Goal: Task Accomplishment & Management: Manage account settings

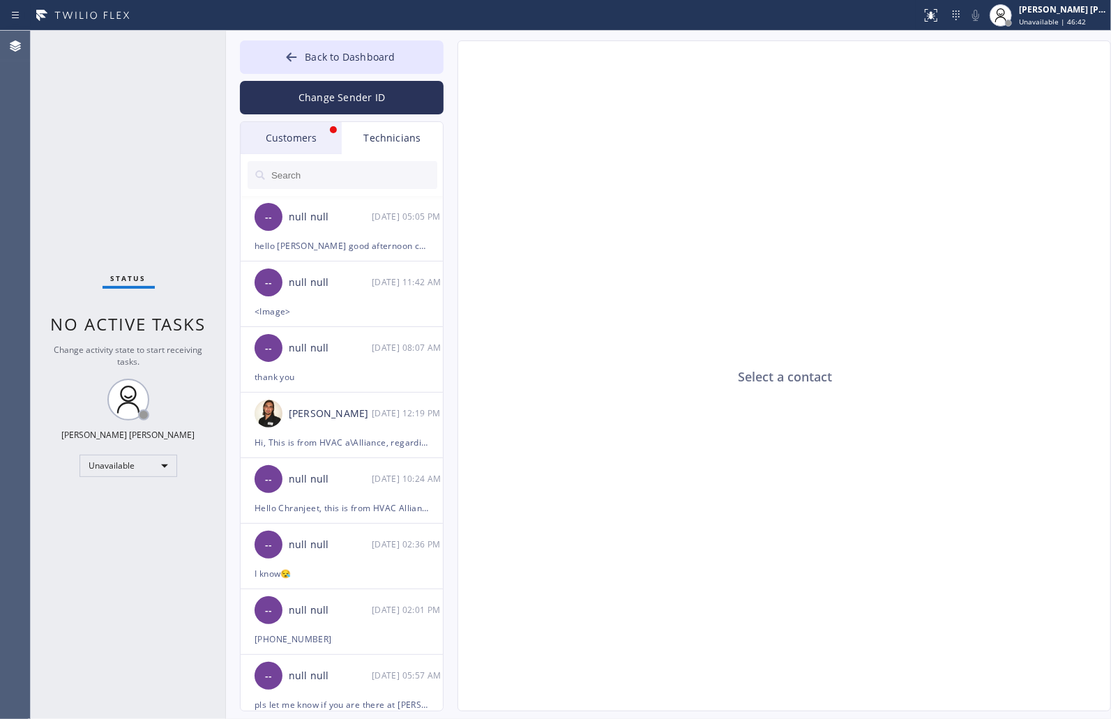
click at [156, 154] on div "Status No active tasks Change activity state to start receiving tasks. [PERSON_…" at bounding box center [128, 375] width 195 height 689
click at [252, 147] on div "Customers" at bounding box center [291, 138] width 101 height 32
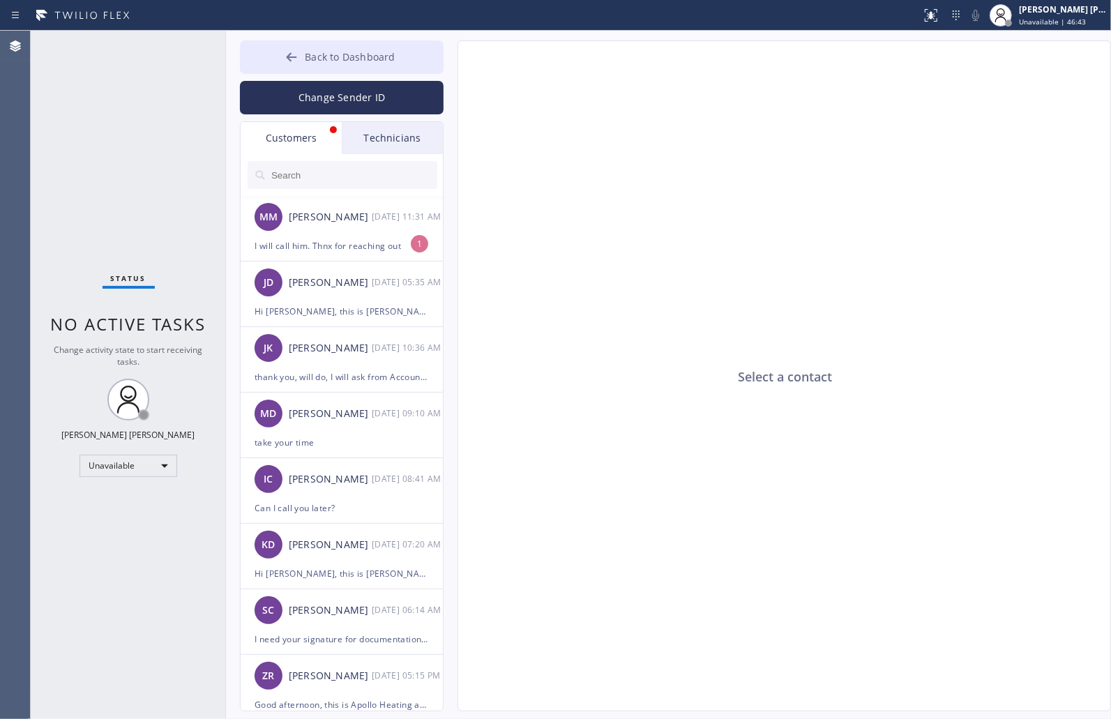
click at [303, 54] on button "Back to Dashboard" at bounding box center [342, 56] width 204 height 33
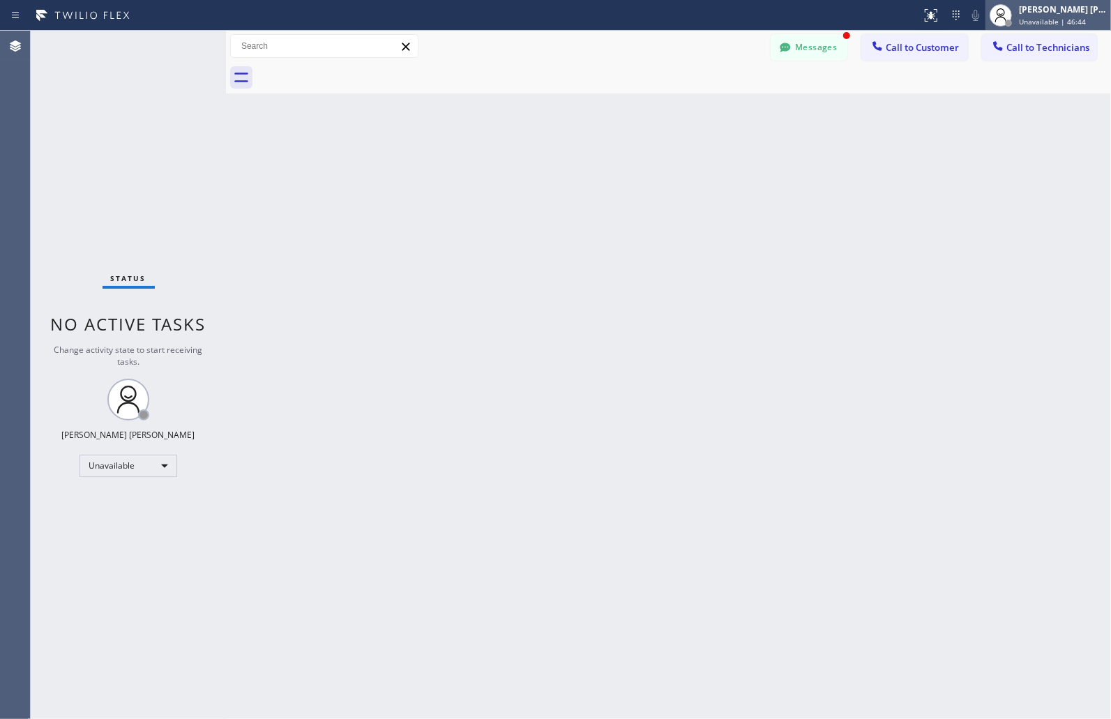
click at [1091, 4] on div "[PERSON_NAME] [PERSON_NAME]" at bounding box center [1063, 9] width 88 height 12
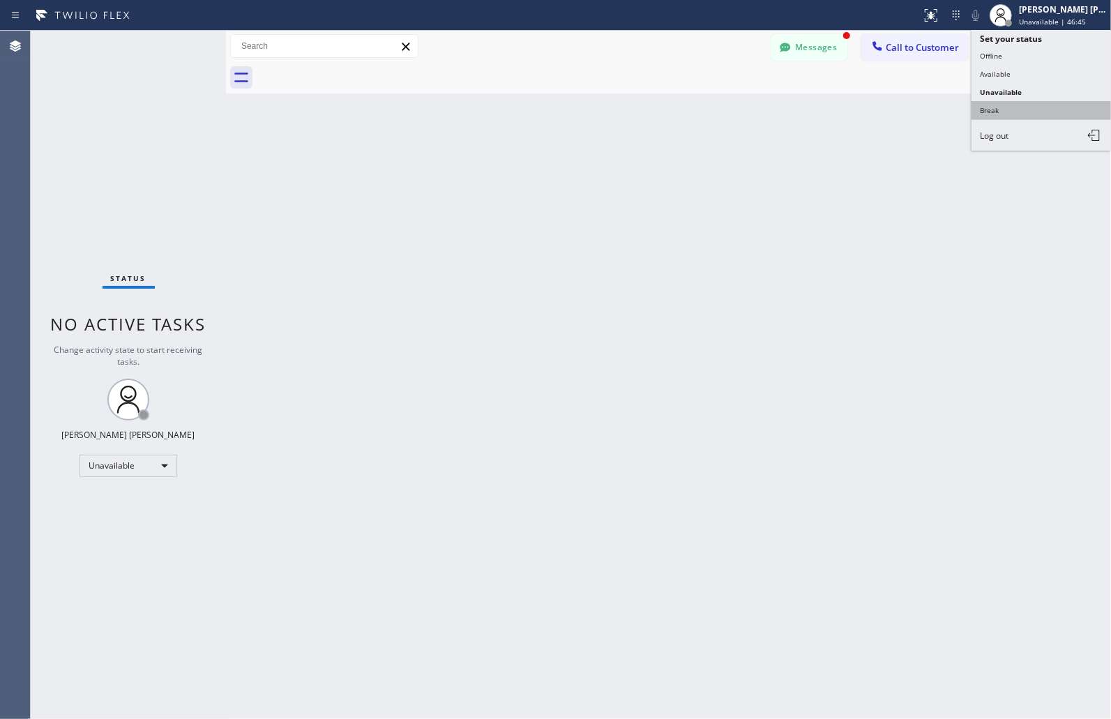
click at [987, 107] on button "Break" at bounding box center [1042, 110] width 140 height 18
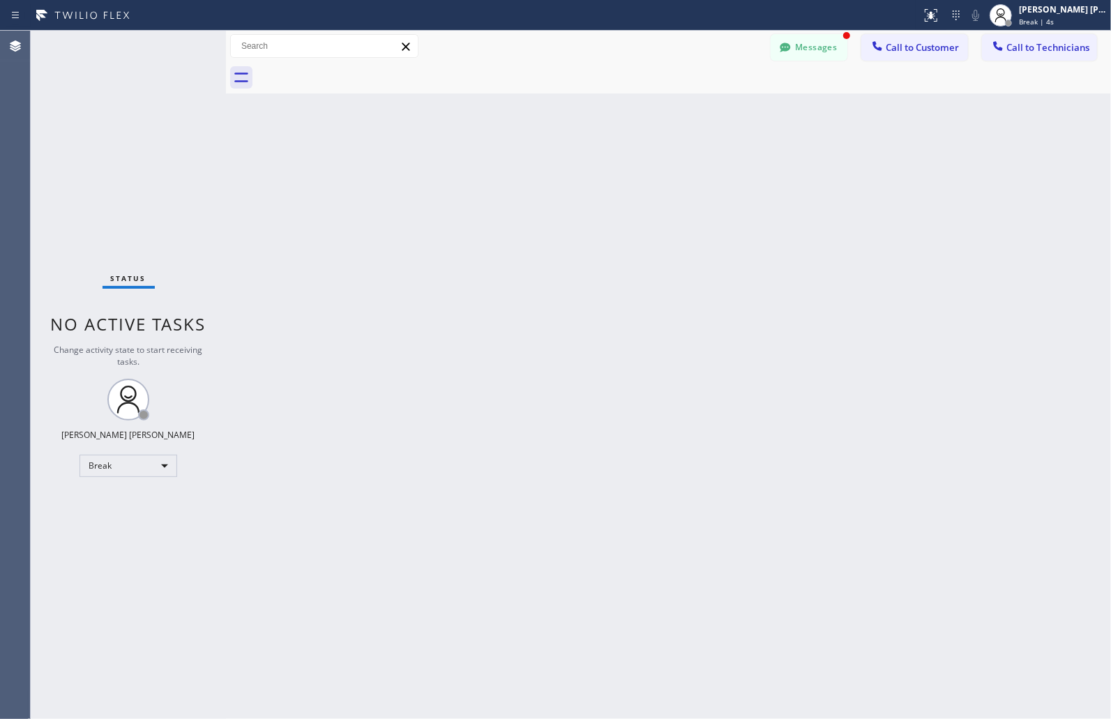
click at [546, 171] on div "Back to Dashboard Change Sender ID Customers Technicians MM [PERSON_NAME] [DATE…" at bounding box center [668, 375] width 885 height 689
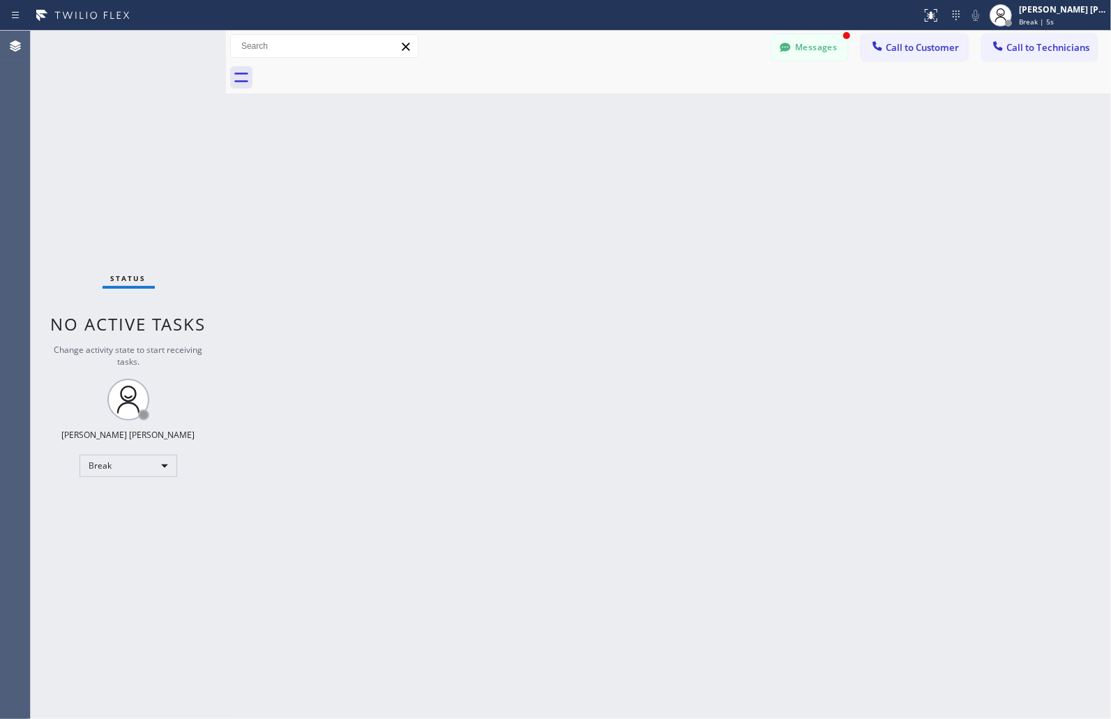
click at [546, 171] on div "Back to Dashboard Change Sender ID Customers Technicians MM [PERSON_NAME] [DATE…" at bounding box center [668, 375] width 885 height 689
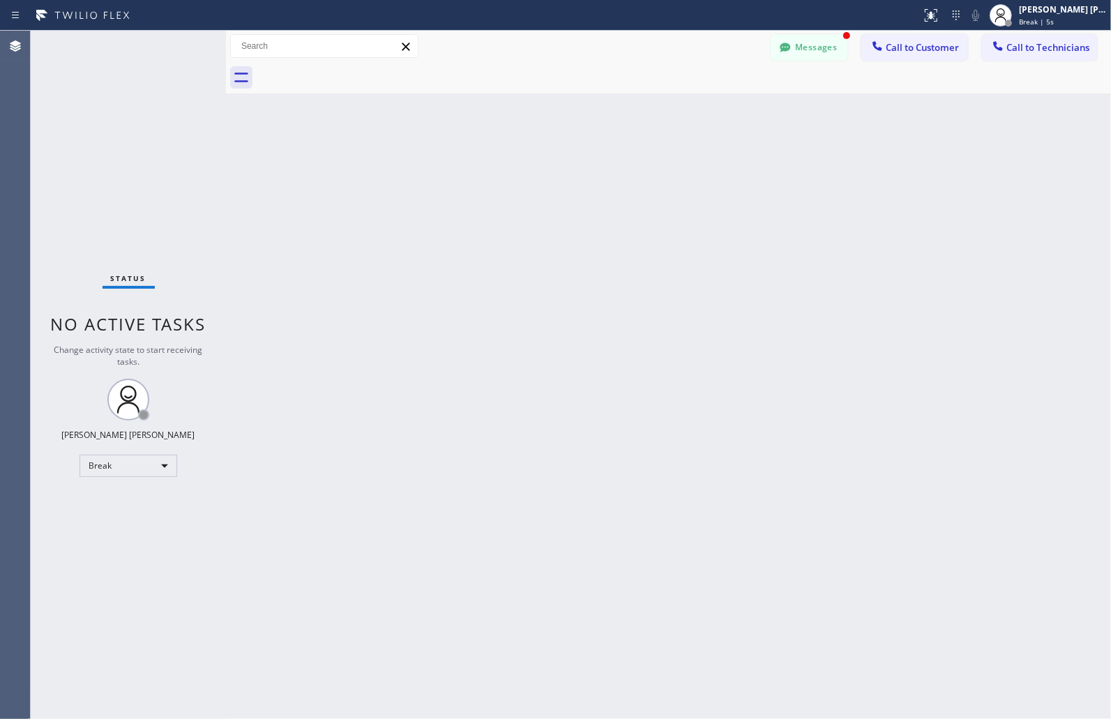
click at [546, 171] on div "Back to Dashboard Change Sender ID Customers Technicians MM [PERSON_NAME] [DATE…" at bounding box center [668, 375] width 885 height 689
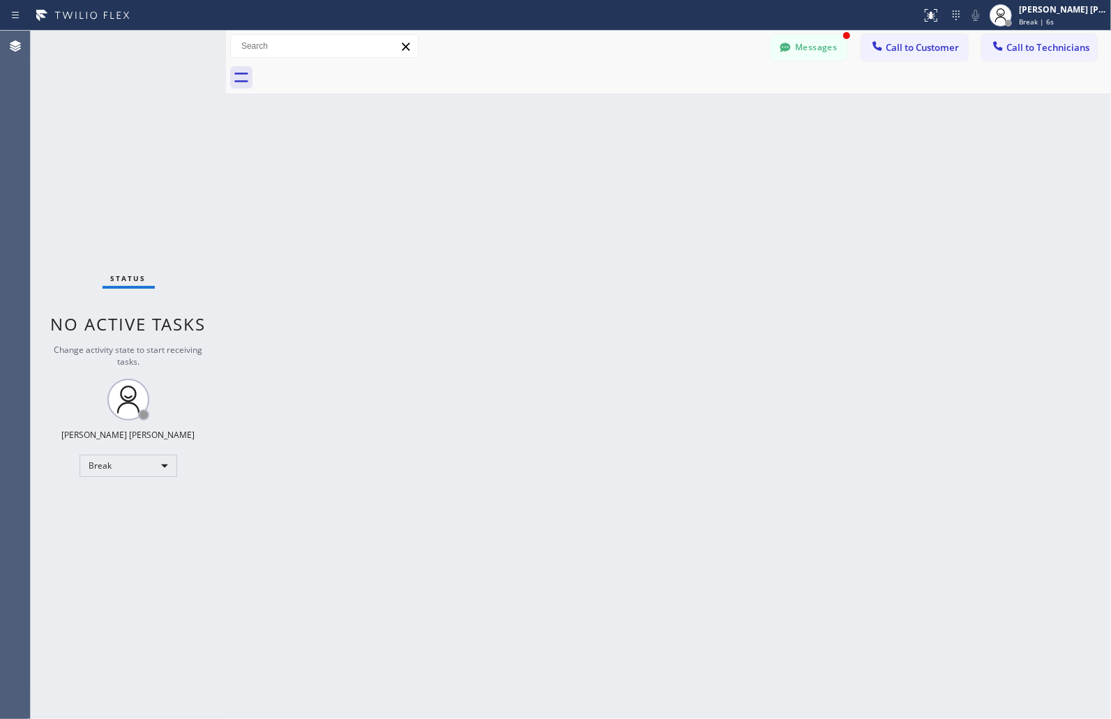
click at [546, 171] on div "Back to Dashboard Change Sender ID Customers Technicians MM [PERSON_NAME] [DATE…" at bounding box center [668, 375] width 885 height 689
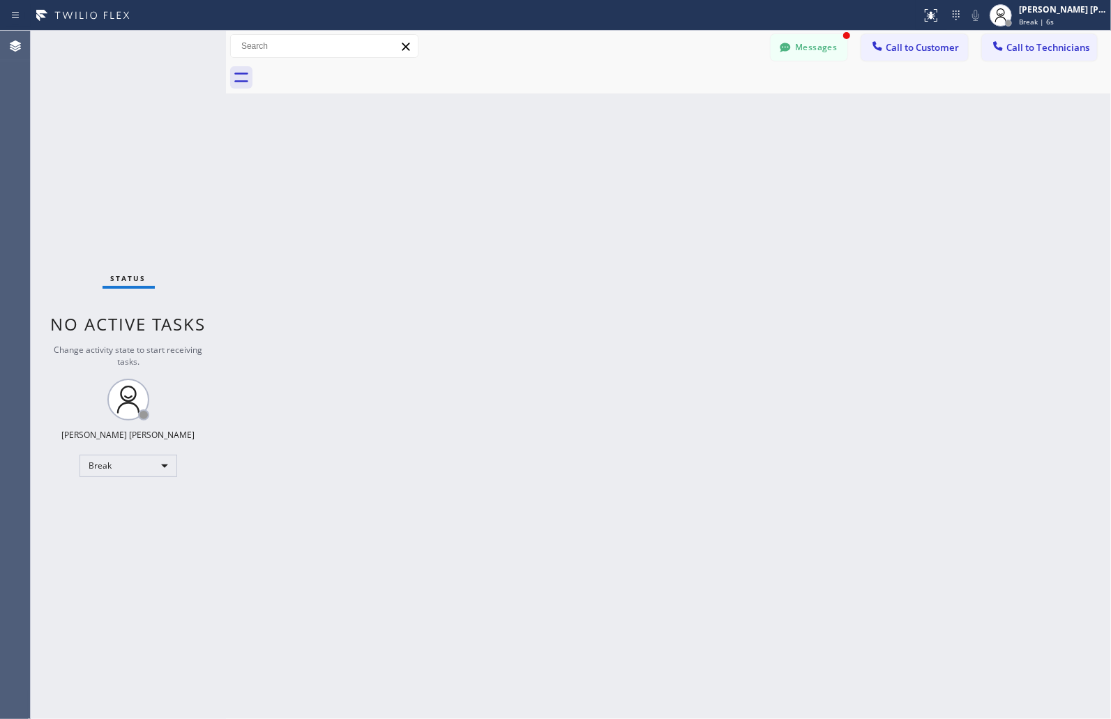
click at [546, 171] on div "Back to Dashboard Change Sender ID Customers Technicians MM [PERSON_NAME] [DATE…" at bounding box center [668, 375] width 885 height 689
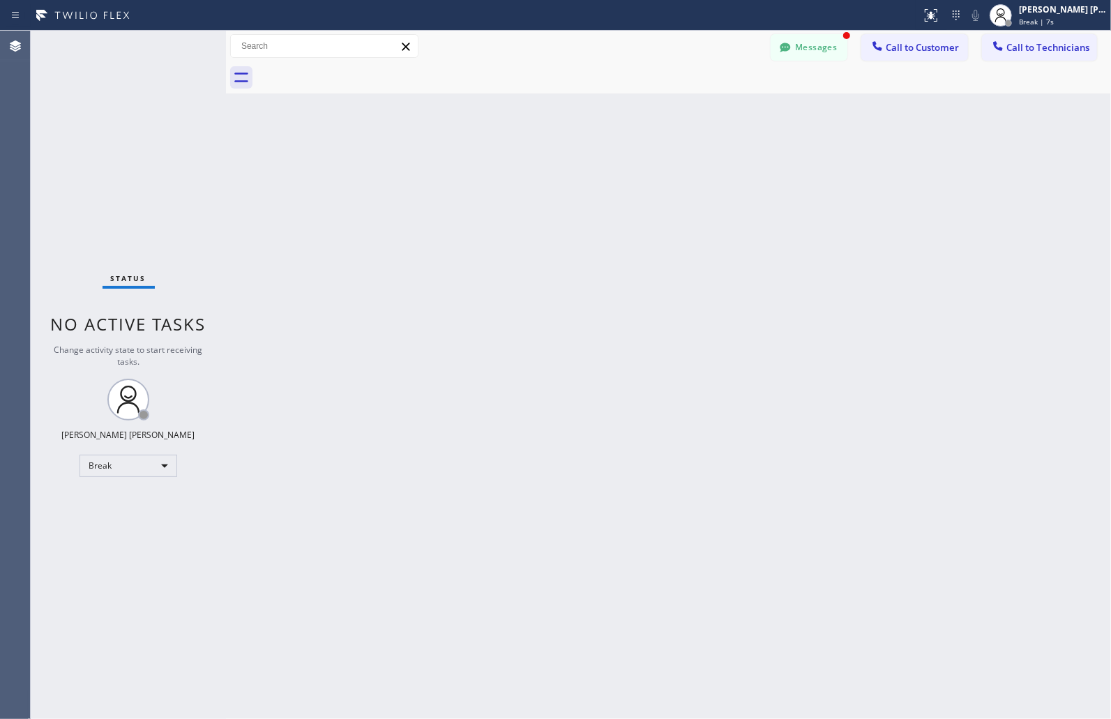
click at [546, 171] on div "Back to Dashboard Change Sender ID Customers Technicians MM [PERSON_NAME] [DATE…" at bounding box center [668, 375] width 885 height 689
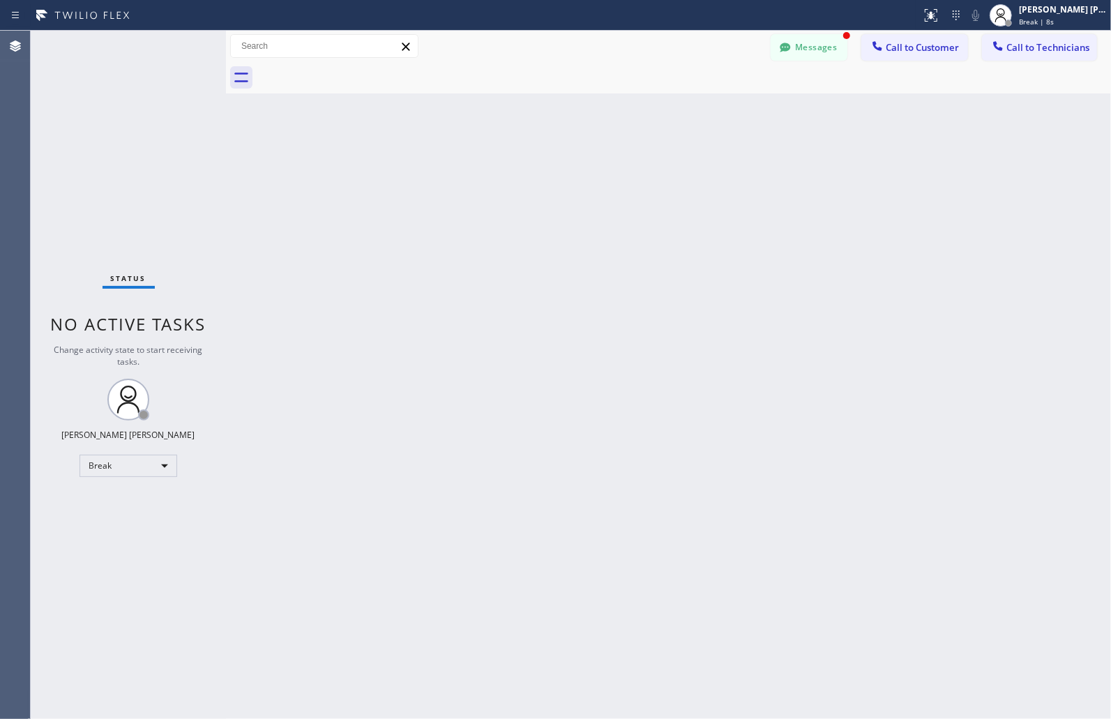
click at [546, 171] on div "Back to Dashboard Change Sender ID Customers Technicians MM [PERSON_NAME] [DATE…" at bounding box center [668, 375] width 885 height 689
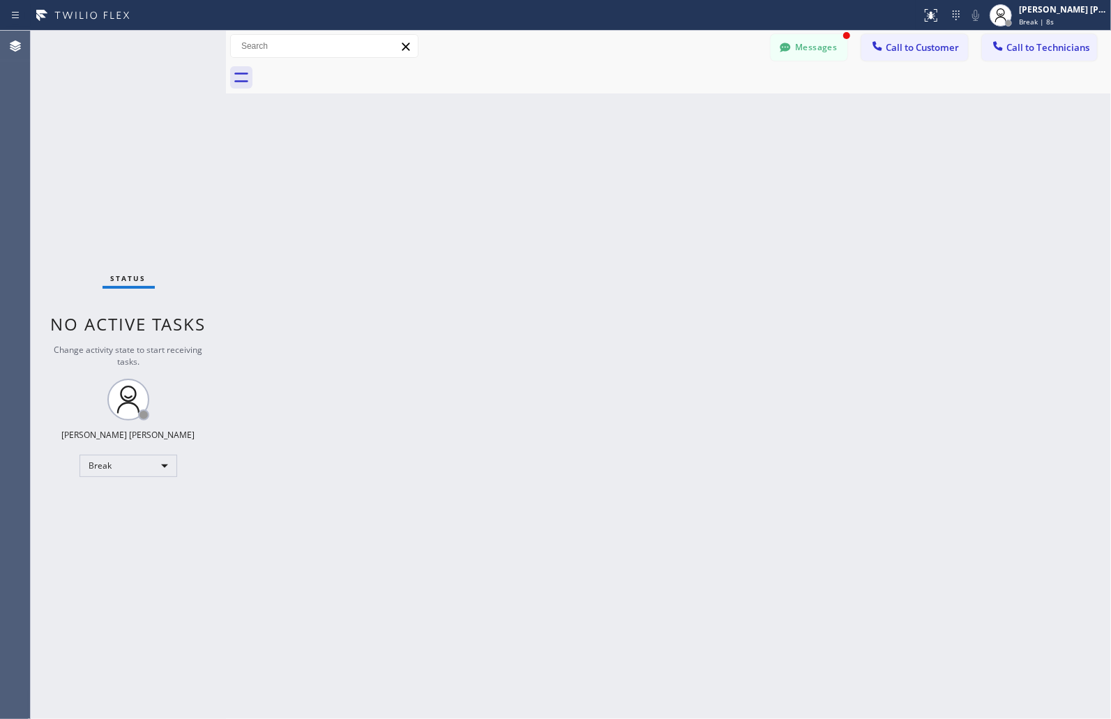
click at [546, 171] on div "Back to Dashboard Change Sender ID Customers Technicians MM [PERSON_NAME] [DATE…" at bounding box center [668, 375] width 885 height 689
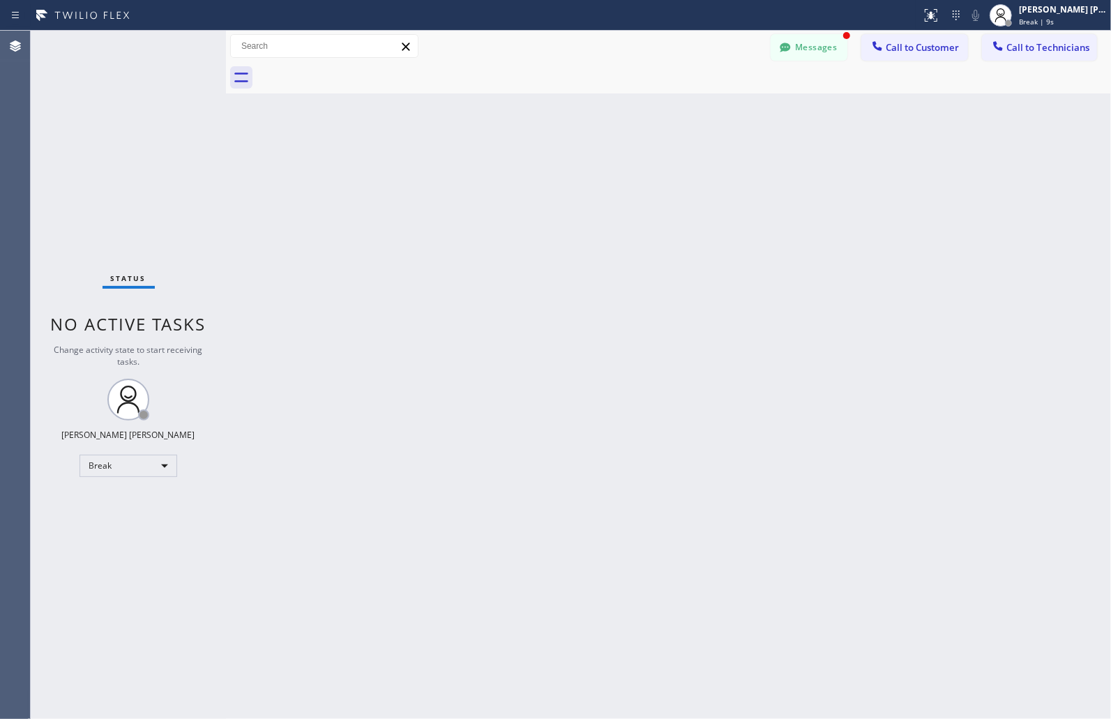
click at [546, 171] on div "Back to Dashboard Change Sender ID Customers Technicians MM [PERSON_NAME] [DATE…" at bounding box center [668, 375] width 885 height 689
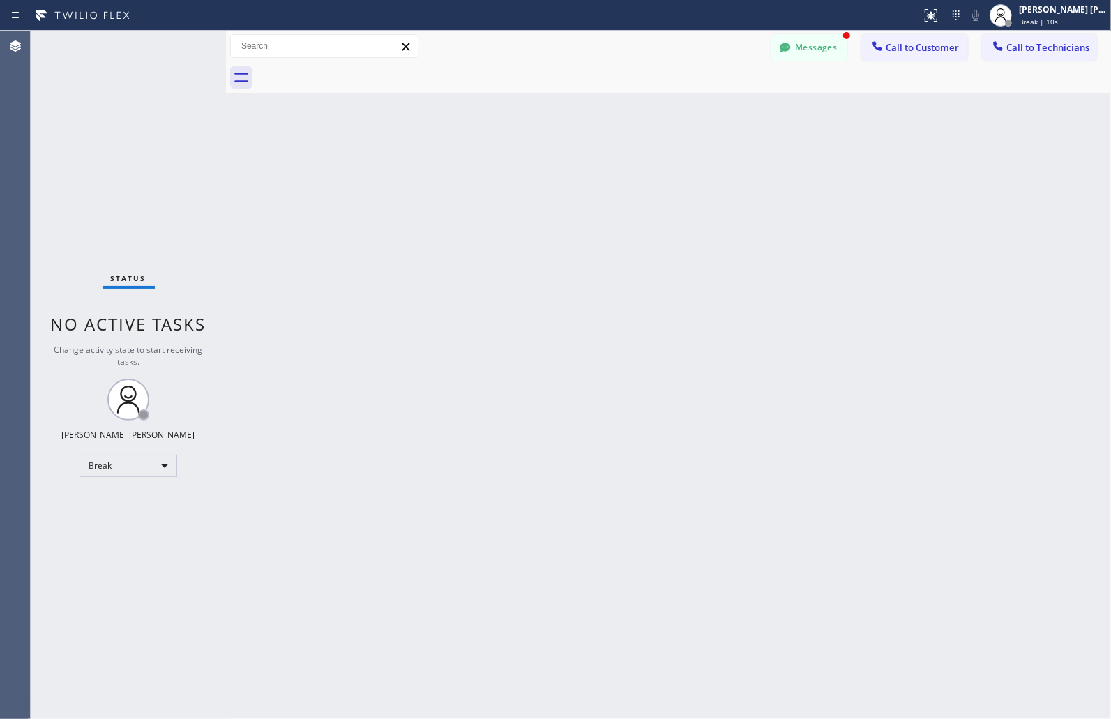
click at [546, 171] on div "Back to Dashboard Change Sender ID Customers Technicians MM [PERSON_NAME] [DATE…" at bounding box center [668, 375] width 885 height 689
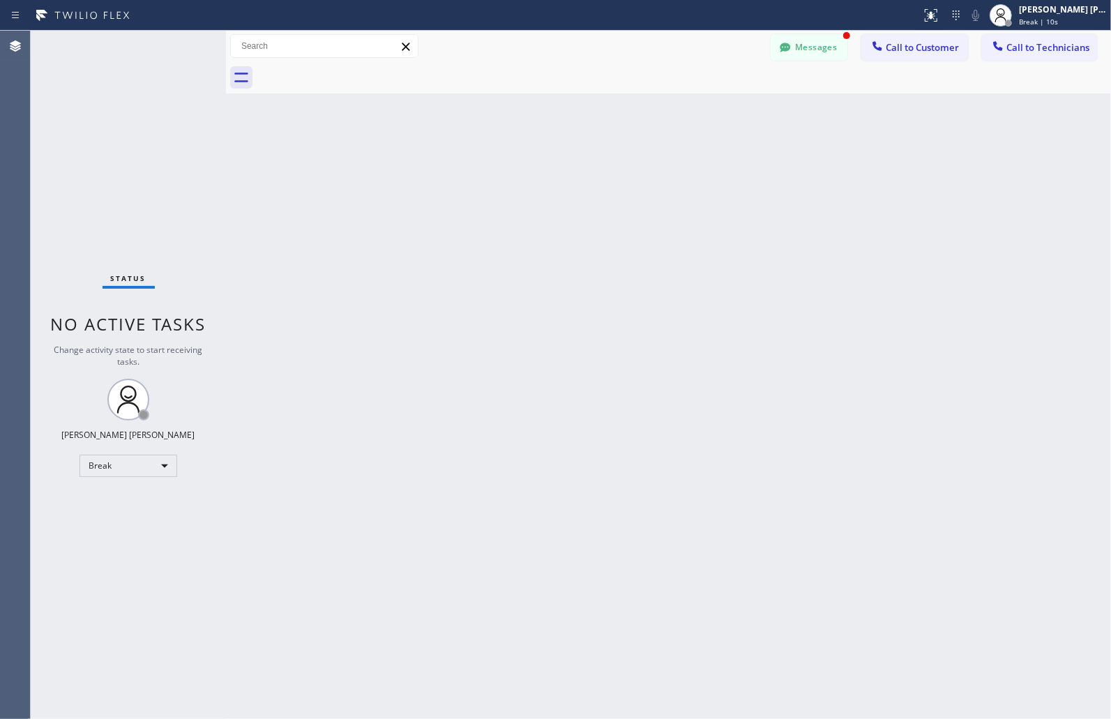
click at [546, 171] on div "Back to Dashboard Change Sender ID Customers Technicians MM [PERSON_NAME] [DATE…" at bounding box center [668, 375] width 885 height 689
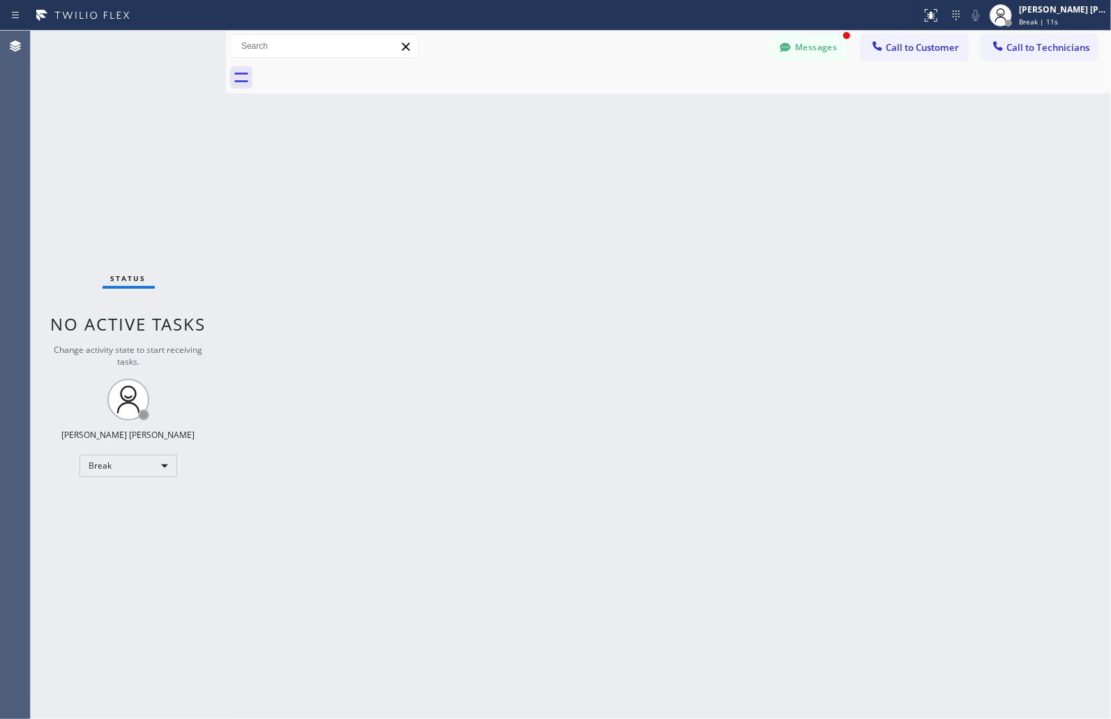
click at [546, 171] on div "Back to Dashboard Change Sender ID Customers Technicians MM [PERSON_NAME] [DATE…" at bounding box center [668, 375] width 885 height 689
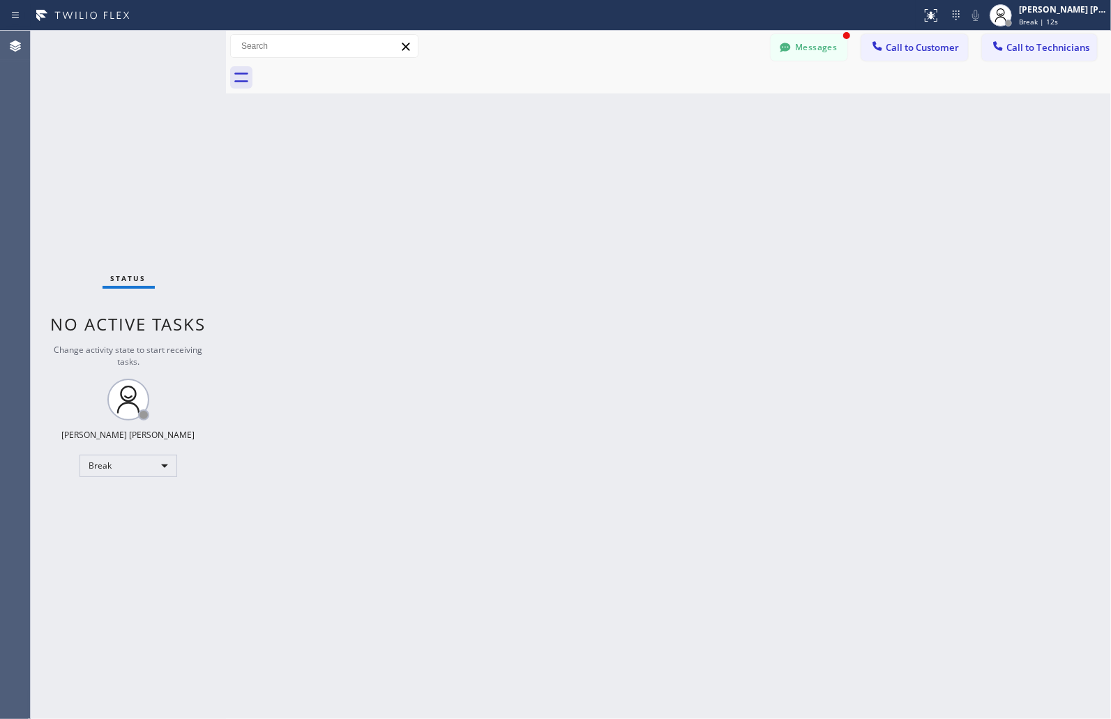
click at [546, 171] on div "Back to Dashboard Change Sender ID Customers Technicians MM [PERSON_NAME] [DATE…" at bounding box center [668, 375] width 885 height 689
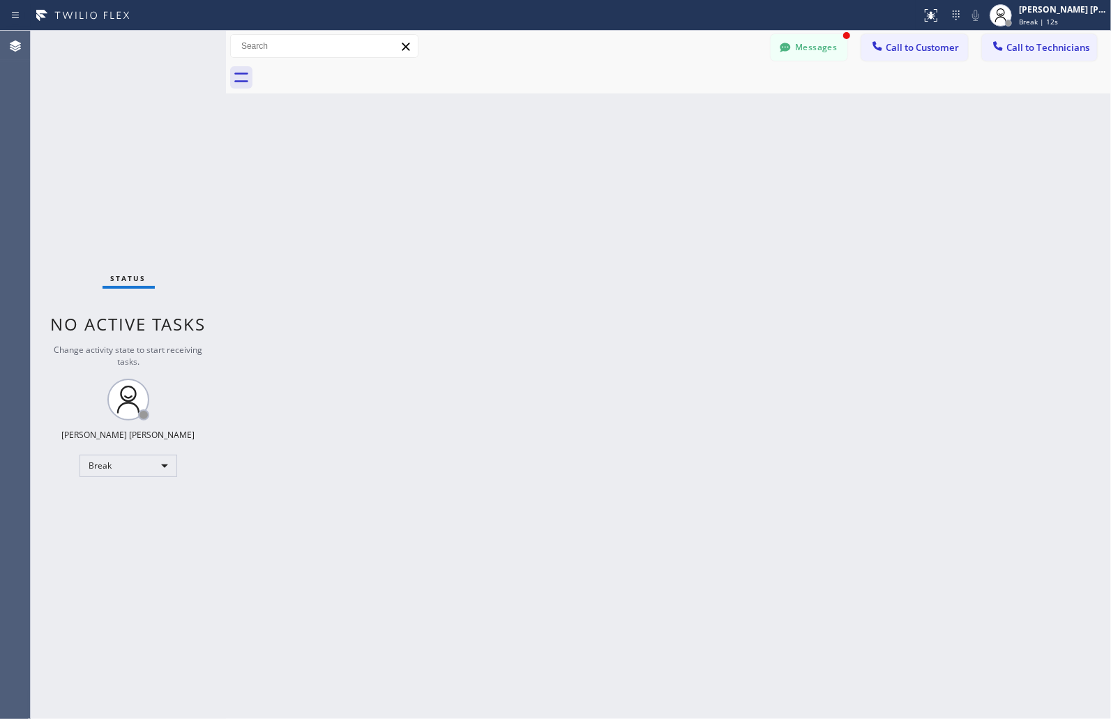
click at [546, 171] on div "Back to Dashboard Change Sender ID Customers Technicians MM [PERSON_NAME] [DATE…" at bounding box center [668, 375] width 885 height 689
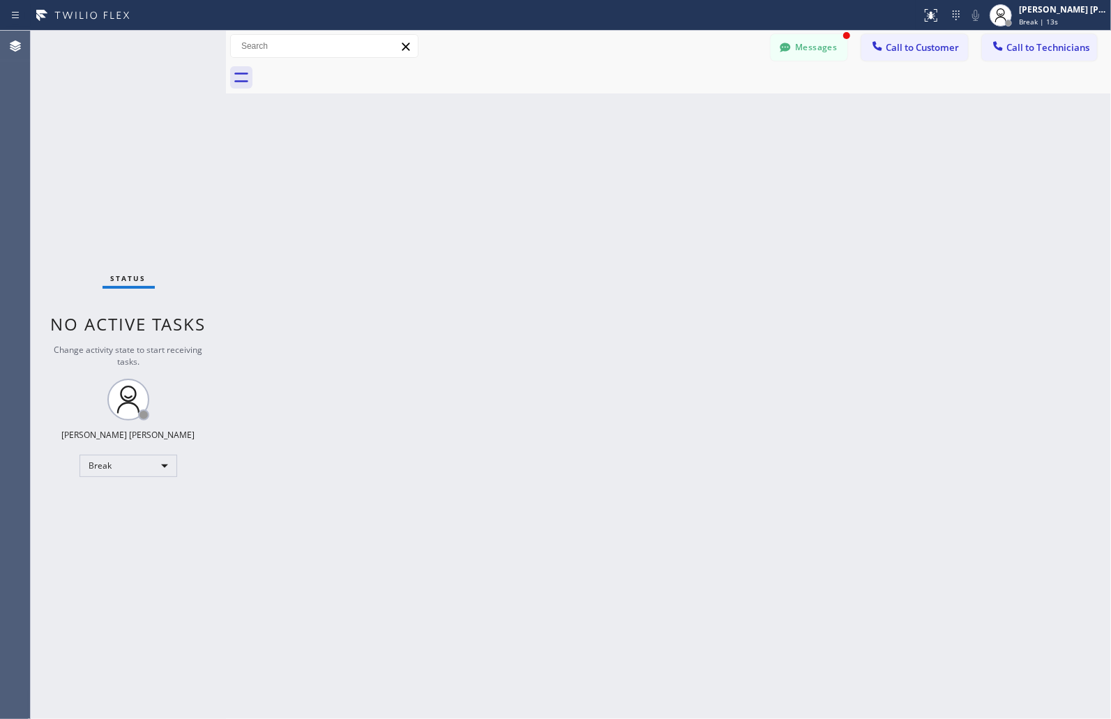
click at [546, 171] on div "Back to Dashboard Change Sender ID Customers Technicians MM [PERSON_NAME] [DATE…" at bounding box center [668, 375] width 885 height 689
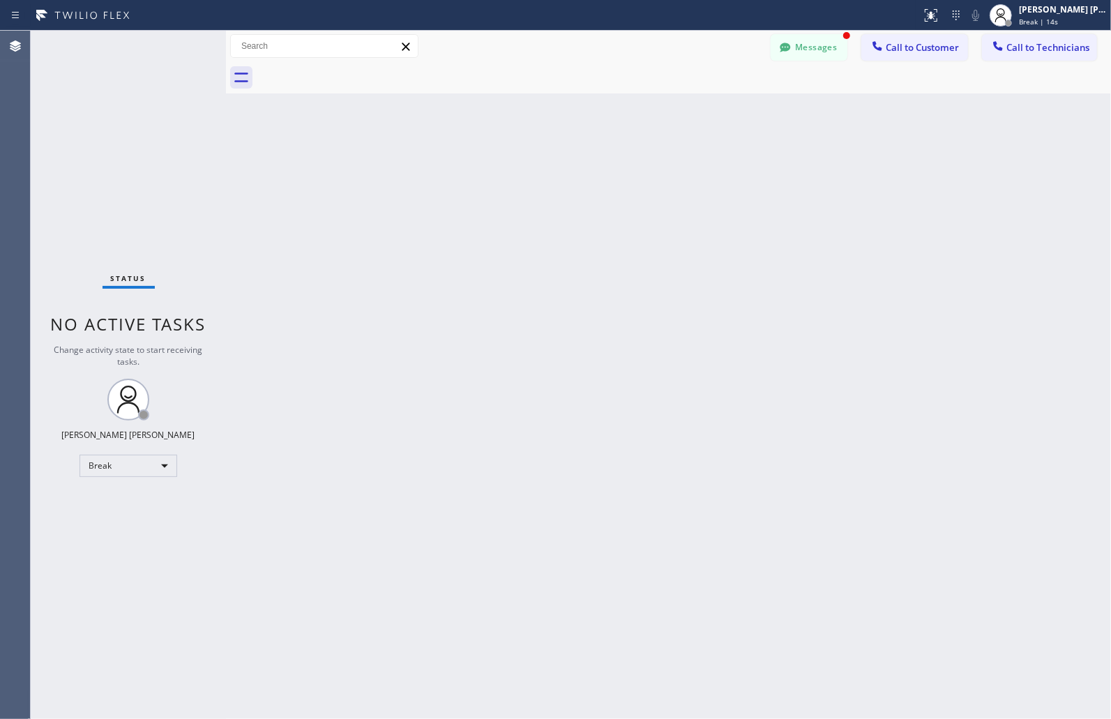
click at [546, 171] on div "Back to Dashboard Change Sender ID Customers Technicians MM [PERSON_NAME] [DATE…" at bounding box center [668, 375] width 885 height 689
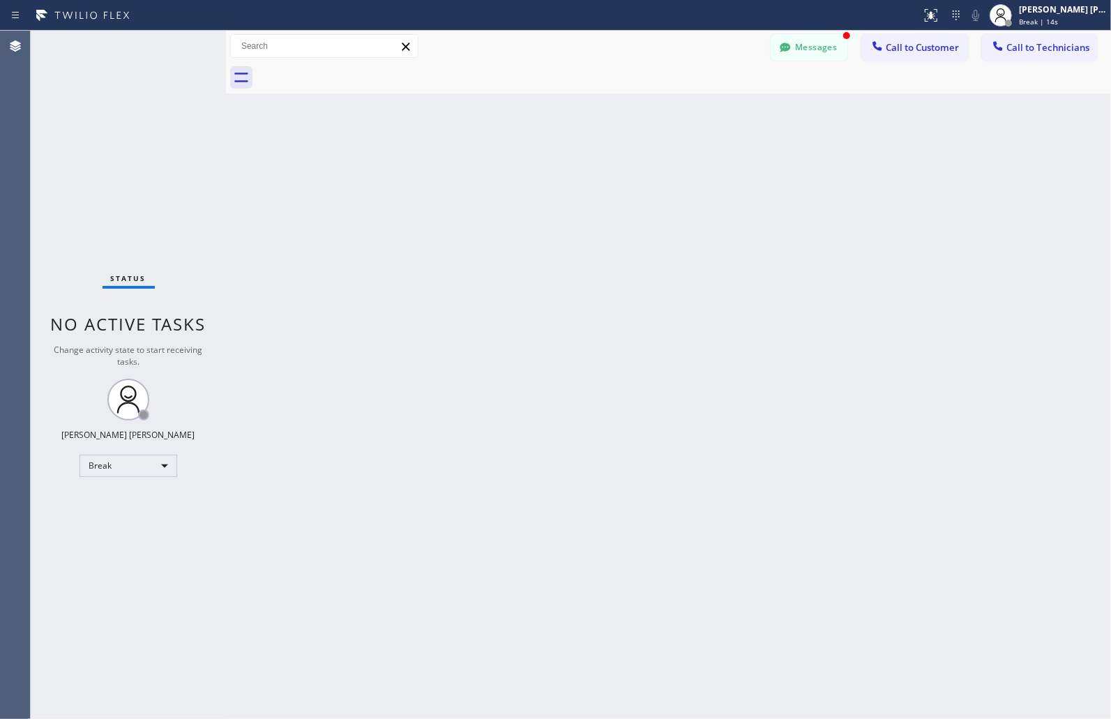
click at [546, 171] on div "Back to Dashboard Change Sender ID Customers Technicians MM [PERSON_NAME] [DATE…" at bounding box center [668, 375] width 885 height 689
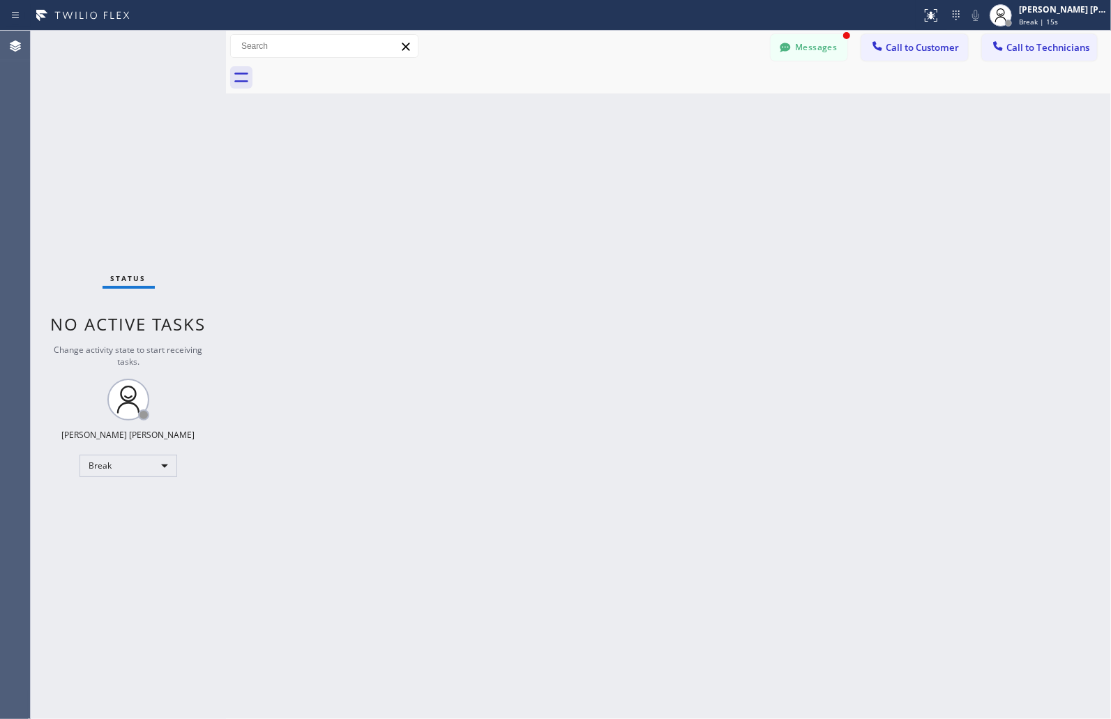
click at [546, 171] on div "Back to Dashboard Change Sender ID Customers Technicians MM [PERSON_NAME] [DATE…" at bounding box center [668, 375] width 885 height 689
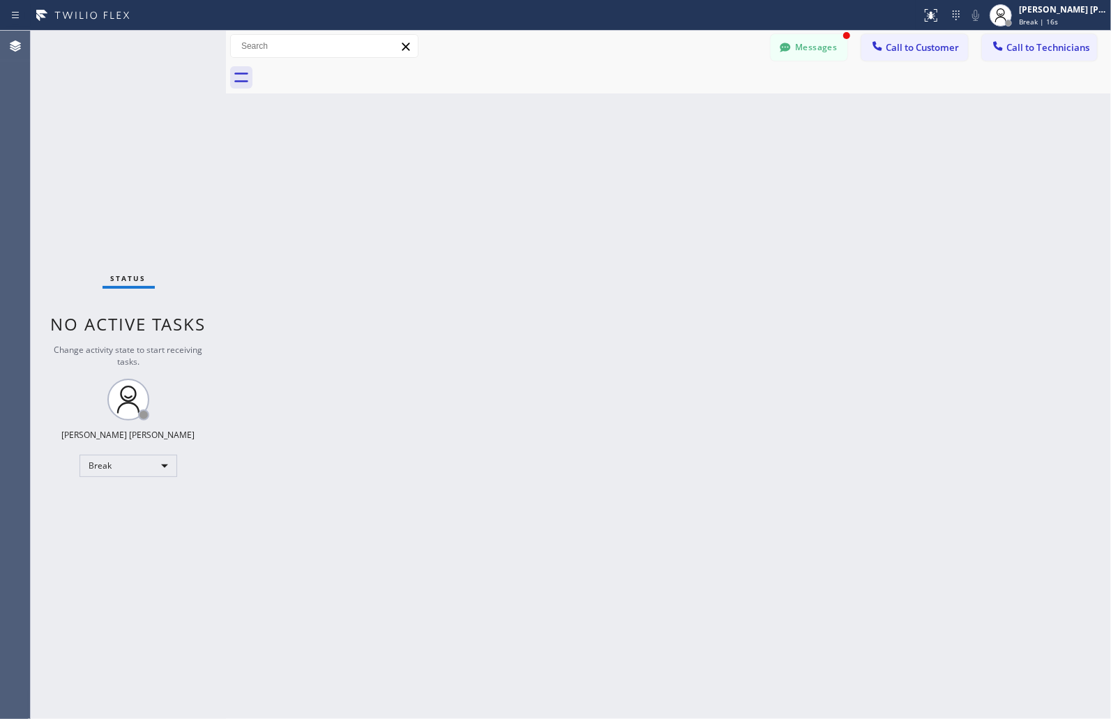
click at [546, 171] on div "Back to Dashboard Change Sender ID Customers Technicians MM [PERSON_NAME] [DATE…" at bounding box center [668, 375] width 885 height 689
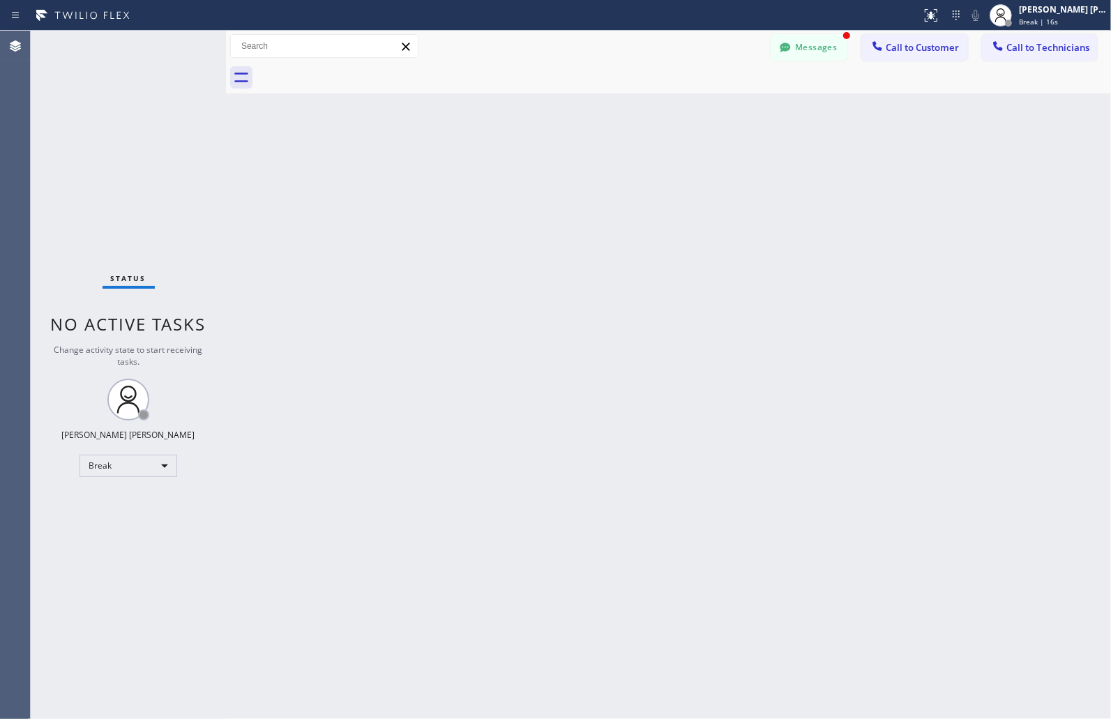
click at [546, 171] on div "Back to Dashboard Change Sender ID Customers Technicians MM [PERSON_NAME] [DATE…" at bounding box center [668, 375] width 885 height 689
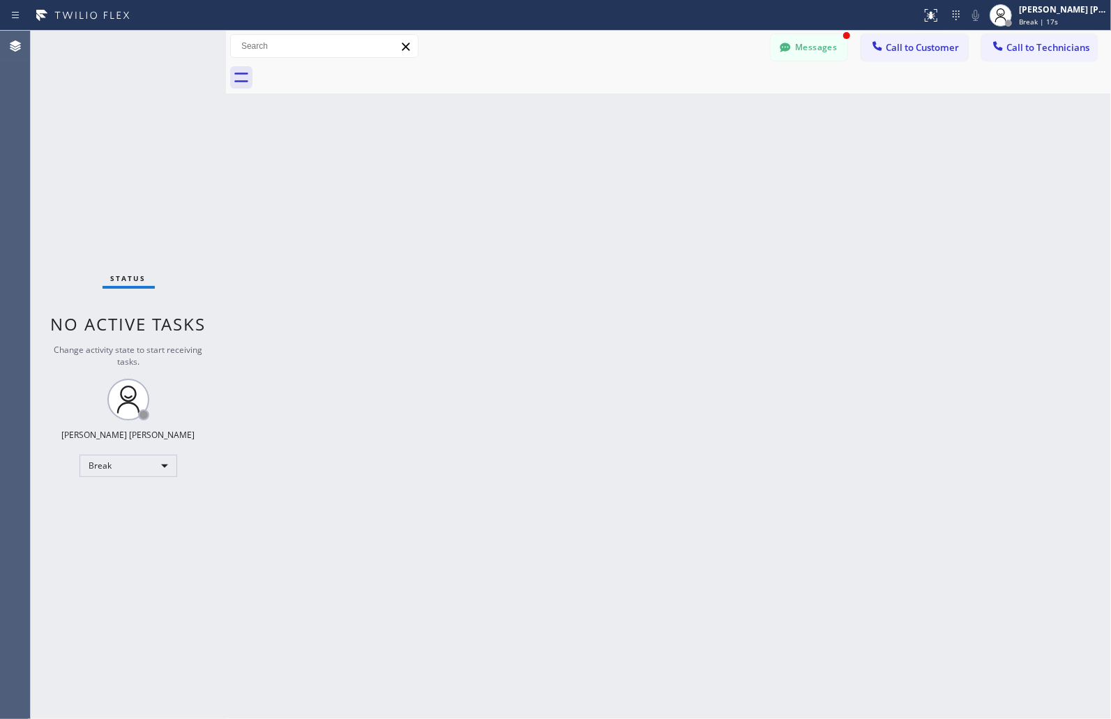
click at [546, 171] on div "Back to Dashboard Change Sender ID Customers Technicians MM [PERSON_NAME] [DATE…" at bounding box center [668, 375] width 885 height 689
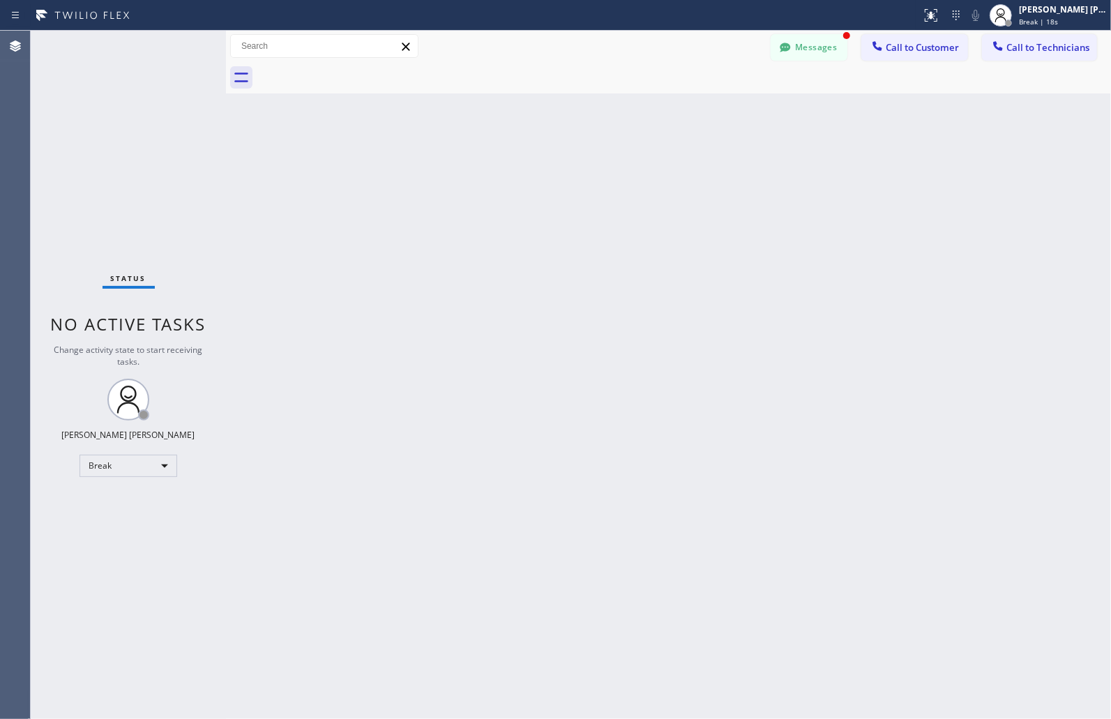
click at [546, 171] on div "Back to Dashboard Change Sender ID Customers Technicians MM [PERSON_NAME] [DATE…" at bounding box center [668, 375] width 885 height 689
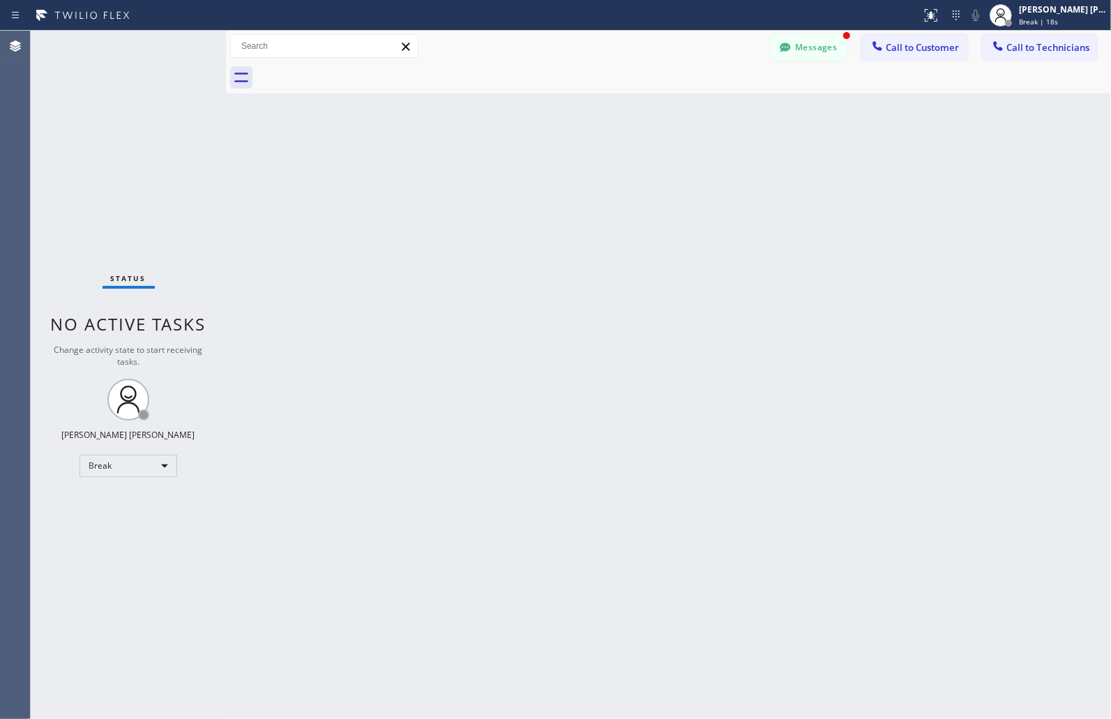
click at [546, 171] on div "Back to Dashboard Change Sender ID Customers Technicians MM [PERSON_NAME] [DATE…" at bounding box center [668, 375] width 885 height 689
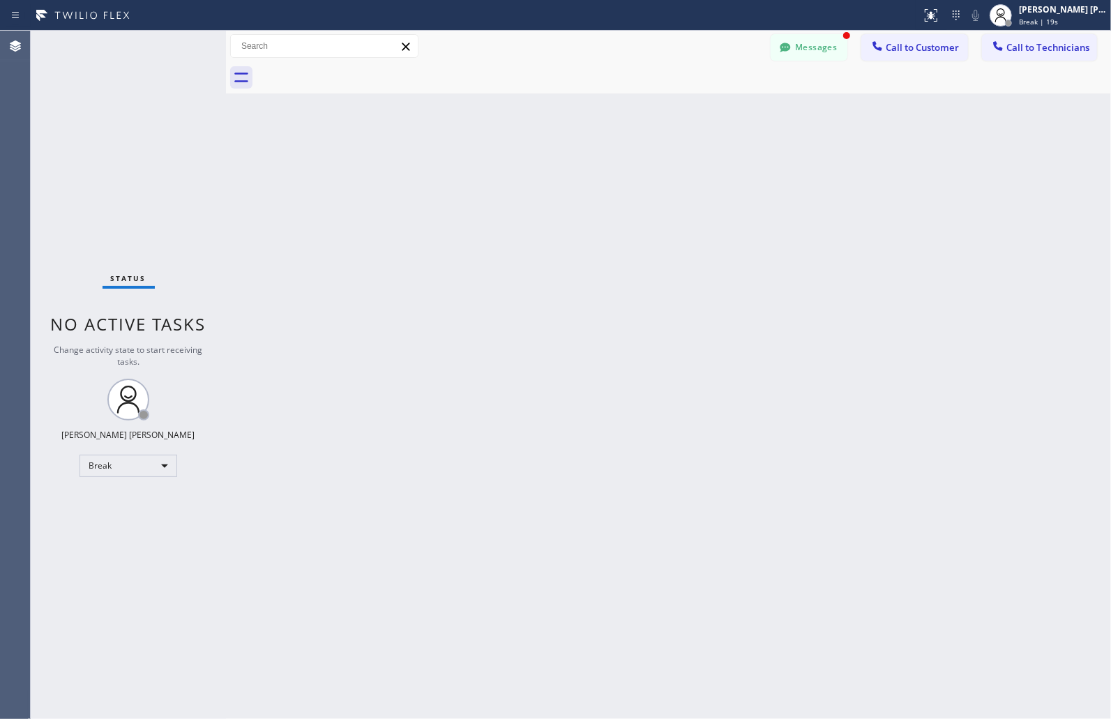
click at [546, 171] on div "Back to Dashboard Change Sender ID Customers Technicians MM [PERSON_NAME] [DATE…" at bounding box center [668, 375] width 885 height 689
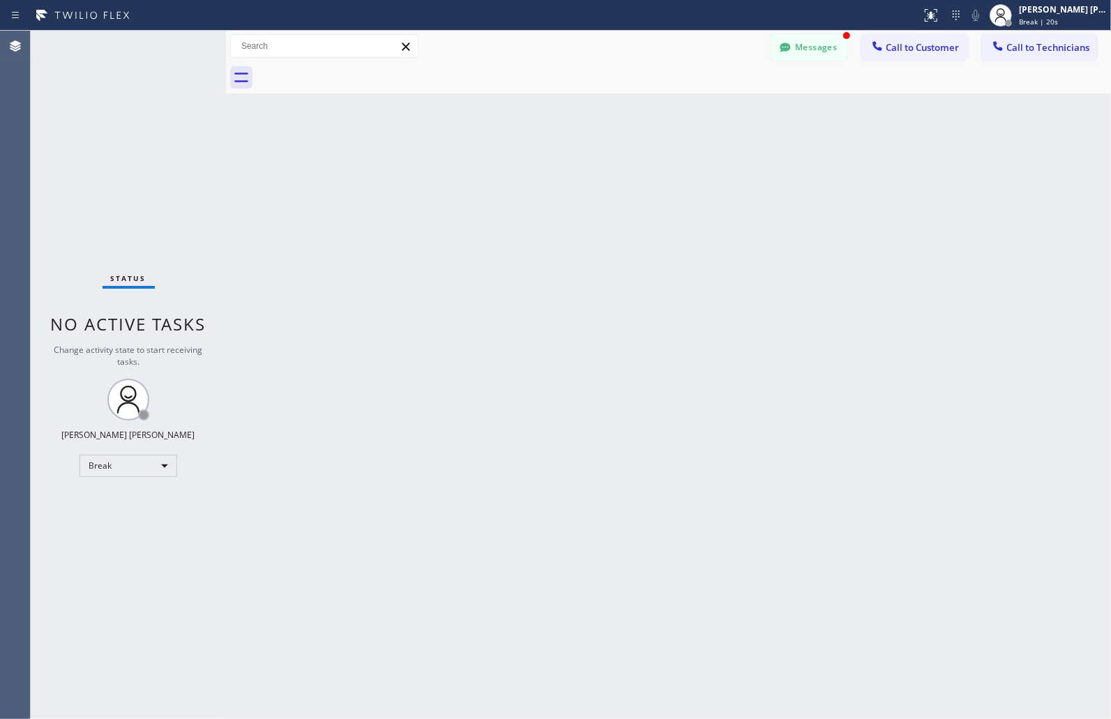
click at [546, 171] on div "Back to Dashboard Change Sender ID Customers Technicians MM [PERSON_NAME] [DATE…" at bounding box center [668, 375] width 885 height 689
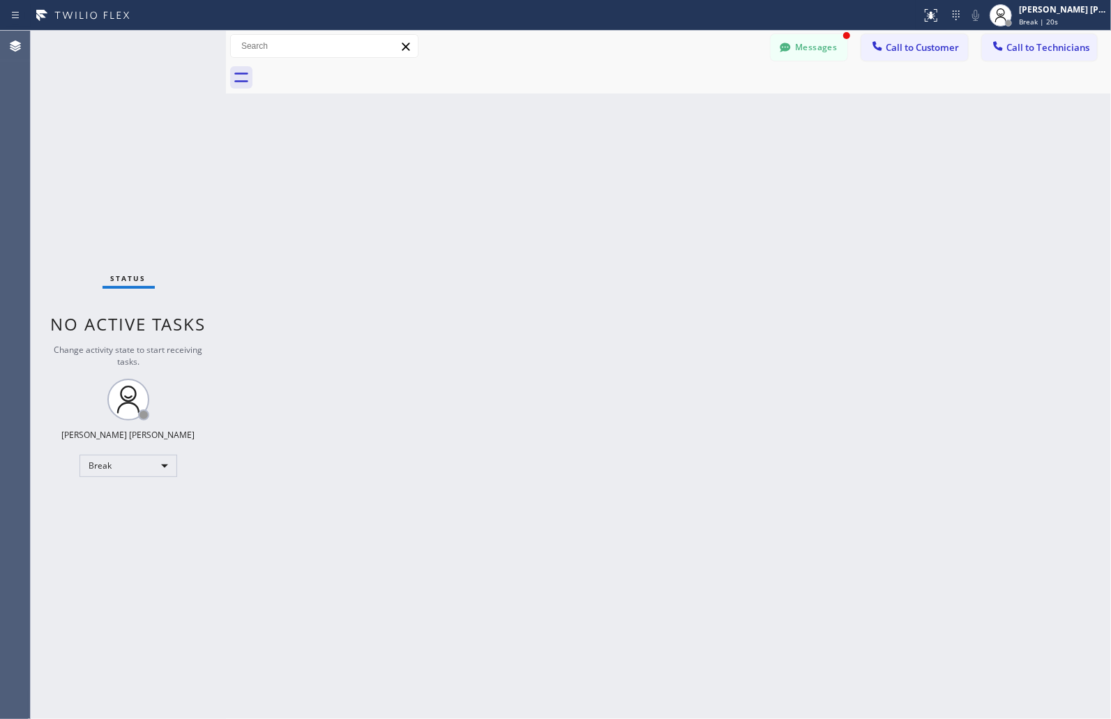
click at [546, 171] on div "Back to Dashboard Change Sender ID Customers Technicians MM [PERSON_NAME] [DATE…" at bounding box center [668, 375] width 885 height 689
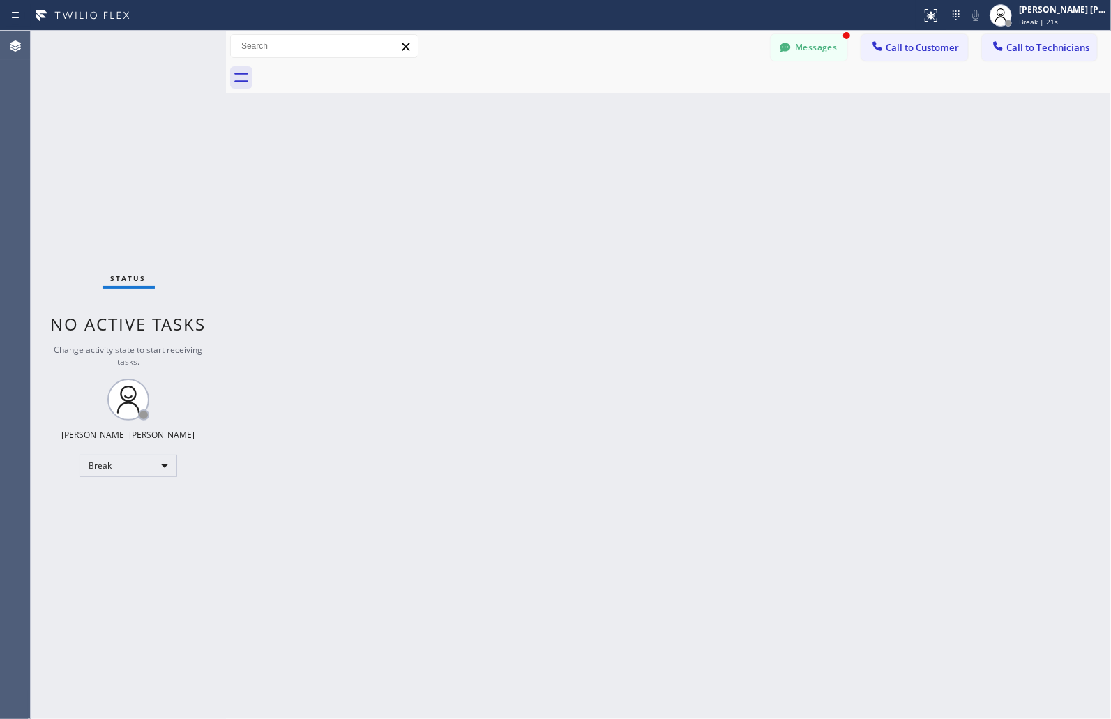
click at [546, 171] on div "Back to Dashboard Change Sender ID Customers Technicians MM [PERSON_NAME] [DATE…" at bounding box center [668, 375] width 885 height 689
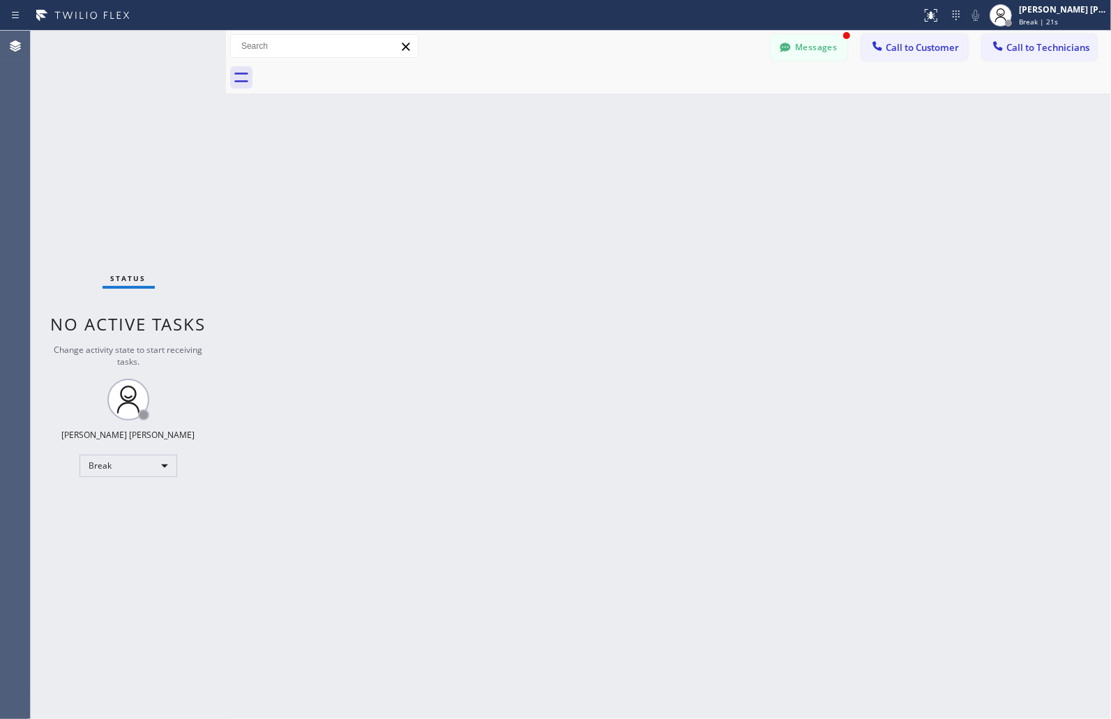
click at [546, 171] on div "Back to Dashboard Change Sender ID Customers Technicians MM [PERSON_NAME] [DATE…" at bounding box center [668, 375] width 885 height 689
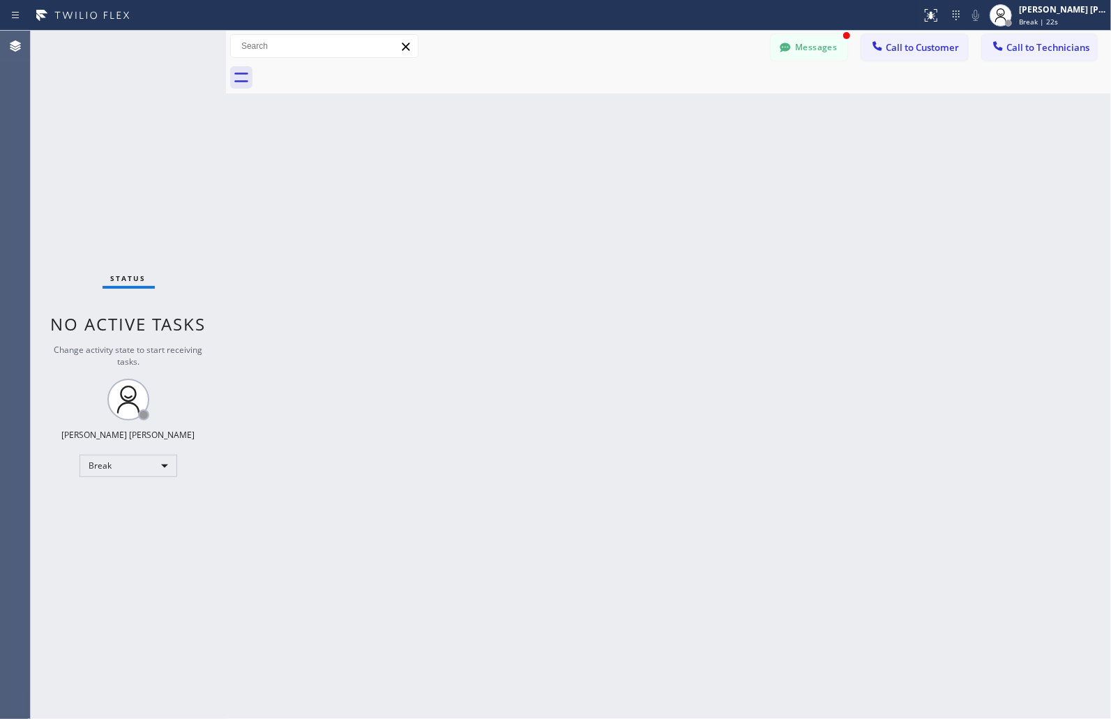
click at [546, 171] on div "Back to Dashboard Change Sender ID Customers Technicians MM [PERSON_NAME] [DATE…" at bounding box center [668, 375] width 885 height 689
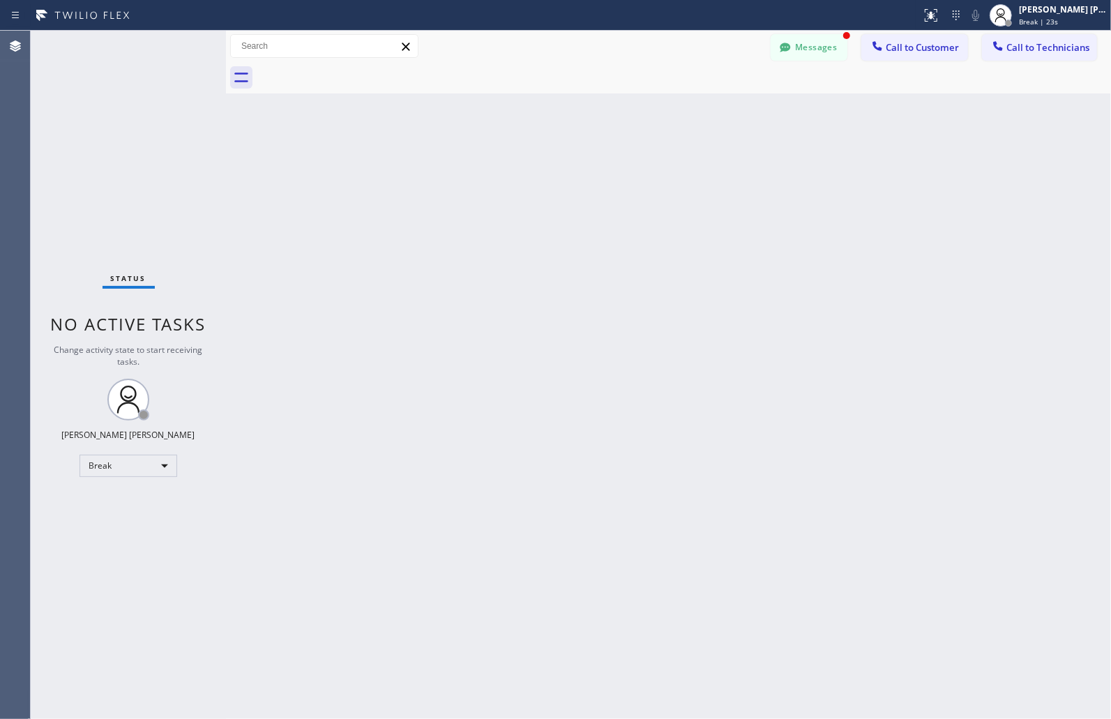
click at [546, 171] on div "Back to Dashboard Change Sender ID Customers Technicians MM [PERSON_NAME] [DATE…" at bounding box center [668, 375] width 885 height 689
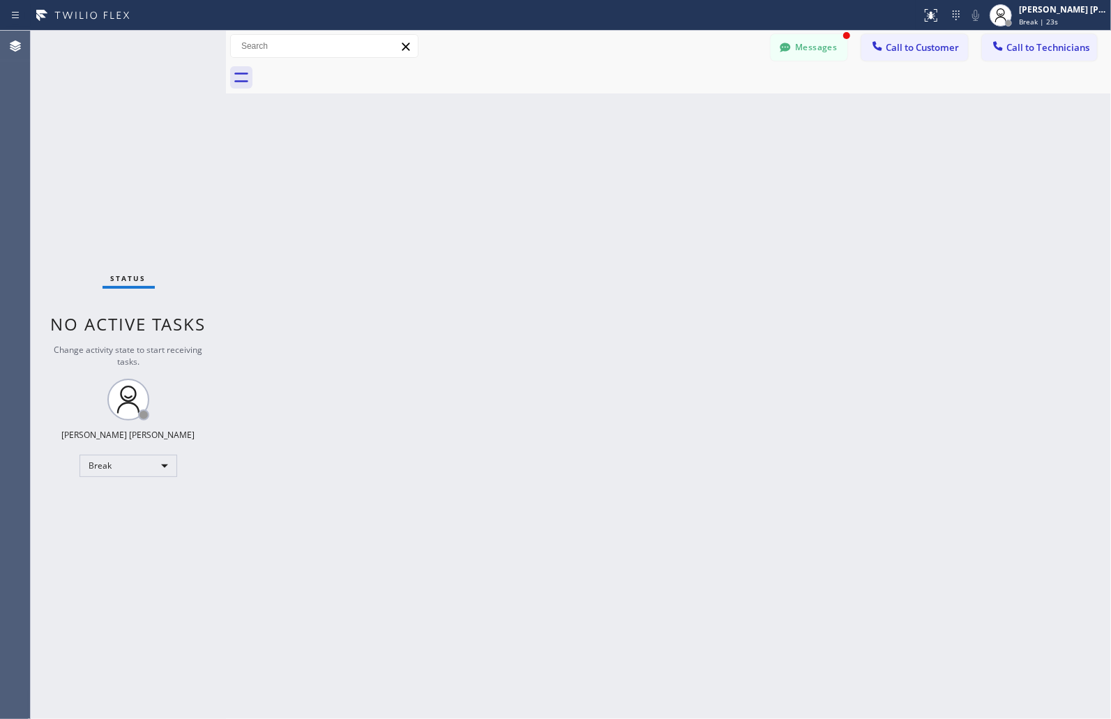
click at [546, 171] on div "Back to Dashboard Change Sender ID Customers Technicians MM [PERSON_NAME] [DATE…" at bounding box center [668, 375] width 885 height 689
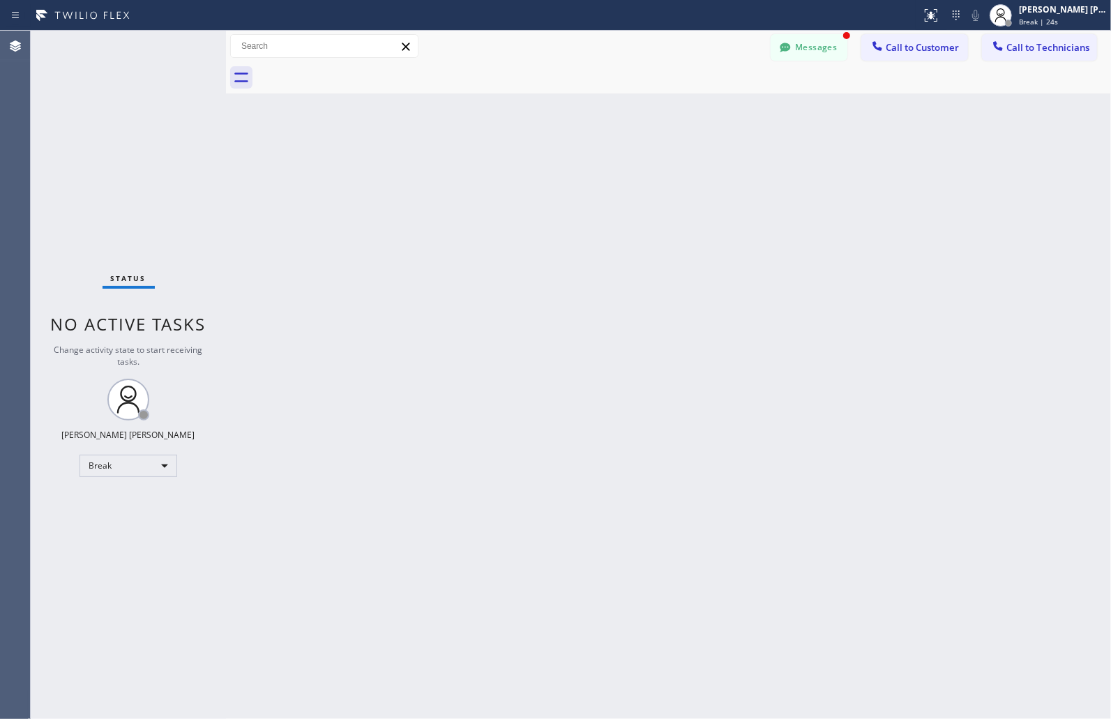
click at [546, 171] on div "Back to Dashboard Change Sender ID Customers Technicians MM [PERSON_NAME] [DATE…" at bounding box center [668, 375] width 885 height 689
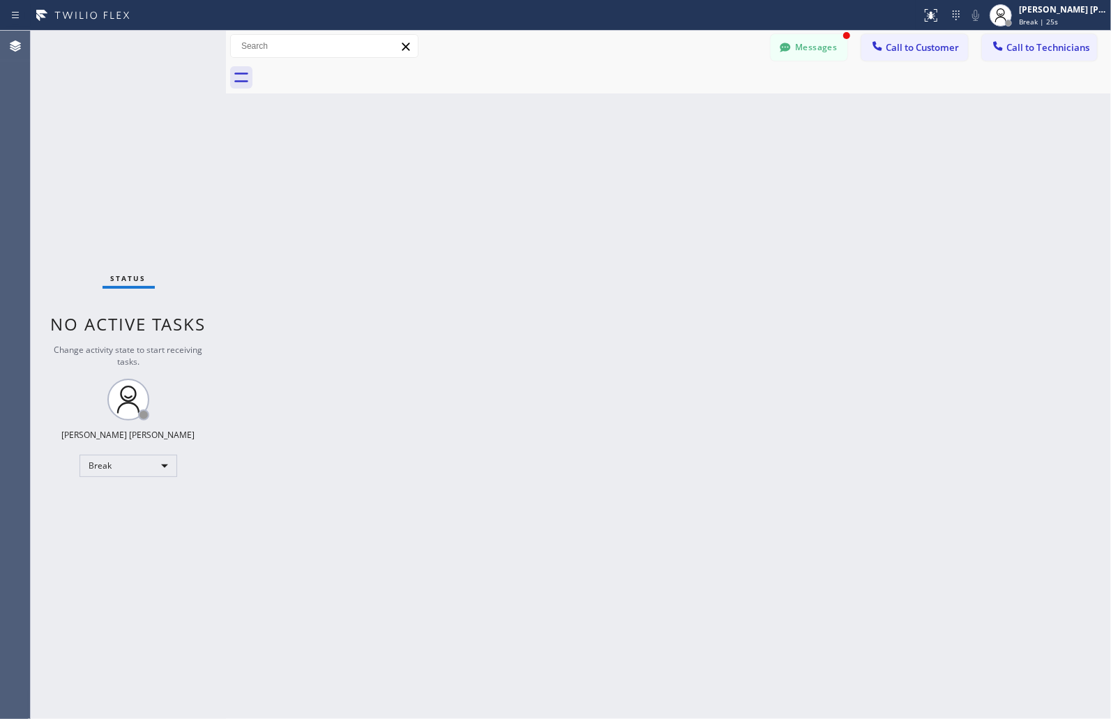
click at [546, 171] on div "Back to Dashboard Change Sender ID Customers Technicians MM [PERSON_NAME] [DATE…" at bounding box center [668, 375] width 885 height 689
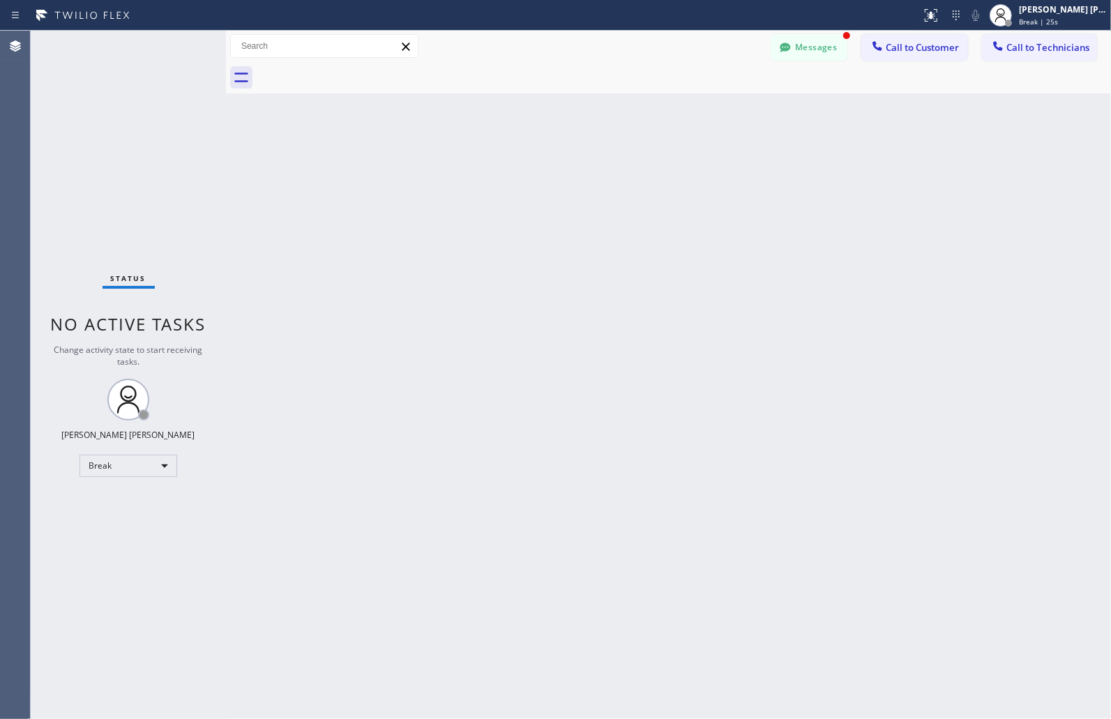
click at [546, 171] on div "Back to Dashboard Change Sender ID Customers Technicians MM [PERSON_NAME] [DATE…" at bounding box center [668, 375] width 885 height 689
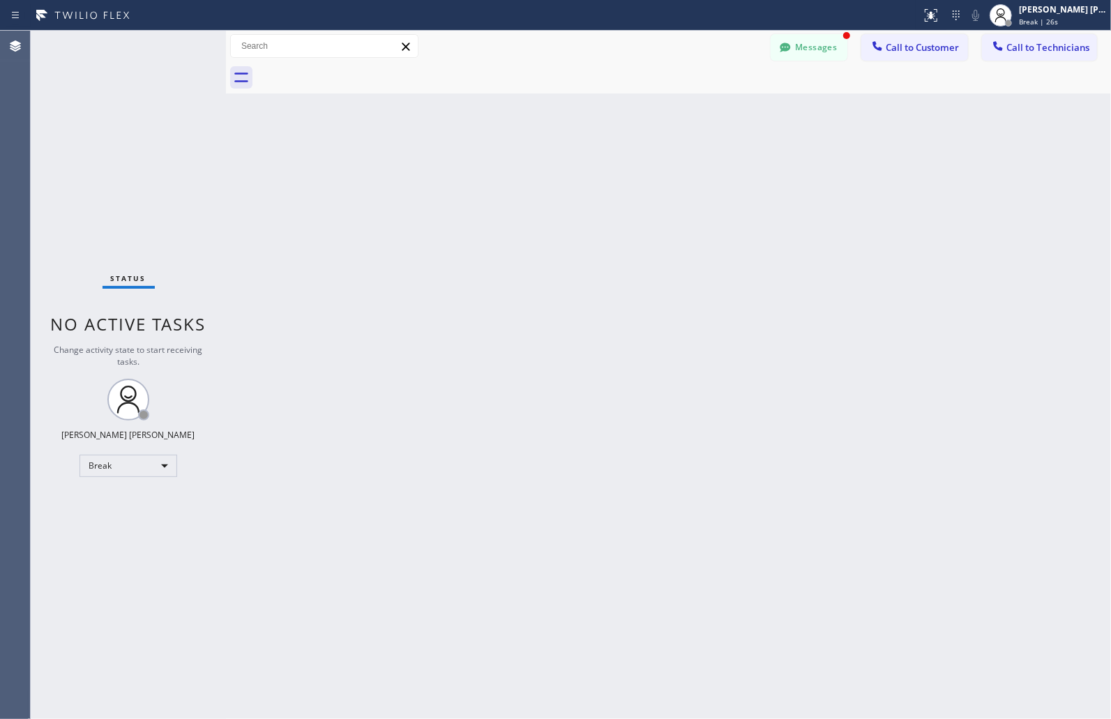
click at [546, 171] on div "Back to Dashboard Change Sender ID Customers Technicians MM [PERSON_NAME] [DATE…" at bounding box center [668, 375] width 885 height 689
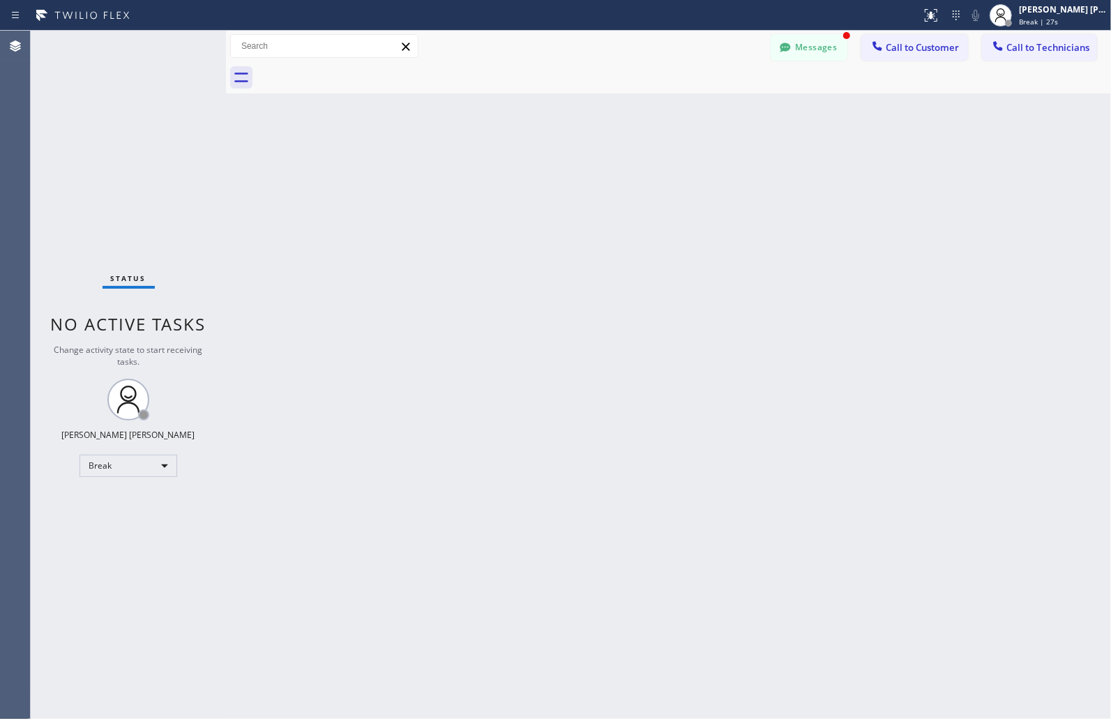
click at [546, 171] on div "Back to Dashboard Change Sender ID Customers Technicians MM [PERSON_NAME] [DATE…" at bounding box center [668, 375] width 885 height 689
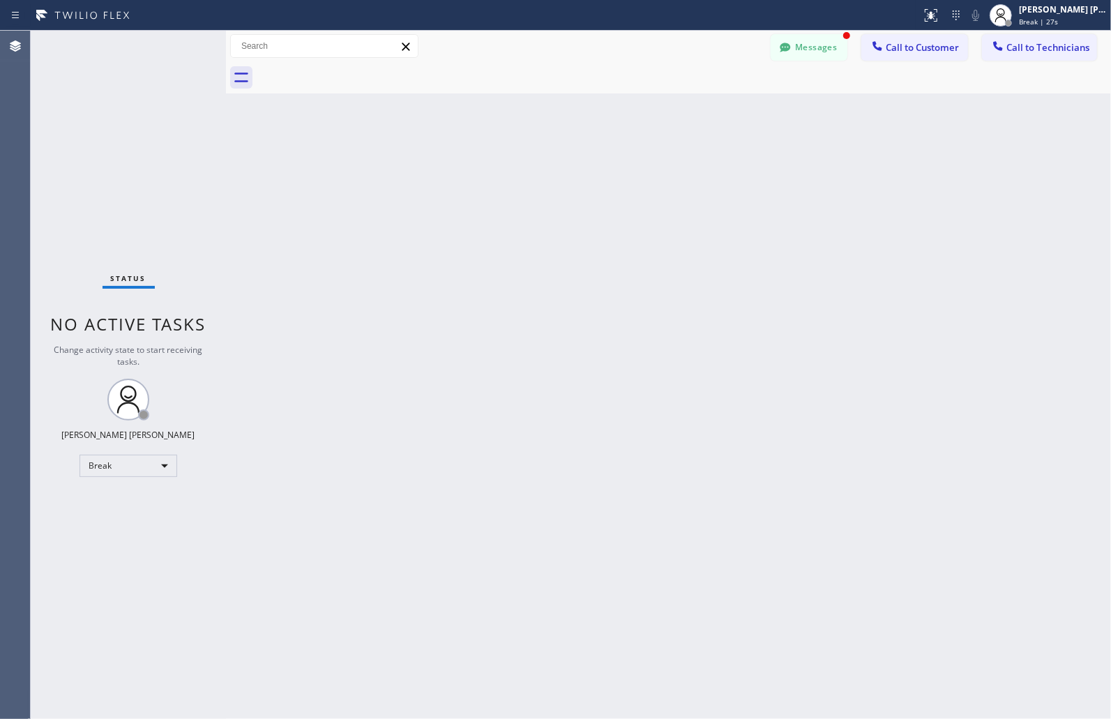
click at [546, 171] on div "Back to Dashboard Change Sender ID Customers Technicians MM [PERSON_NAME] [DATE…" at bounding box center [668, 375] width 885 height 689
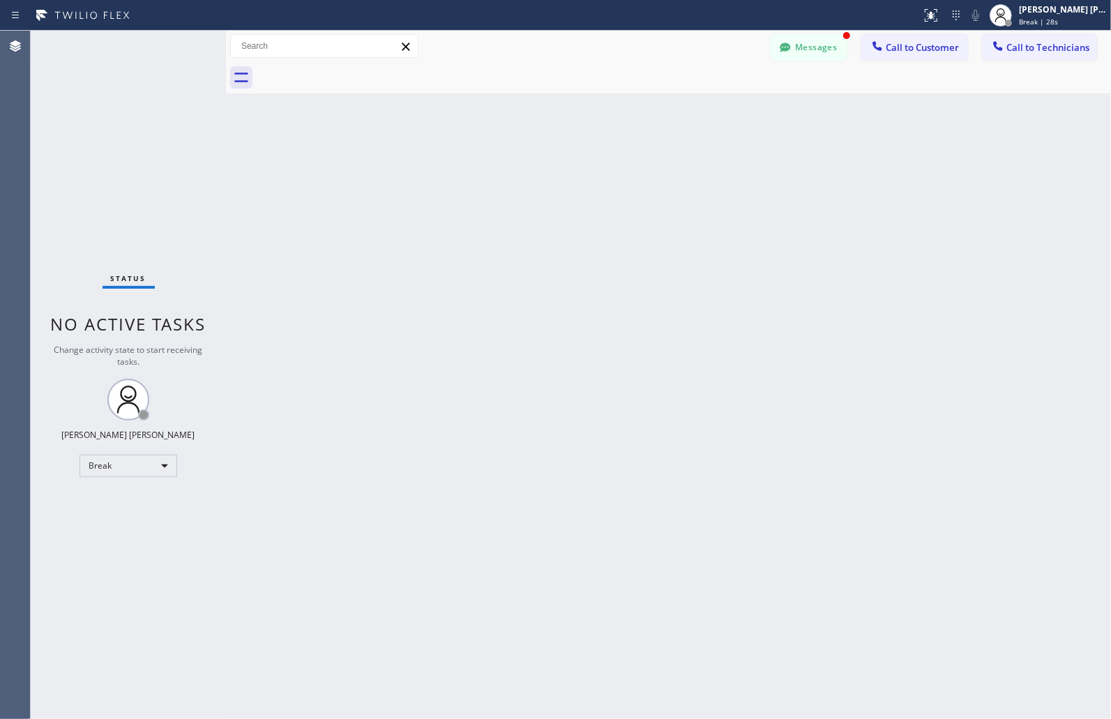
click at [546, 171] on div "Back to Dashboard Change Sender ID Customers Technicians MM [PERSON_NAME] [DATE…" at bounding box center [668, 375] width 885 height 689
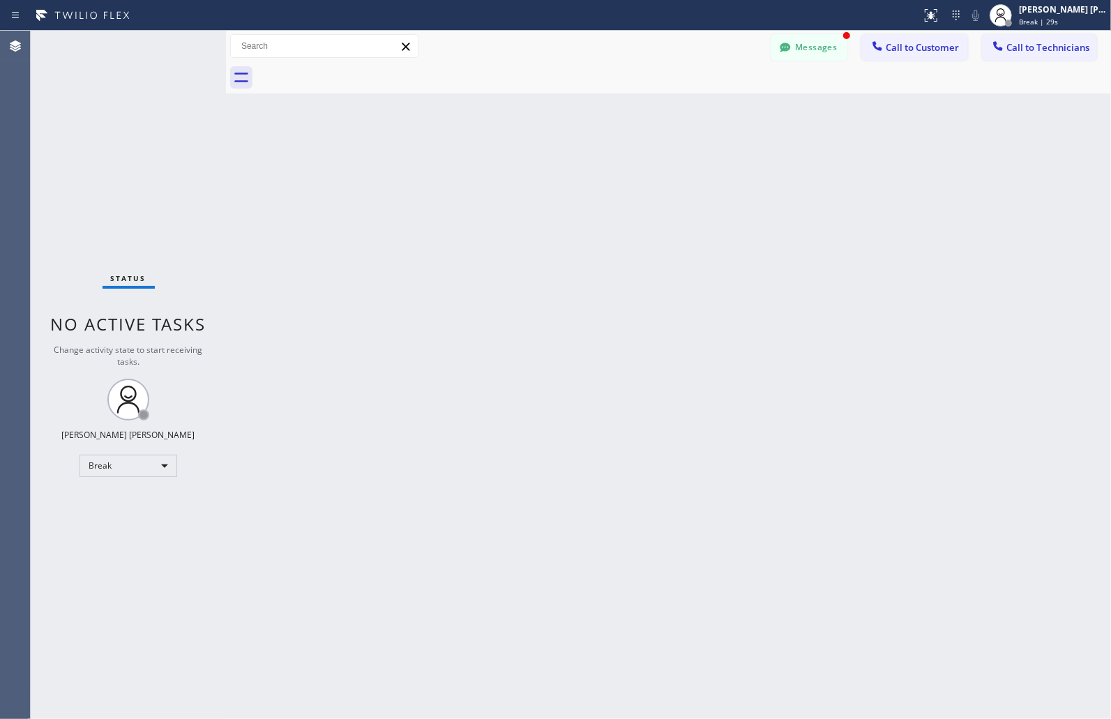
click at [546, 171] on div "Back to Dashboard Change Sender ID Customers Technicians MM [PERSON_NAME] [DATE…" at bounding box center [668, 375] width 885 height 689
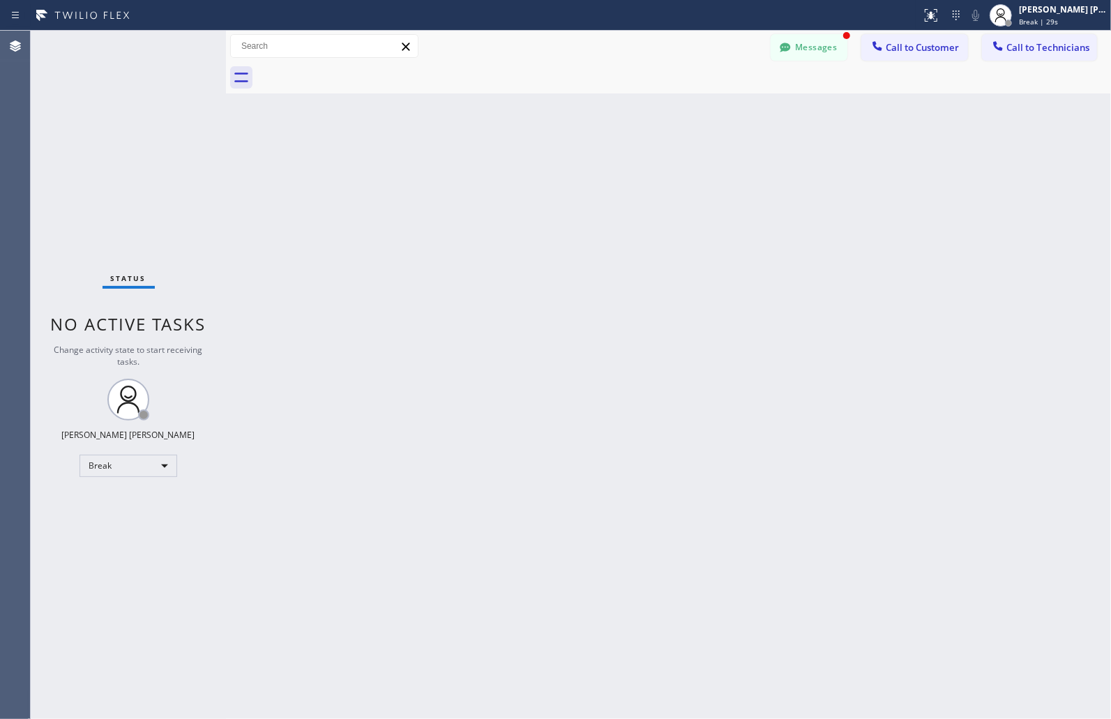
click at [546, 171] on div "Back to Dashboard Change Sender ID Customers Technicians MM [PERSON_NAME] [DATE…" at bounding box center [668, 375] width 885 height 689
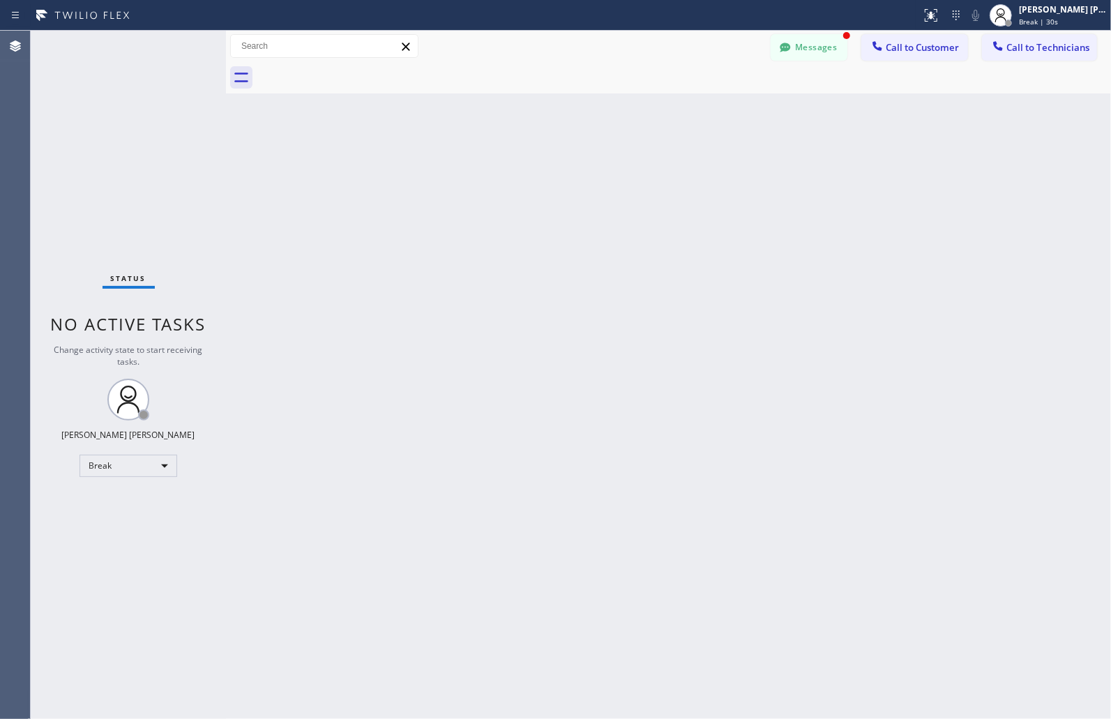
click at [546, 171] on div "Back to Dashboard Change Sender ID Customers Technicians MM [PERSON_NAME] [DATE…" at bounding box center [668, 375] width 885 height 689
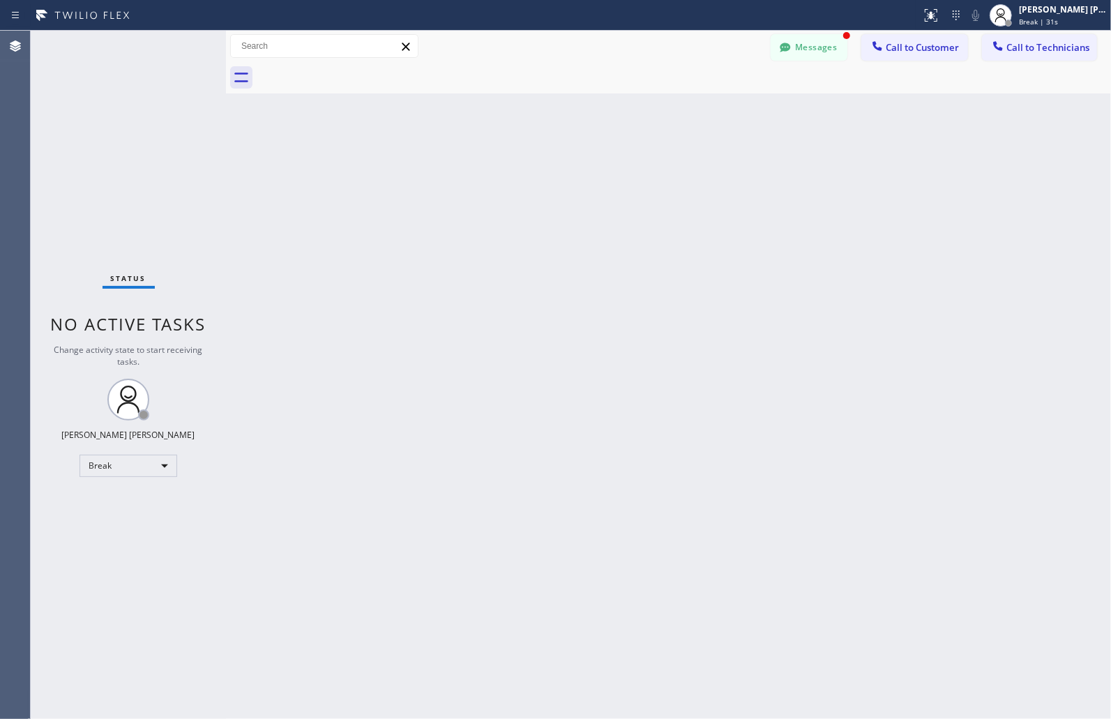
click at [546, 171] on div "Back to Dashboard Change Sender ID Customers Technicians MM [PERSON_NAME] [DATE…" at bounding box center [668, 375] width 885 height 689
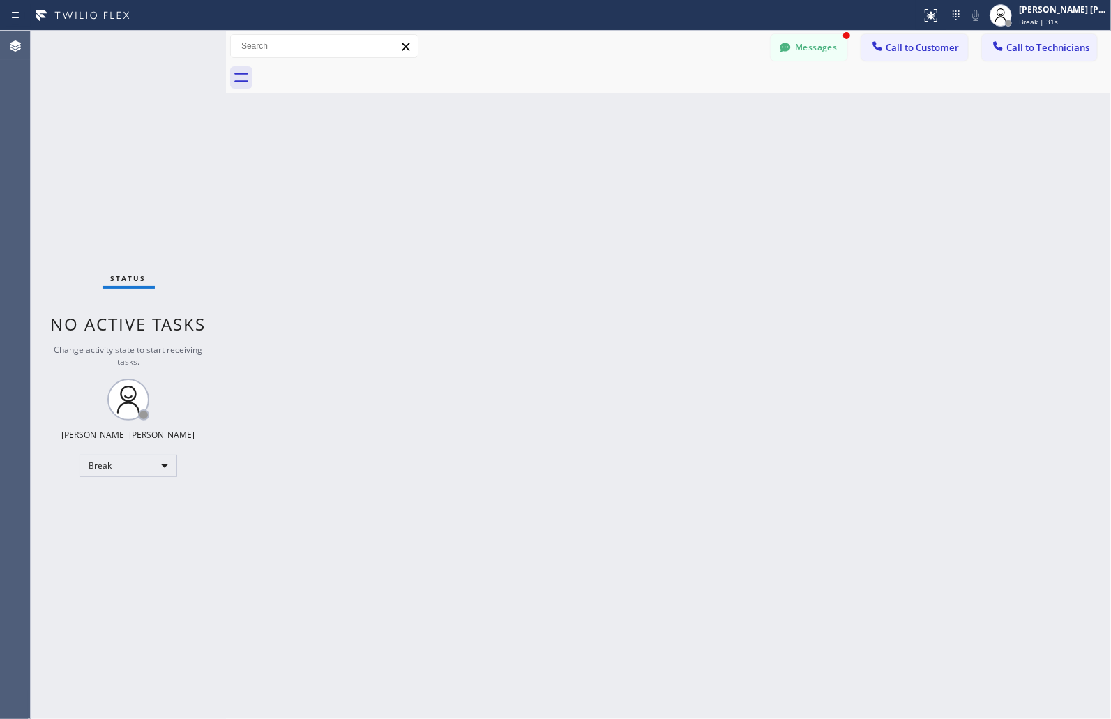
click at [546, 171] on div "Back to Dashboard Change Sender ID Customers Technicians MM [PERSON_NAME] [DATE…" at bounding box center [668, 375] width 885 height 689
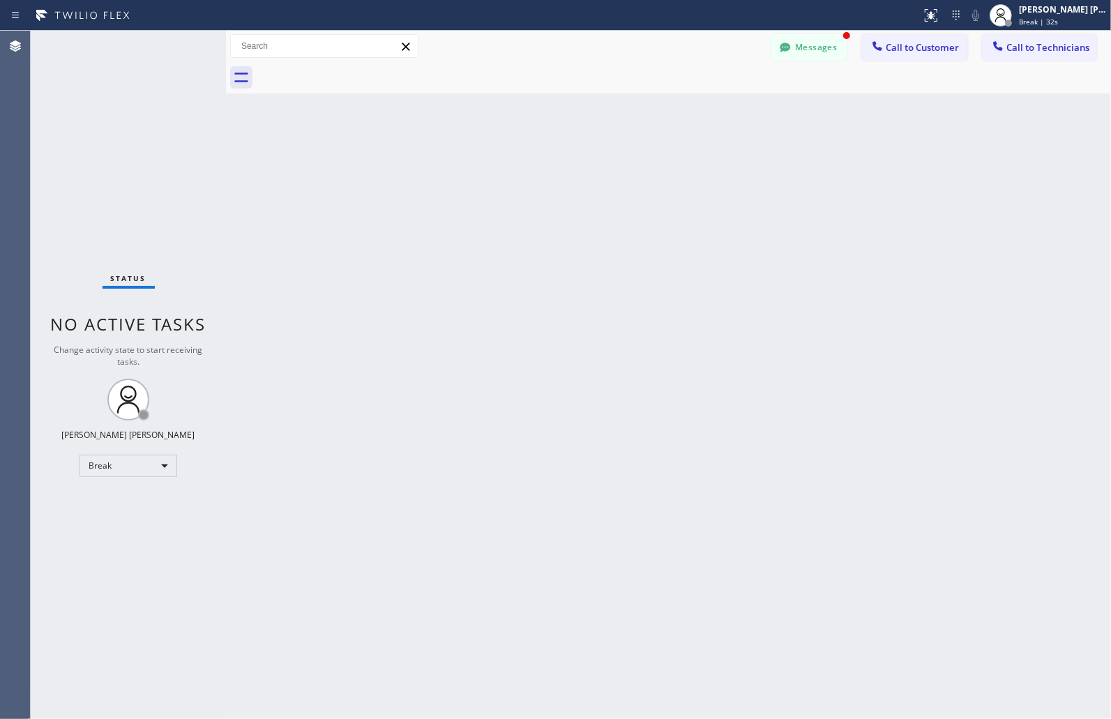
click at [546, 171] on div "Back to Dashboard Change Sender ID Customers Technicians MM [PERSON_NAME] [DATE…" at bounding box center [668, 375] width 885 height 689
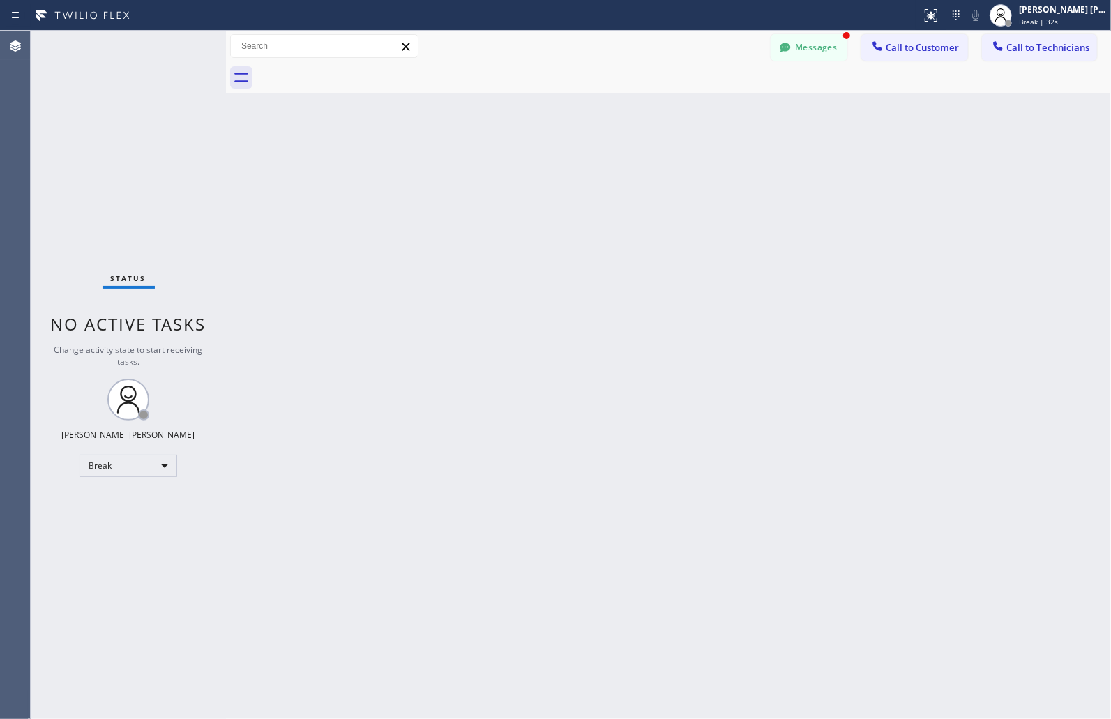
click at [546, 171] on div "Back to Dashboard Change Sender ID Customers Technicians MM [PERSON_NAME] [DATE…" at bounding box center [668, 375] width 885 height 689
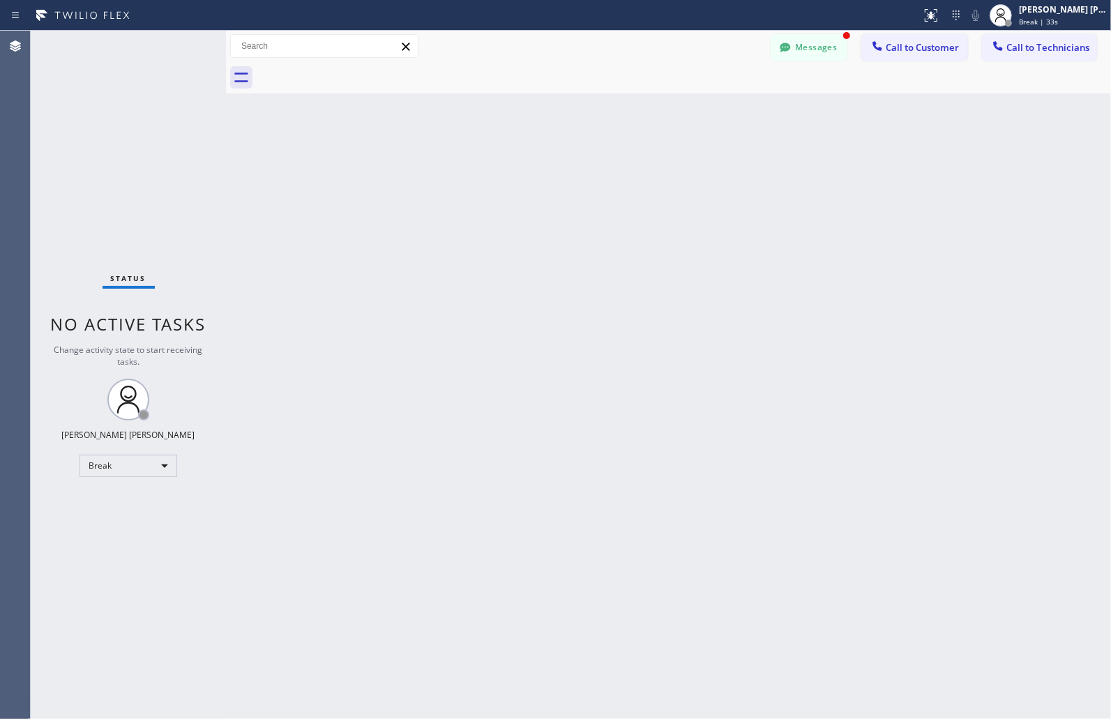
click at [546, 171] on div "Back to Dashboard Change Sender ID Customers Technicians MM [PERSON_NAME] [DATE…" at bounding box center [668, 375] width 885 height 689
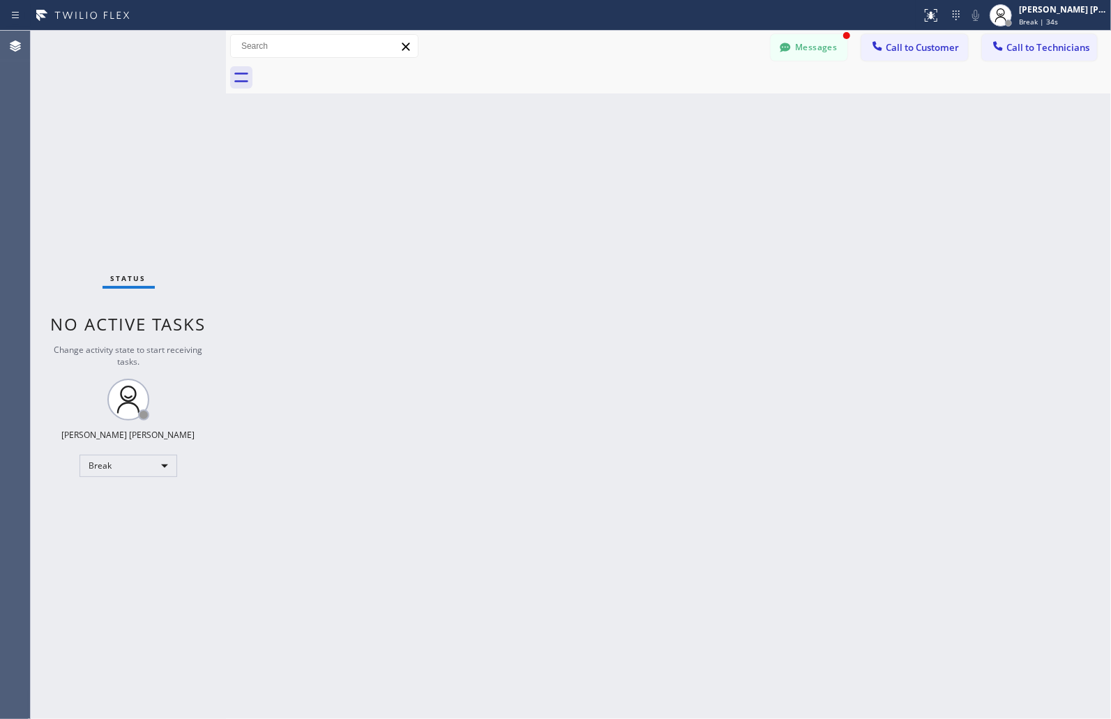
click at [546, 171] on div "Back to Dashboard Change Sender ID Customers Technicians MM [PERSON_NAME] [DATE…" at bounding box center [668, 375] width 885 height 689
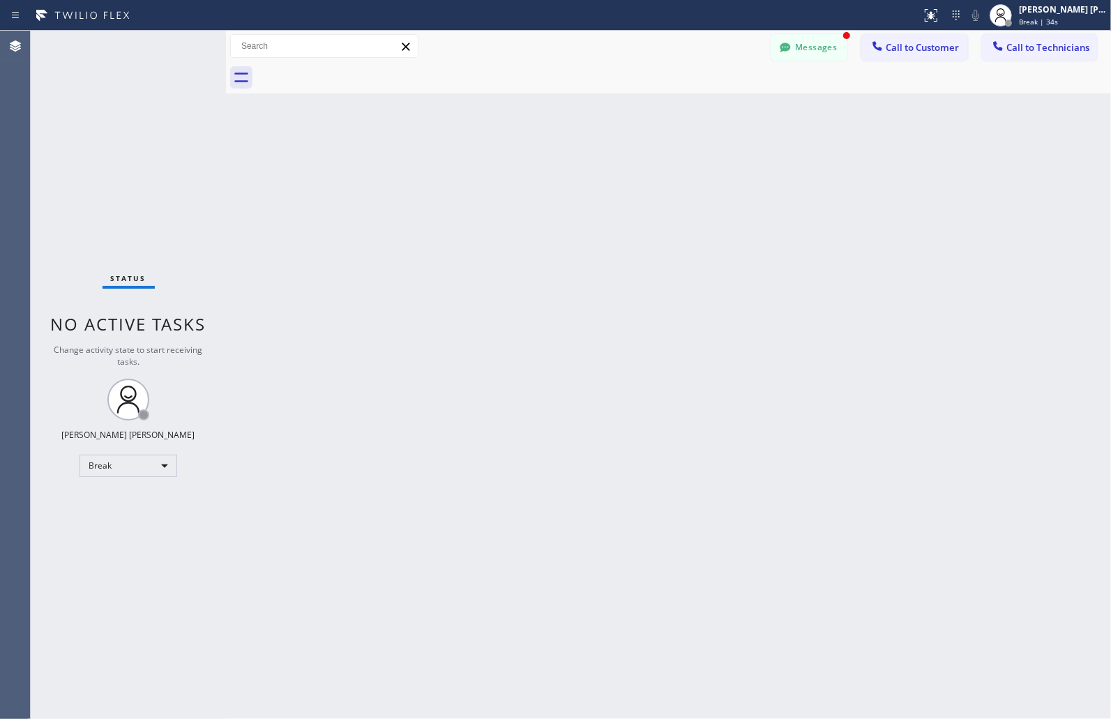
click at [546, 171] on div "Back to Dashboard Change Sender ID Customers Technicians MM [PERSON_NAME] [DATE…" at bounding box center [668, 375] width 885 height 689
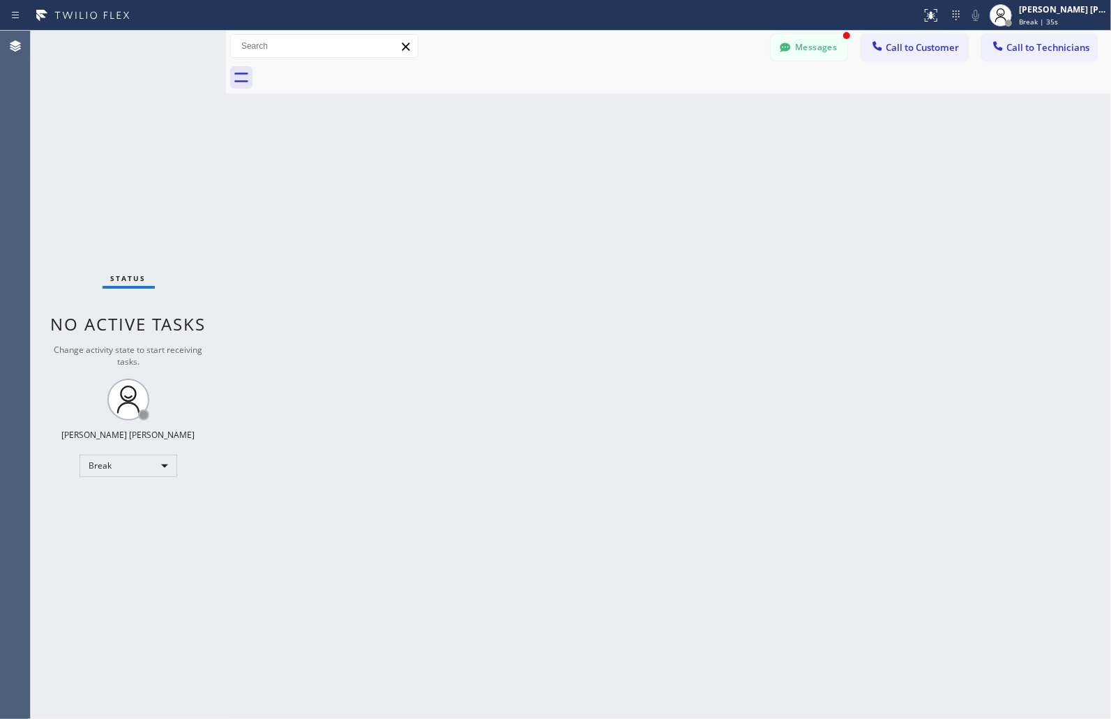
click at [546, 171] on div "Back to Dashboard Change Sender ID Customers Technicians MM [PERSON_NAME] [DATE…" at bounding box center [668, 375] width 885 height 689
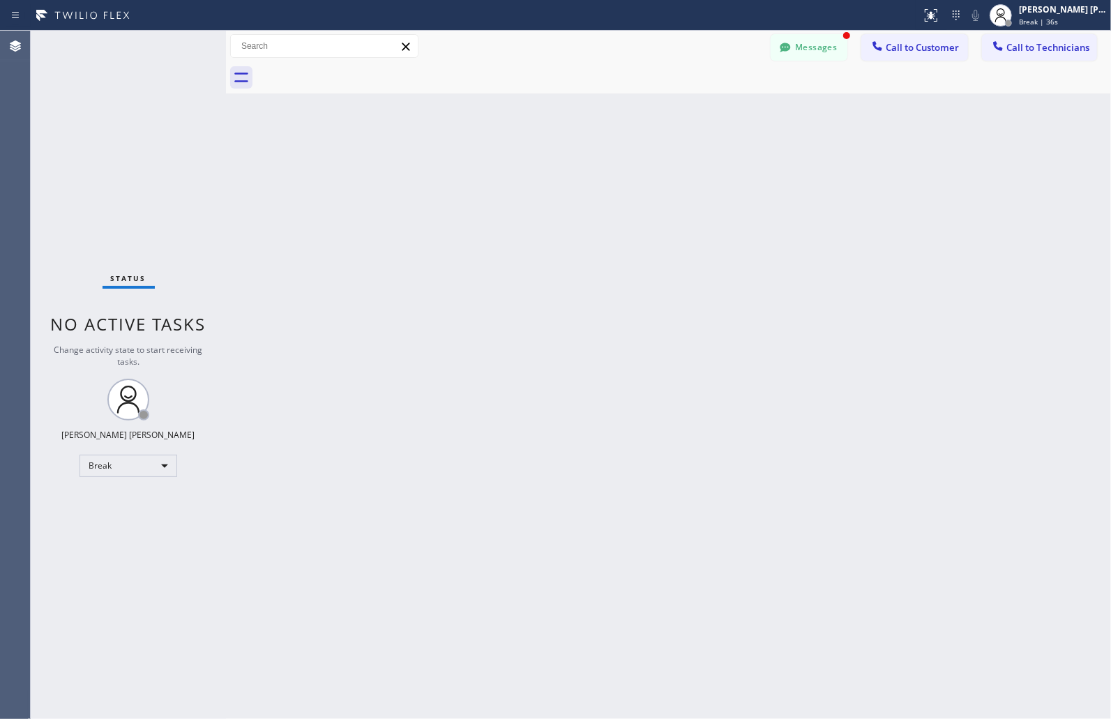
click at [546, 171] on div "Back to Dashboard Change Sender ID Customers Technicians MM [PERSON_NAME] [DATE…" at bounding box center [668, 375] width 885 height 689
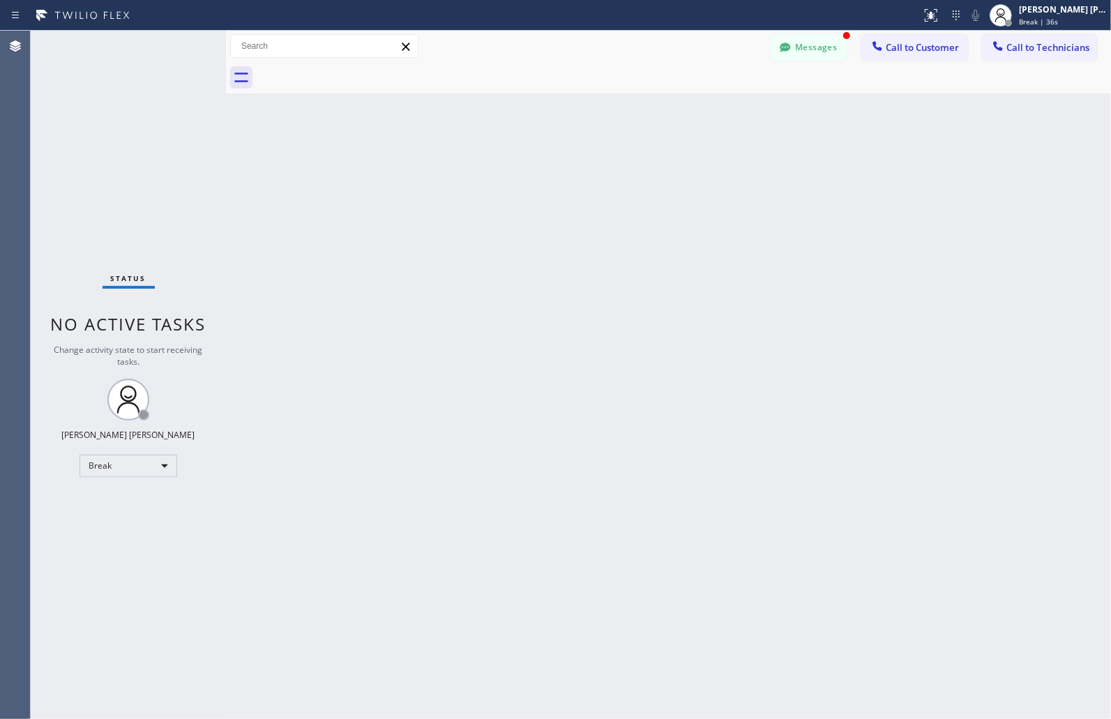
click at [546, 171] on div "Back to Dashboard Change Sender ID Customers Technicians MM [PERSON_NAME] [DATE…" at bounding box center [668, 375] width 885 height 689
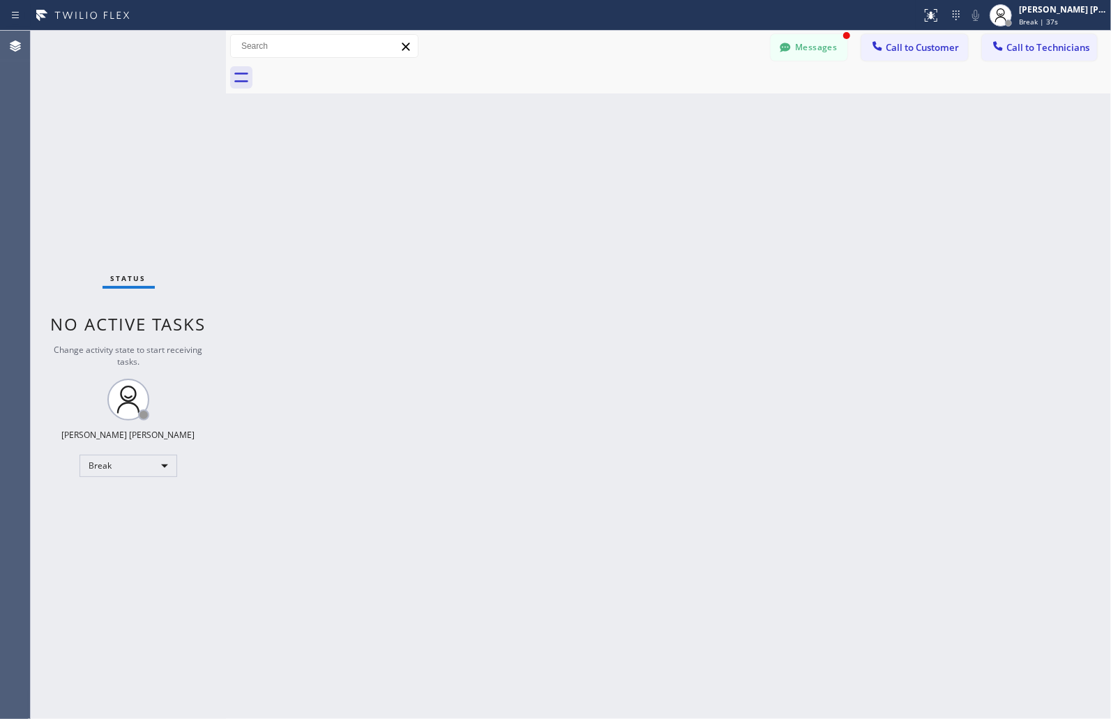
click at [546, 171] on div "Back to Dashboard Change Sender ID Customers Technicians MM [PERSON_NAME] [DATE…" at bounding box center [668, 375] width 885 height 689
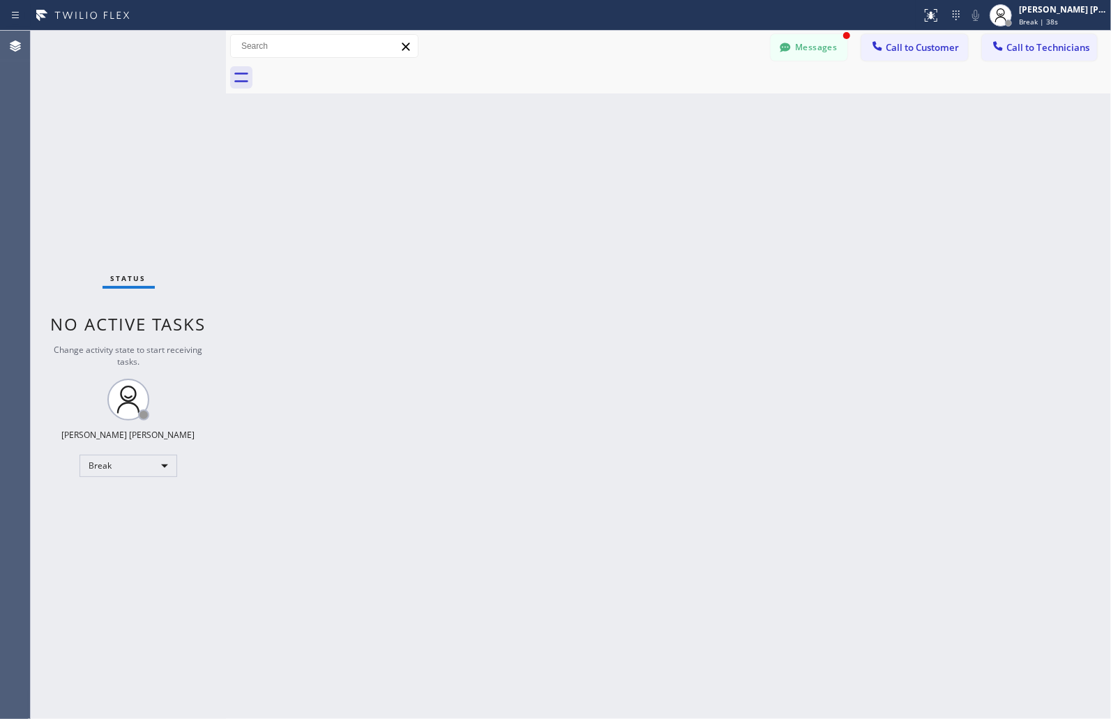
click at [546, 171] on div "Back to Dashboard Change Sender ID Customers Technicians MM [PERSON_NAME] [DATE…" at bounding box center [668, 375] width 885 height 689
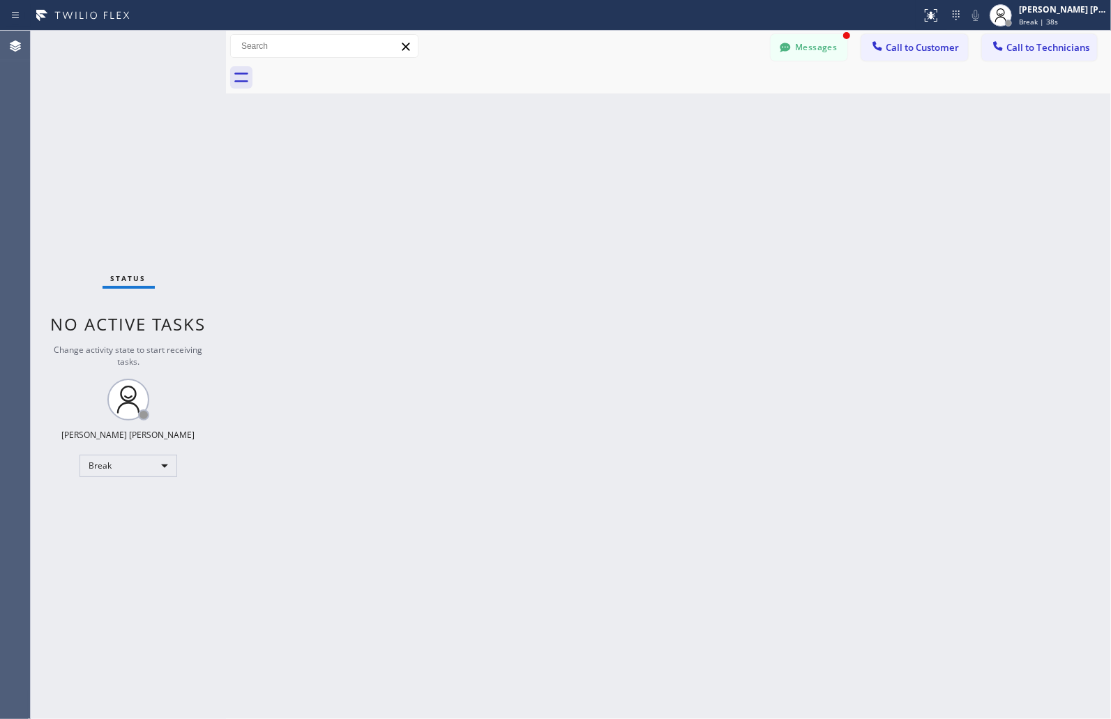
click at [546, 171] on div "Back to Dashboard Change Sender ID Customers Technicians MM [PERSON_NAME] [DATE…" at bounding box center [668, 375] width 885 height 689
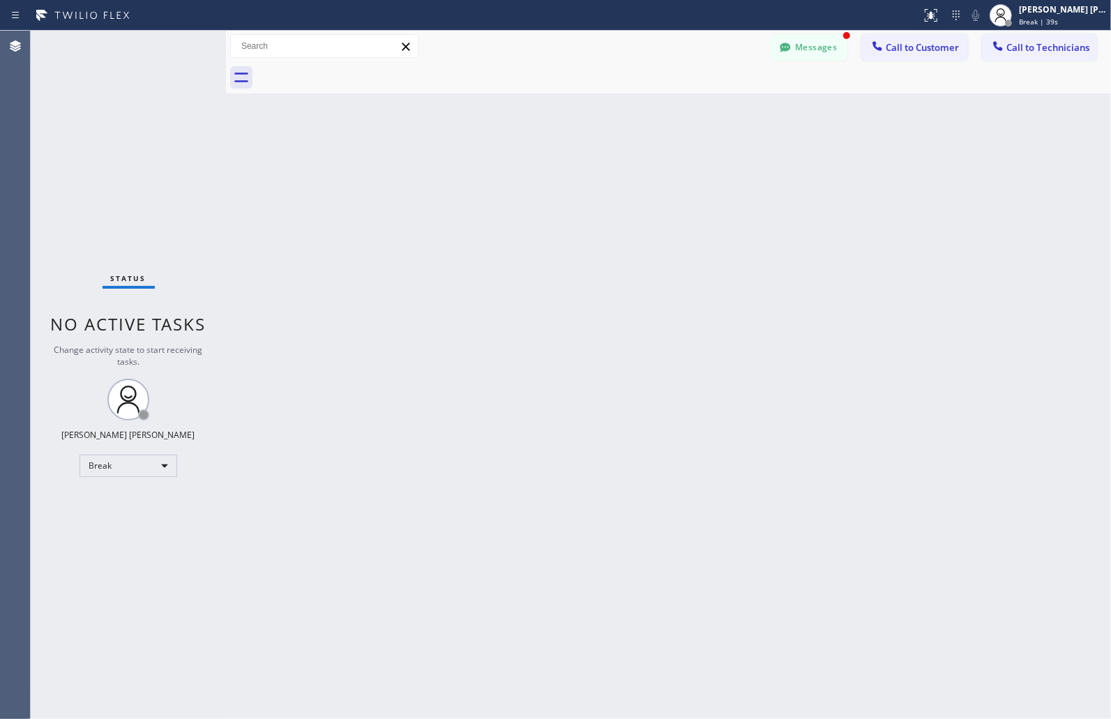
click at [546, 171] on div "Back to Dashboard Change Sender ID Customers Technicians MM [PERSON_NAME] [DATE…" at bounding box center [668, 375] width 885 height 689
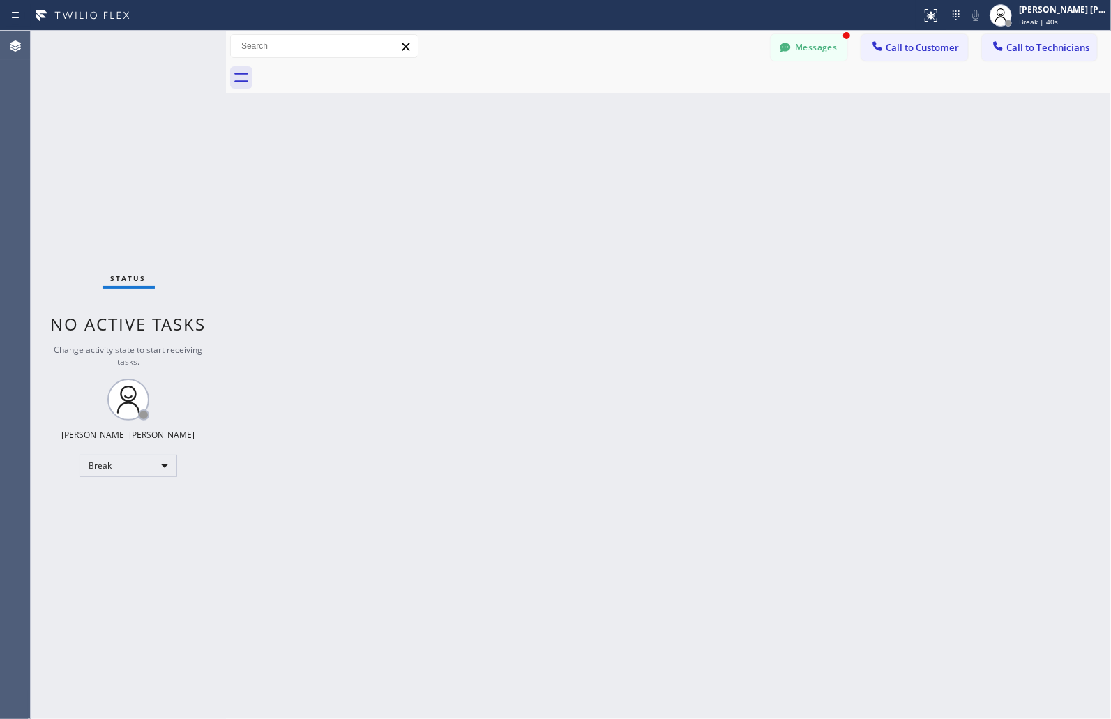
click at [546, 171] on div "Back to Dashboard Change Sender ID Customers Technicians MM [PERSON_NAME] [DATE…" at bounding box center [668, 375] width 885 height 689
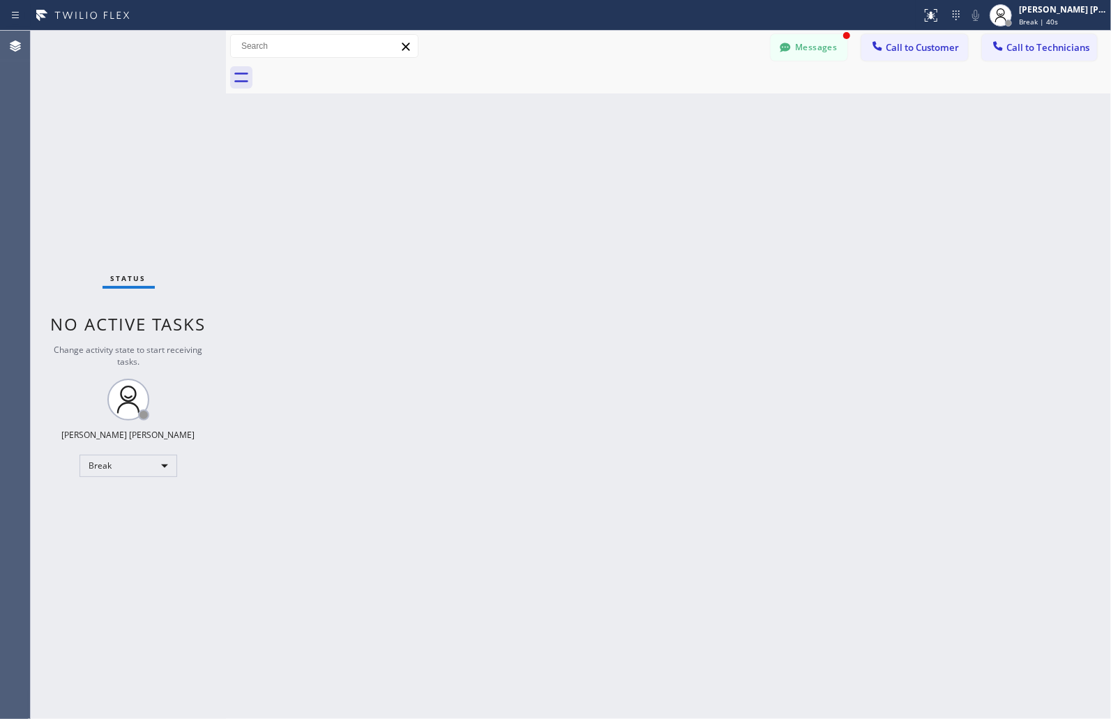
click at [546, 171] on div "Back to Dashboard Change Sender ID Customers Technicians MM [PERSON_NAME] [DATE…" at bounding box center [668, 375] width 885 height 689
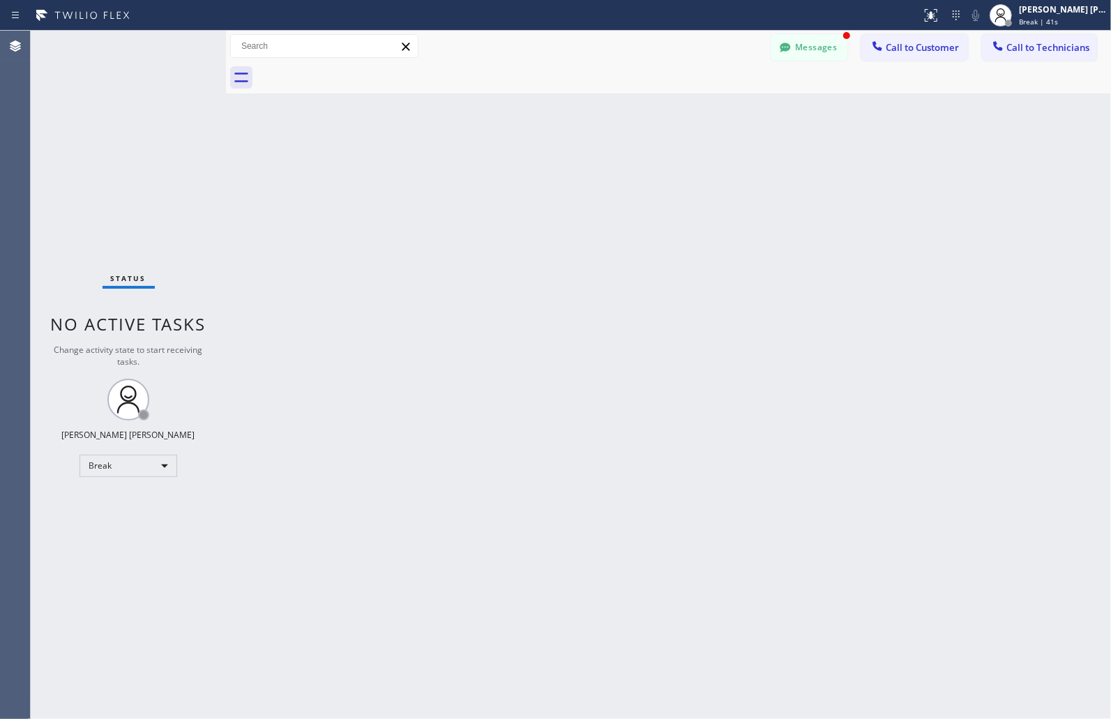
click at [546, 171] on div "Back to Dashboard Change Sender ID Customers Technicians MM [PERSON_NAME] [DATE…" at bounding box center [668, 375] width 885 height 689
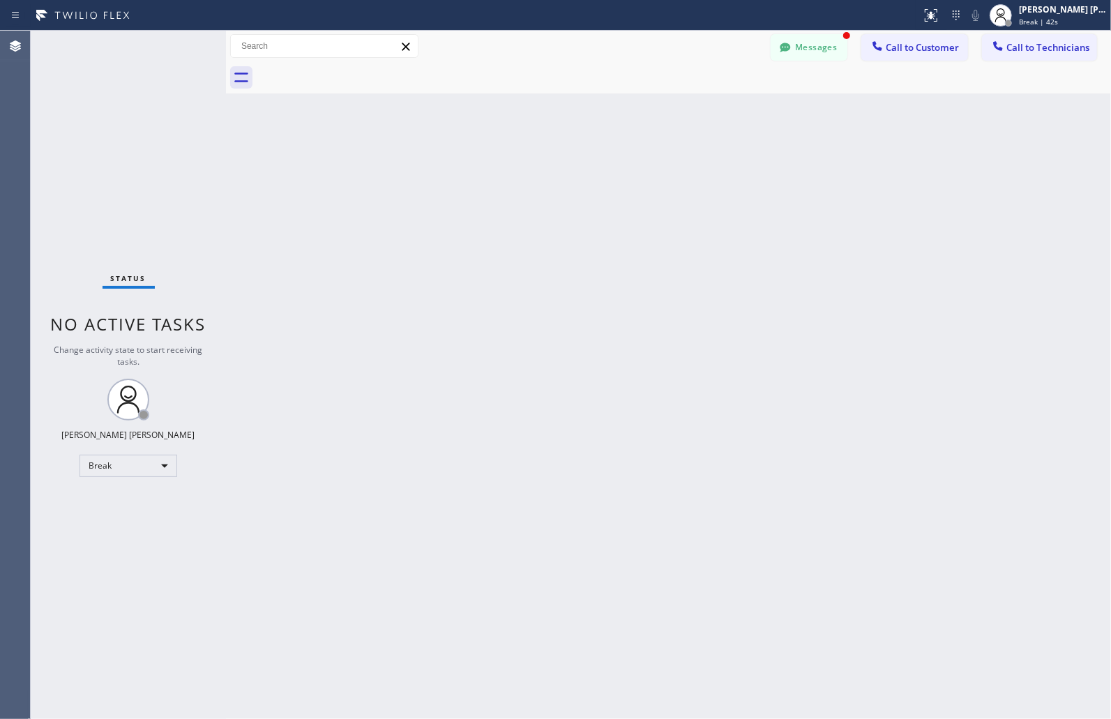
click at [546, 171] on div "Back to Dashboard Change Sender ID Customers Technicians MM [PERSON_NAME] [DATE…" at bounding box center [668, 375] width 885 height 689
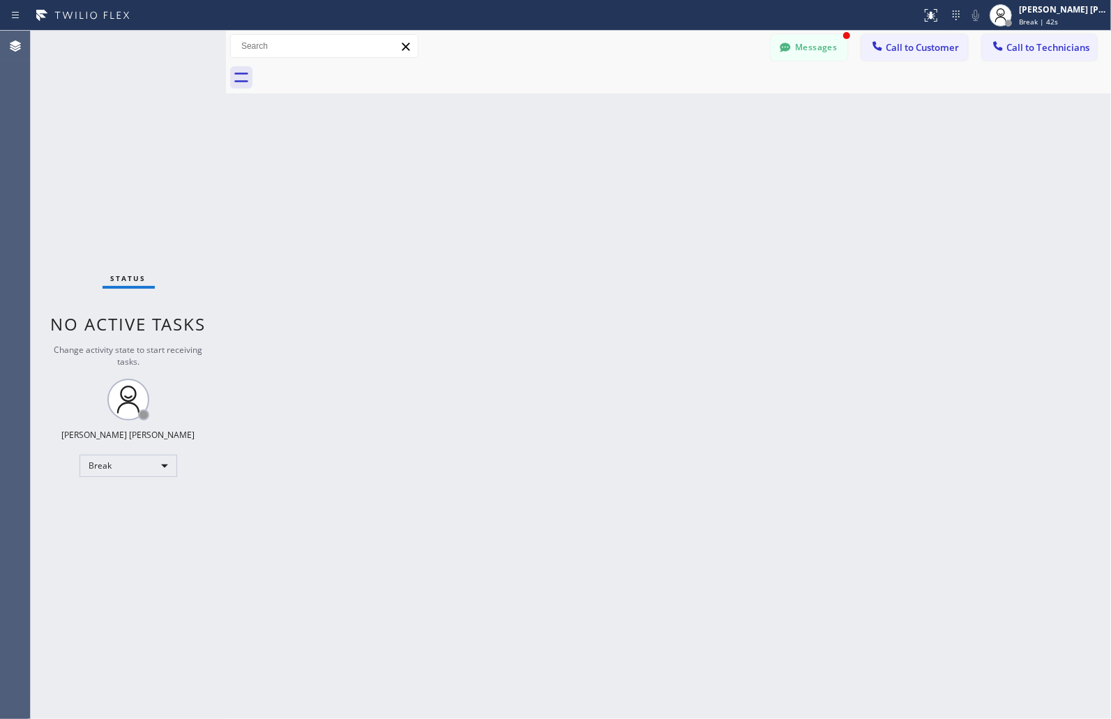
click at [546, 171] on div "Back to Dashboard Change Sender ID Customers Technicians MM [PERSON_NAME] [DATE…" at bounding box center [668, 375] width 885 height 689
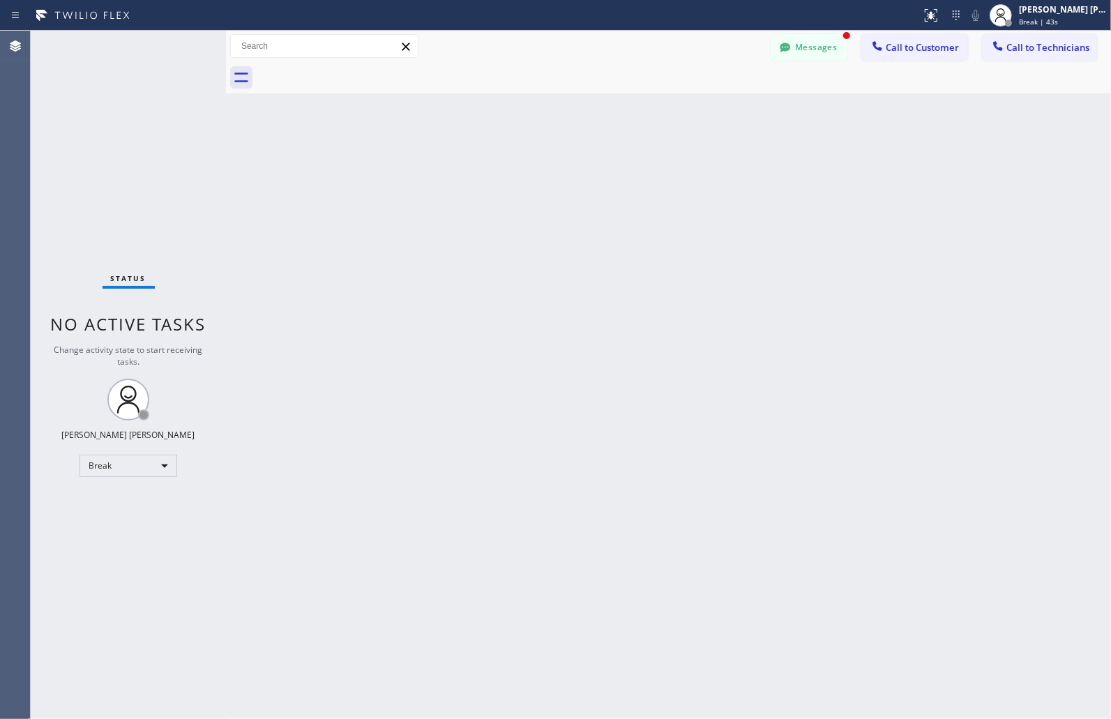
click at [546, 171] on div "Back to Dashboard Change Sender ID Customers Technicians MM [PERSON_NAME] [DATE…" at bounding box center [668, 375] width 885 height 689
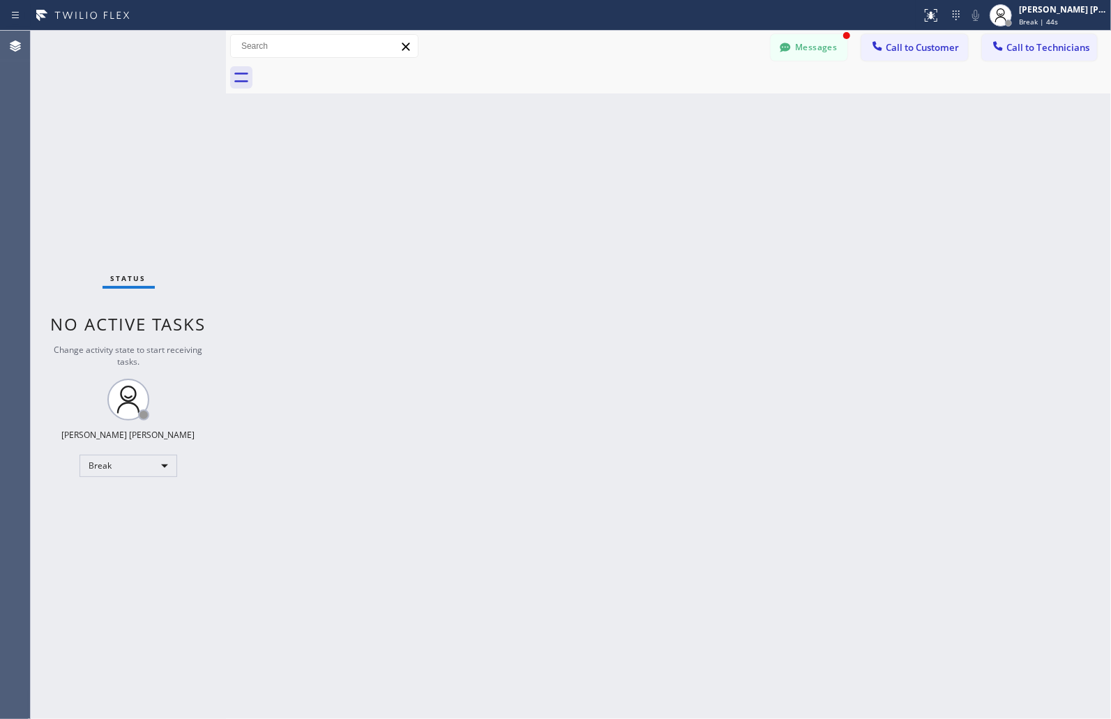
click at [546, 171] on div "Back to Dashboard Change Sender ID Customers Technicians MM [PERSON_NAME] [DATE…" at bounding box center [668, 375] width 885 height 689
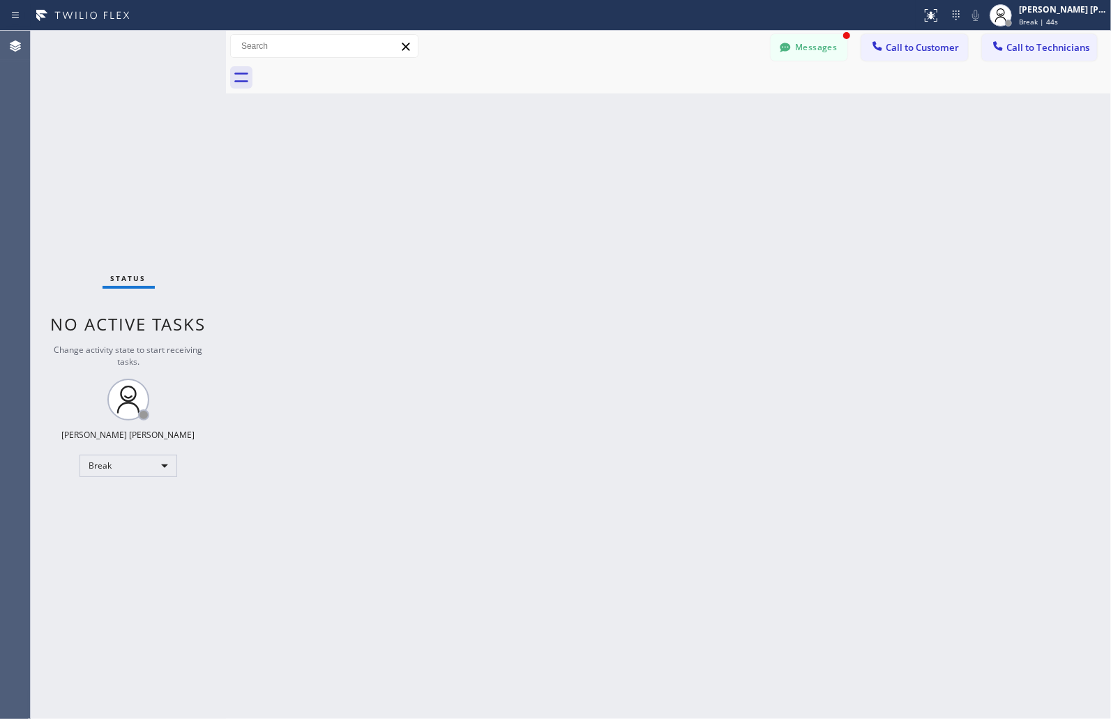
click at [546, 171] on div "Back to Dashboard Change Sender ID Customers Technicians MM [PERSON_NAME] [DATE…" at bounding box center [668, 375] width 885 height 689
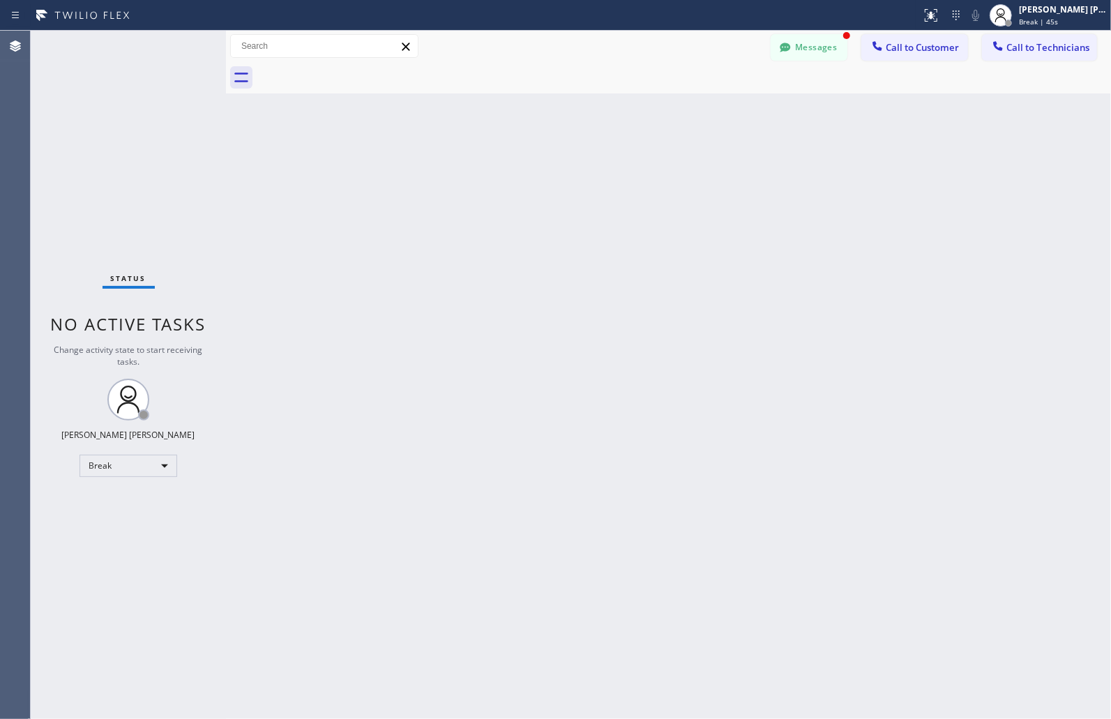
click at [546, 171] on div "Back to Dashboard Change Sender ID Customers Technicians MM [PERSON_NAME] [DATE…" at bounding box center [668, 375] width 885 height 689
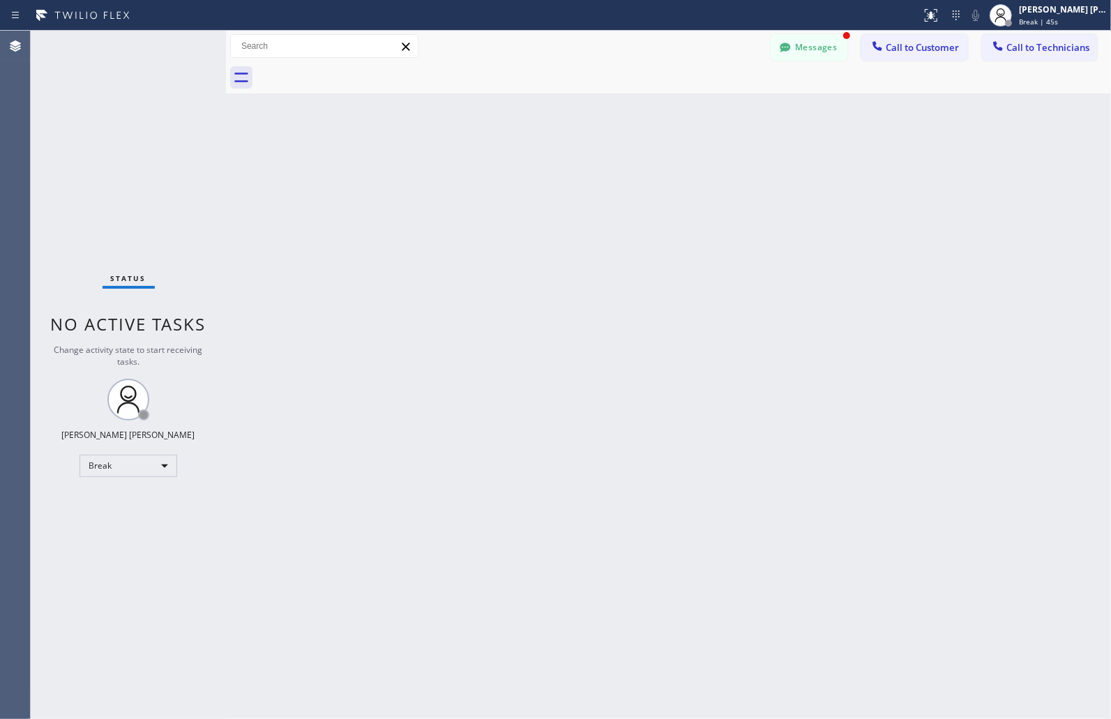
click at [546, 171] on div "Back to Dashboard Change Sender ID Customers Technicians MM [PERSON_NAME] [DATE…" at bounding box center [668, 375] width 885 height 689
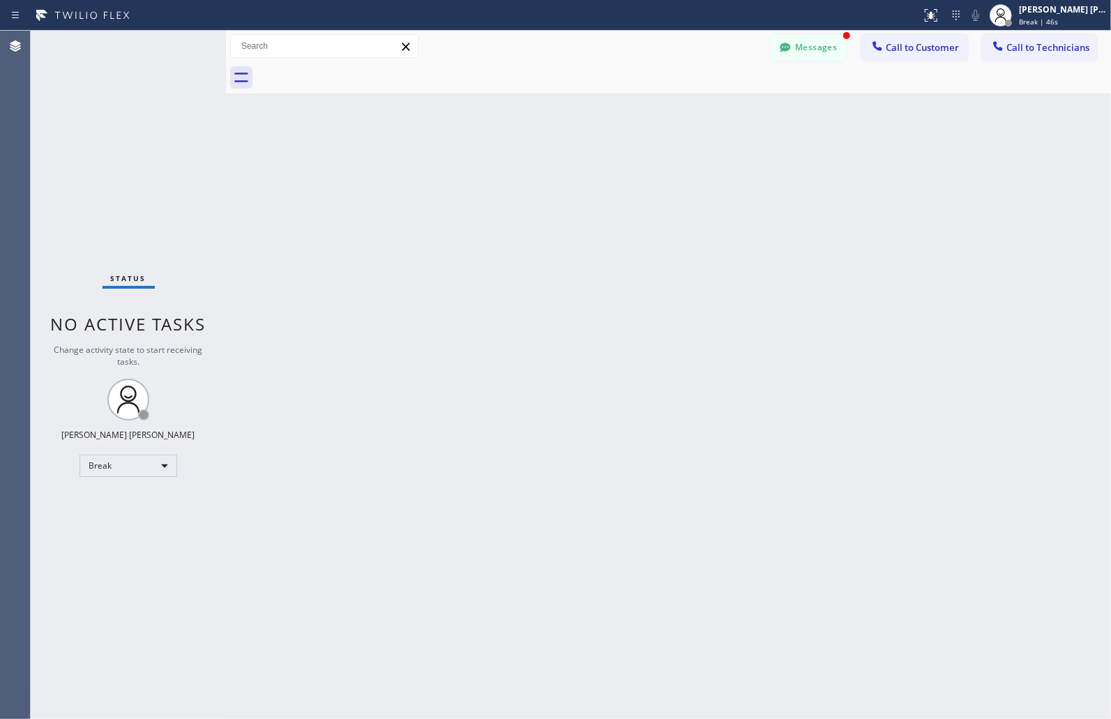
click at [546, 171] on div "Back to Dashboard Change Sender ID Customers Technicians MM [PERSON_NAME] [DATE…" at bounding box center [668, 375] width 885 height 689
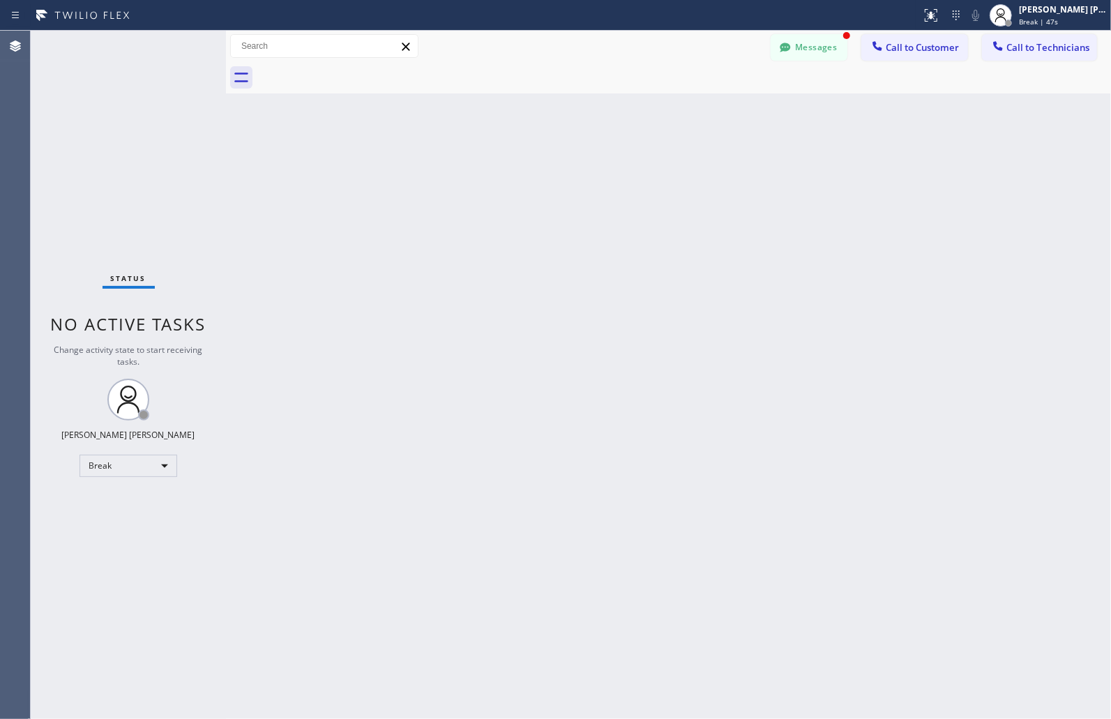
click at [546, 171] on div "Back to Dashboard Change Sender ID Customers Technicians MM [PERSON_NAME] [DATE…" at bounding box center [668, 375] width 885 height 689
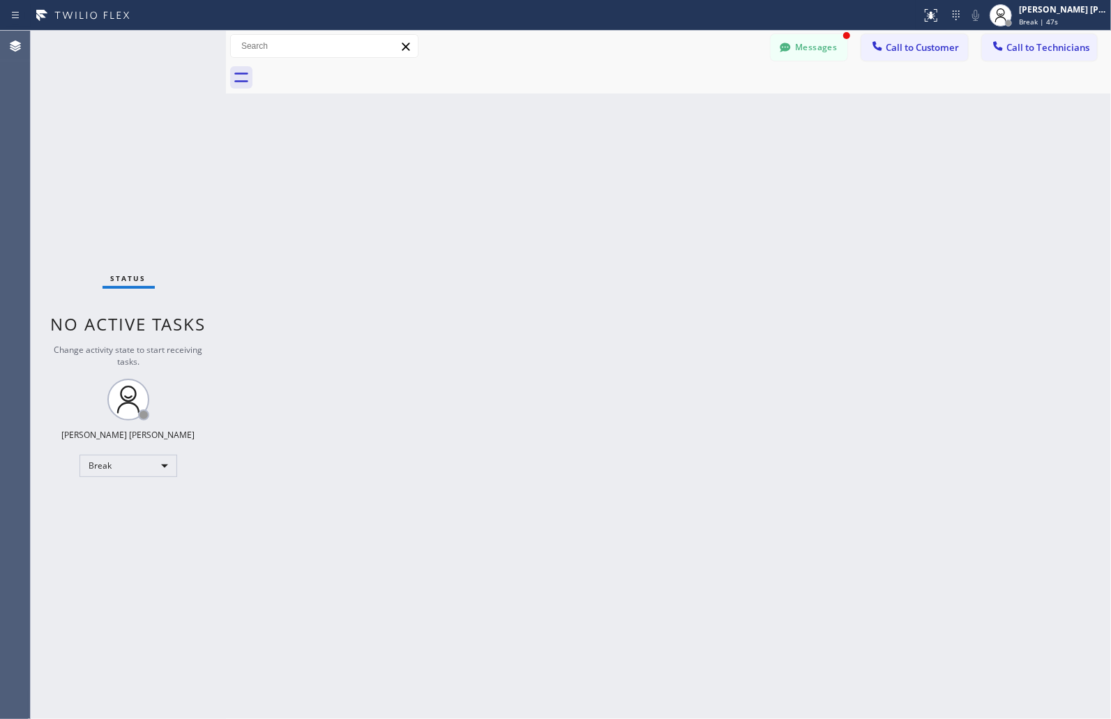
click at [546, 171] on div "Back to Dashboard Change Sender ID Customers Technicians MM [PERSON_NAME] [DATE…" at bounding box center [668, 375] width 885 height 689
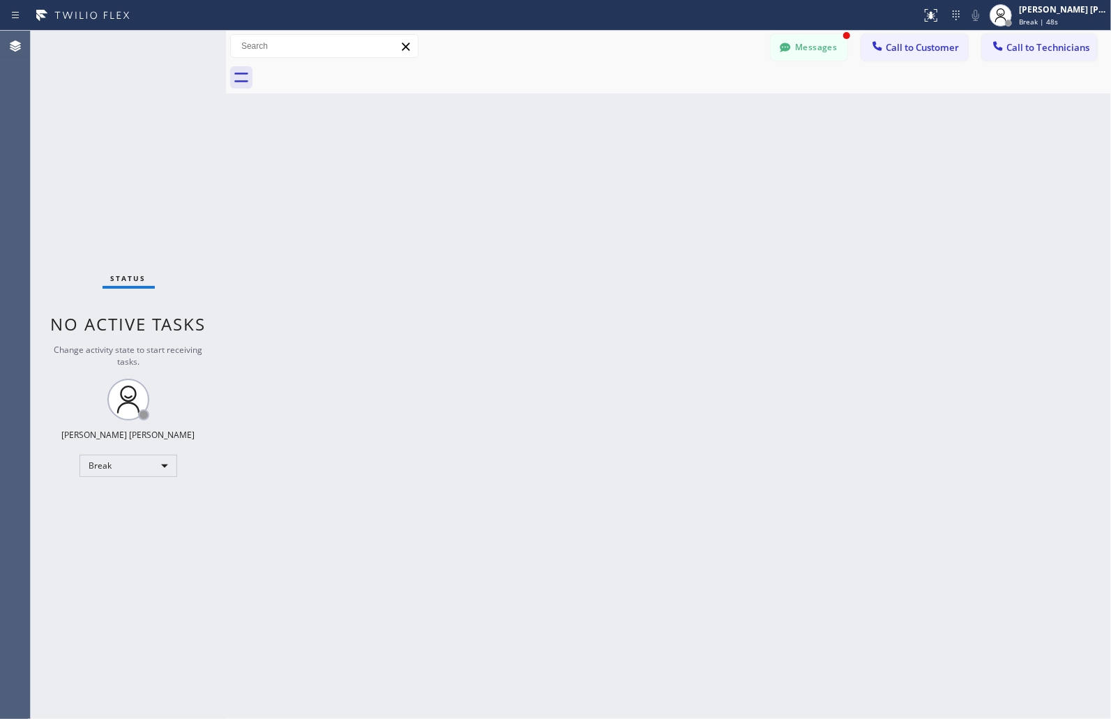
click at [546, 171] on div "Back to Dashboard Change Sender ID Customers Technicians MM [PERSON_NAME] [DATE…" at bounding box center [668, 375] width 885 height 689
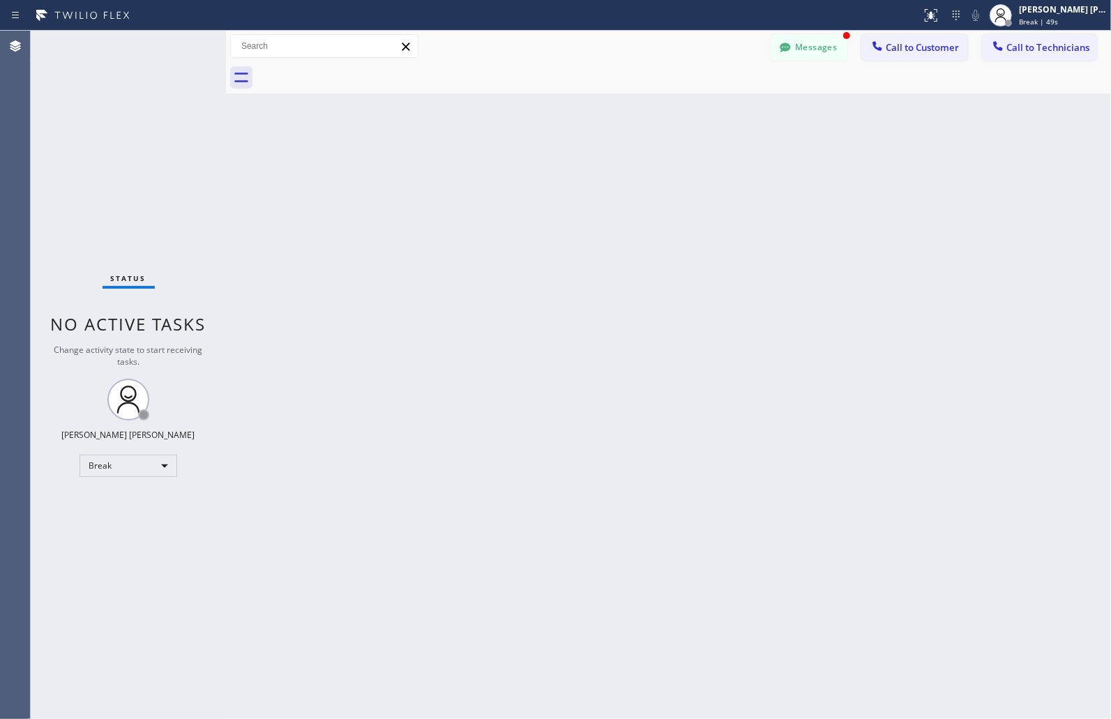
click at [546, 171] on div "Back to Dashboard Change Sender ID Customers Technicians MM [PERSON_NAME] [DATE…" at bounding box center [668, 375] width 885 height 689
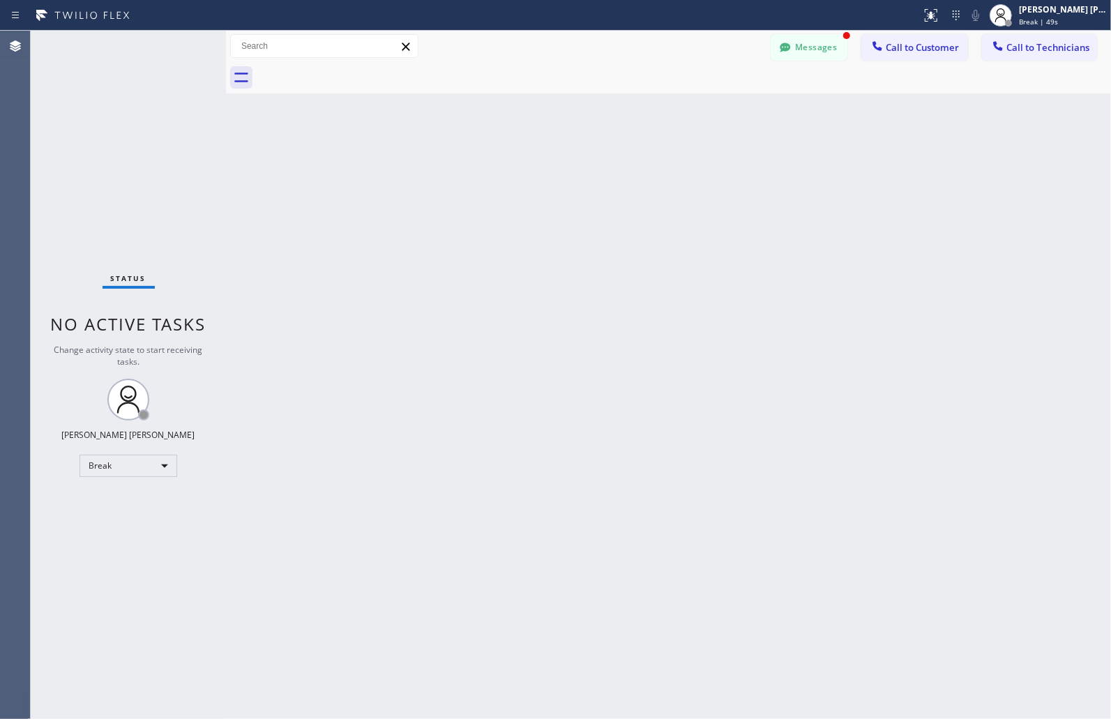
click at [546, 171] on div "Back to Dashboard Change Sender ID Customers Technicians MM [PERSON_NAME] [DATE…" at bounding box center [668, 375] width 885 height 689
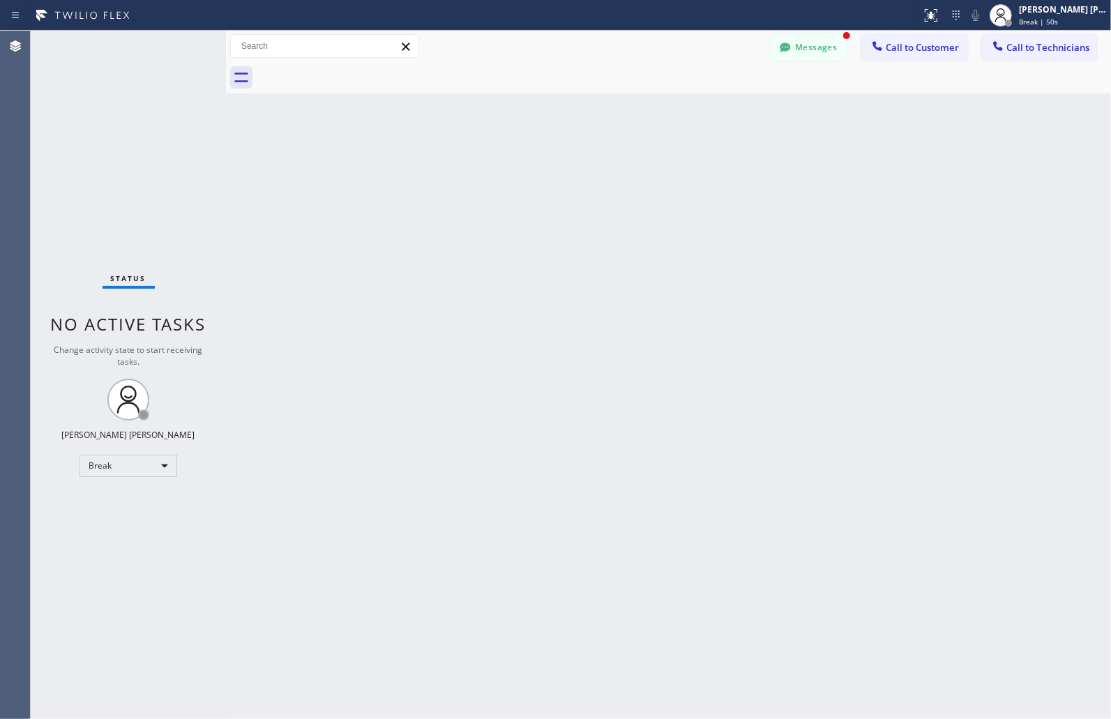
click at [546, 171] on div "Back to Dashboard Change Sender ID Customers Technicians MM [PERSON_NAME] [DATE…" at bounding box center [668, 375] width 885 height 689
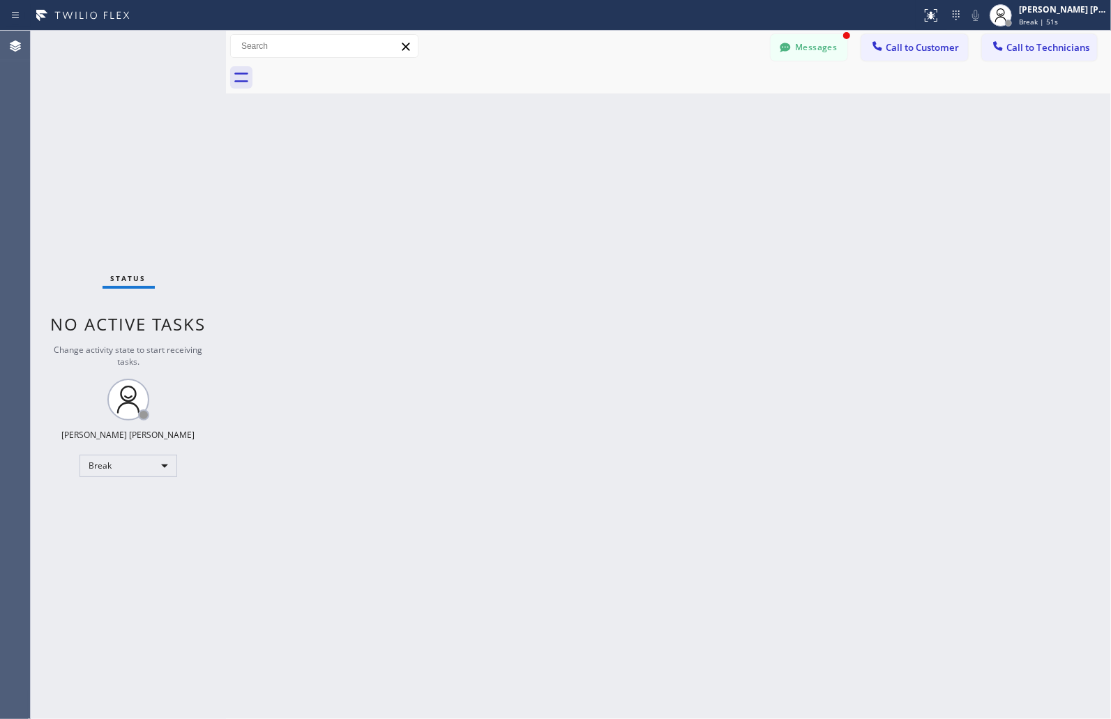
click at [546, 171] on div "Back to Dashboard Change Sender ID Customers Technicians MM [PERSON_NAME] [DATE…" at bounding box center [668, 375] width 885 height 689
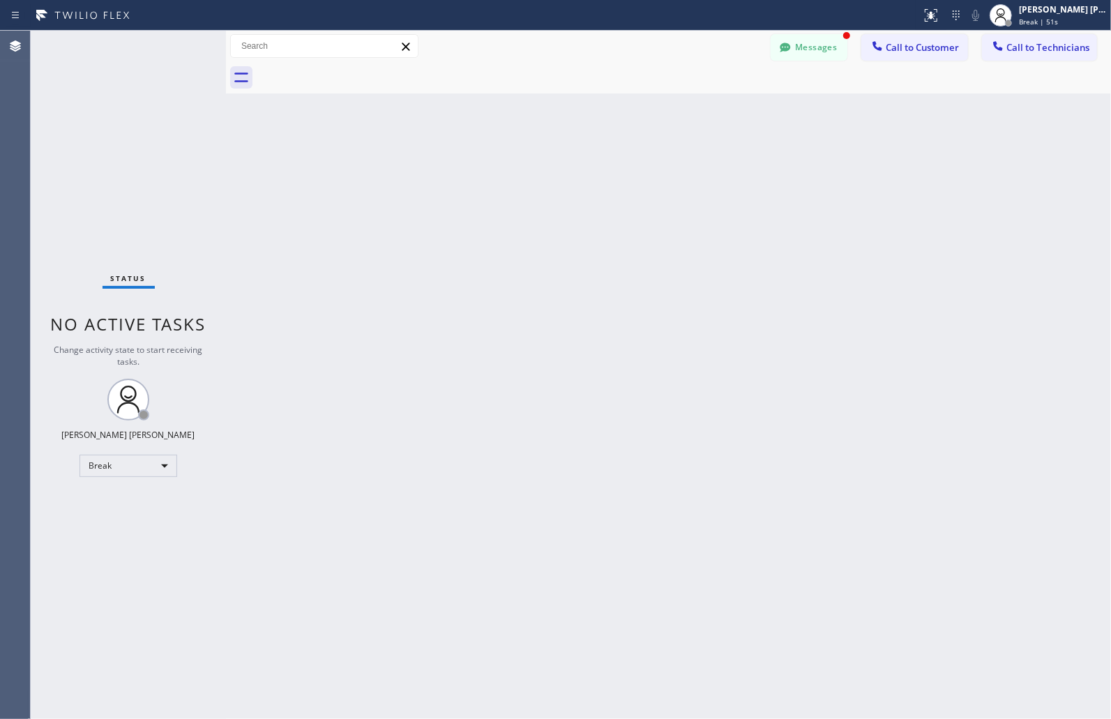
click at [546, 171] on div "Back to Dashboard Change Sender ID Customers Technicians MM [PERSON_NAME] [DATE…" at bounding box center [668, 375] width 885 height 689
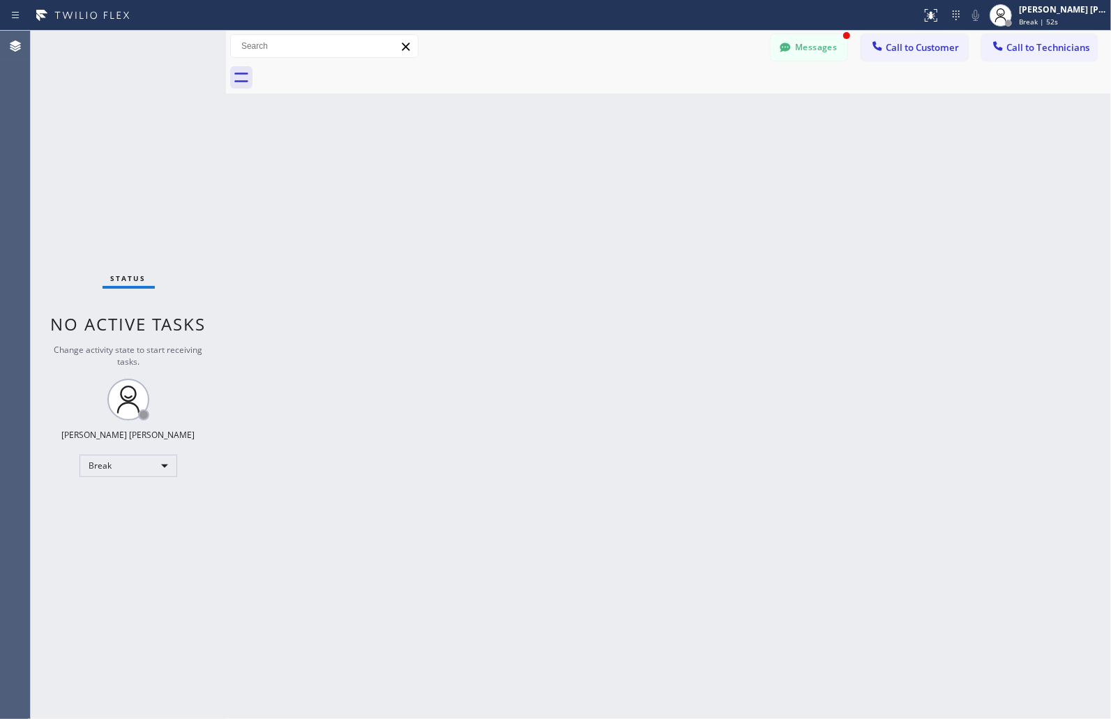
click at [546, 171] on div "Back to Dashboard Change Sender ID Customers Technicians MM [PERSON_NAME] [DATE…" at bounding box center [668, 375] width 885 height 689
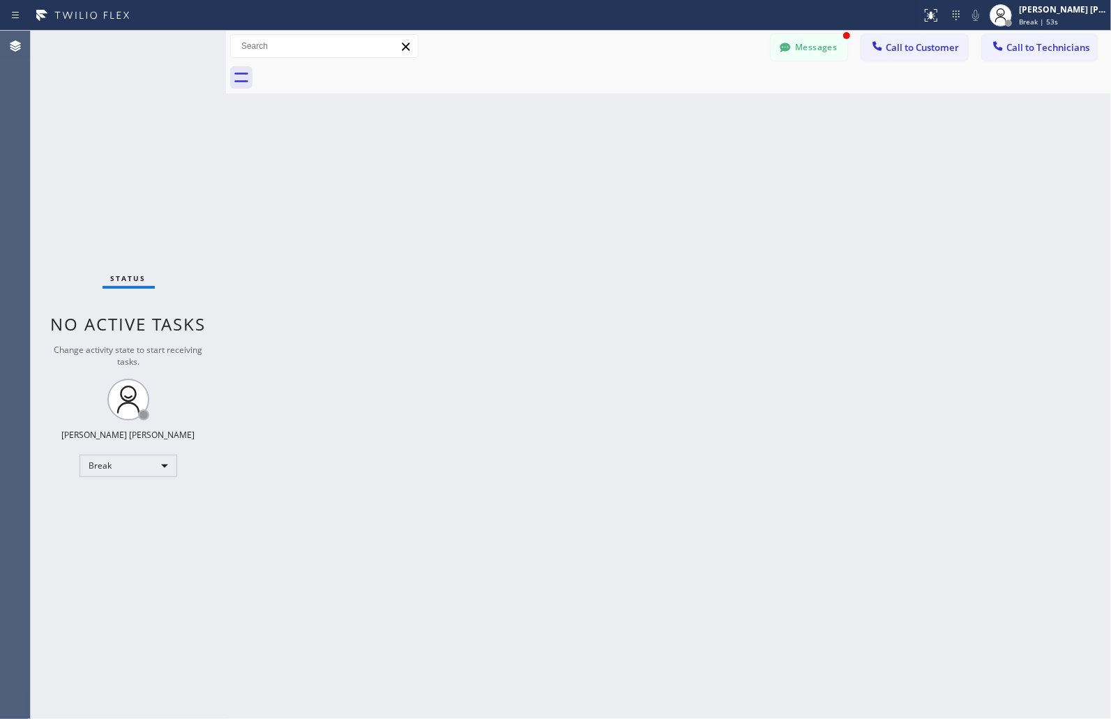
click at [546, 171] on div "Back to Dashboard Change Sender ID Customers Technicians MM [PERSON_NAME] [DATE…" at bounding box center [668, 375] width 885 height 689
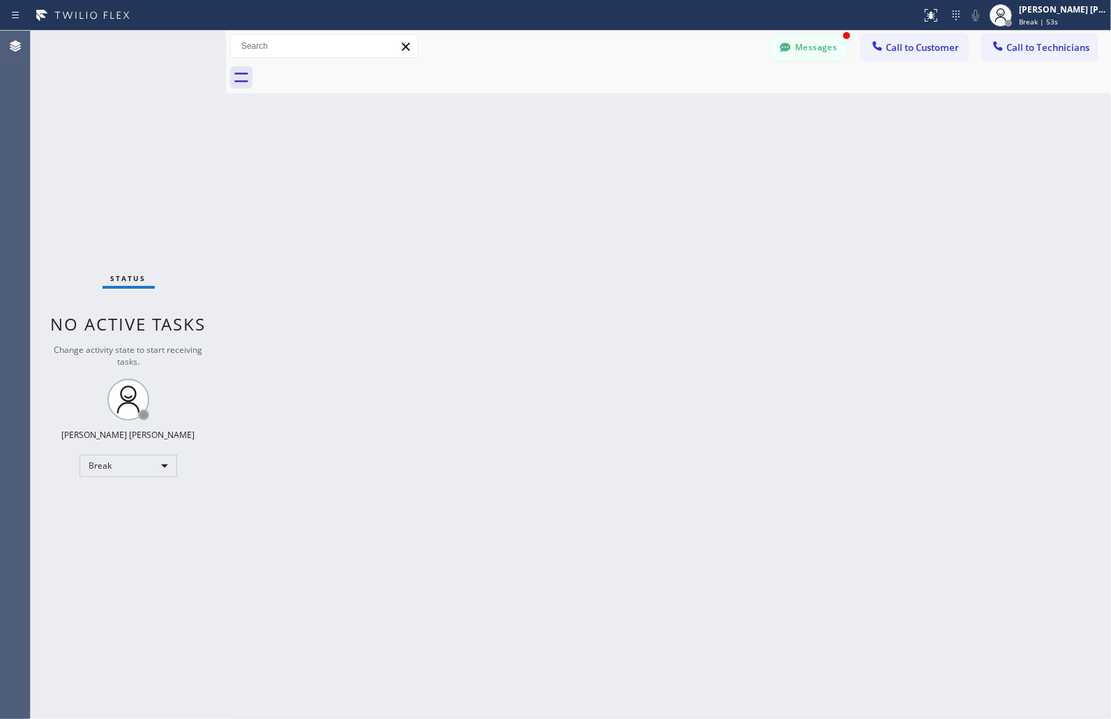
click at [546, 171] on div "Back to Dashboard Change Sender ID Customers Technicians MM [PERSON_NAME] [DATE…" at bounding box center [668, 375] width 885 height 689
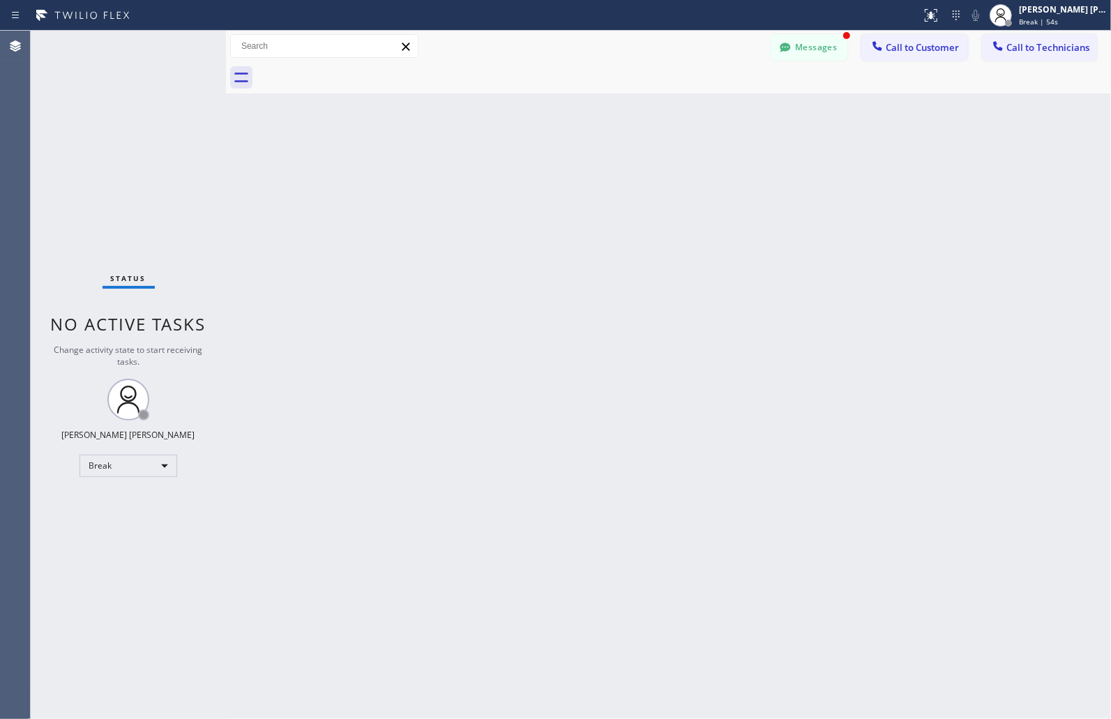
click at [546, 171] on div "Back to Dashboard Change Sender ID Customers Technicians MM [PERSON_NAME] [DATE…" at bounding box center [668, 375] width 885 height 689
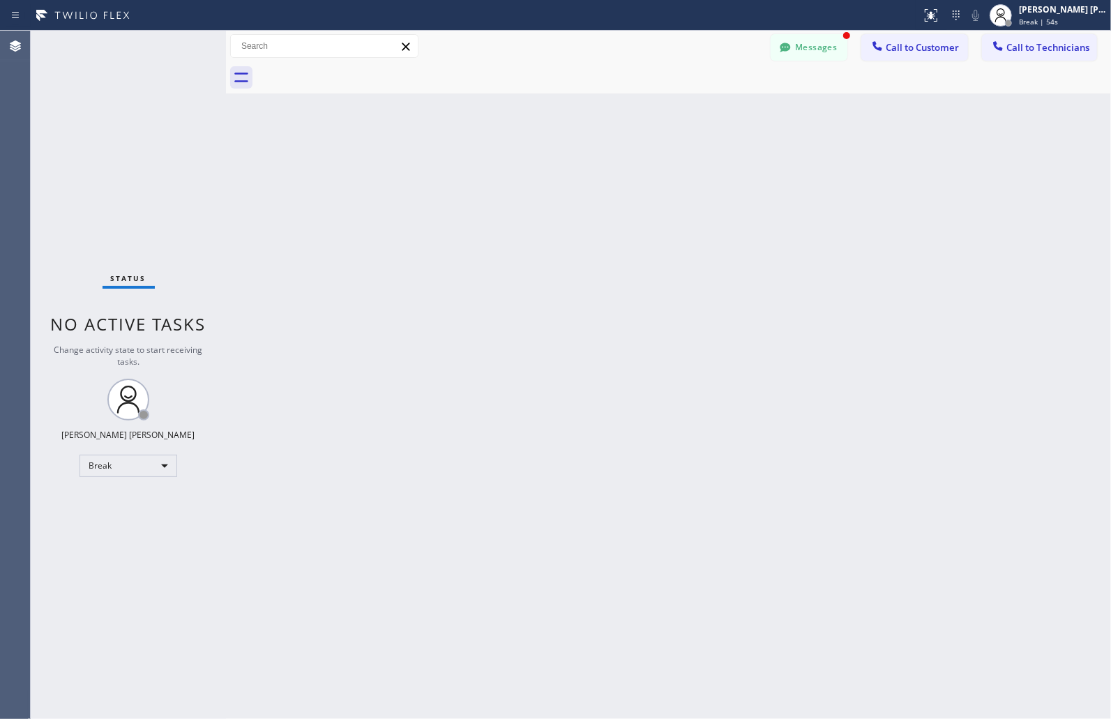
click at [546, 171] on div "Back to Dashboard Change Sender ID Customers Technicians MM [PERSON_NAME] [DATE…" at bounding box center [668, 375] width 885 height 689
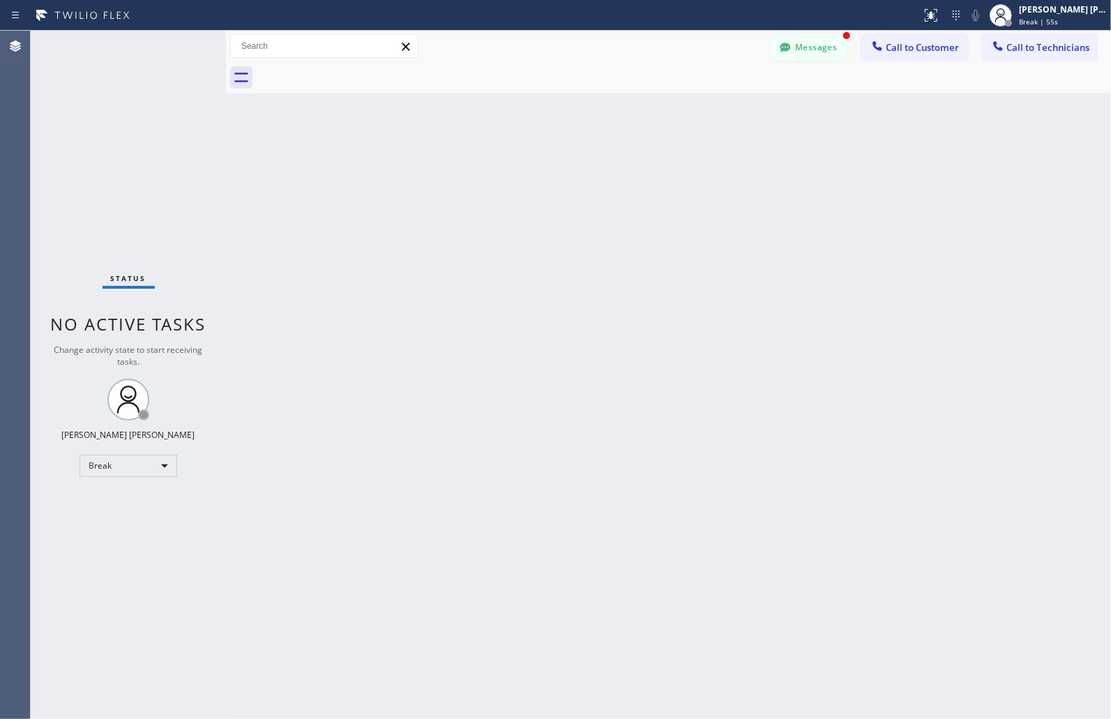
click at [546, 171] on div "Back to Dashboard Change Sender ID Customers Technicians MM [PERSON_NAME] [DATE…" at bounding box center [668, 375] width 885 height 689
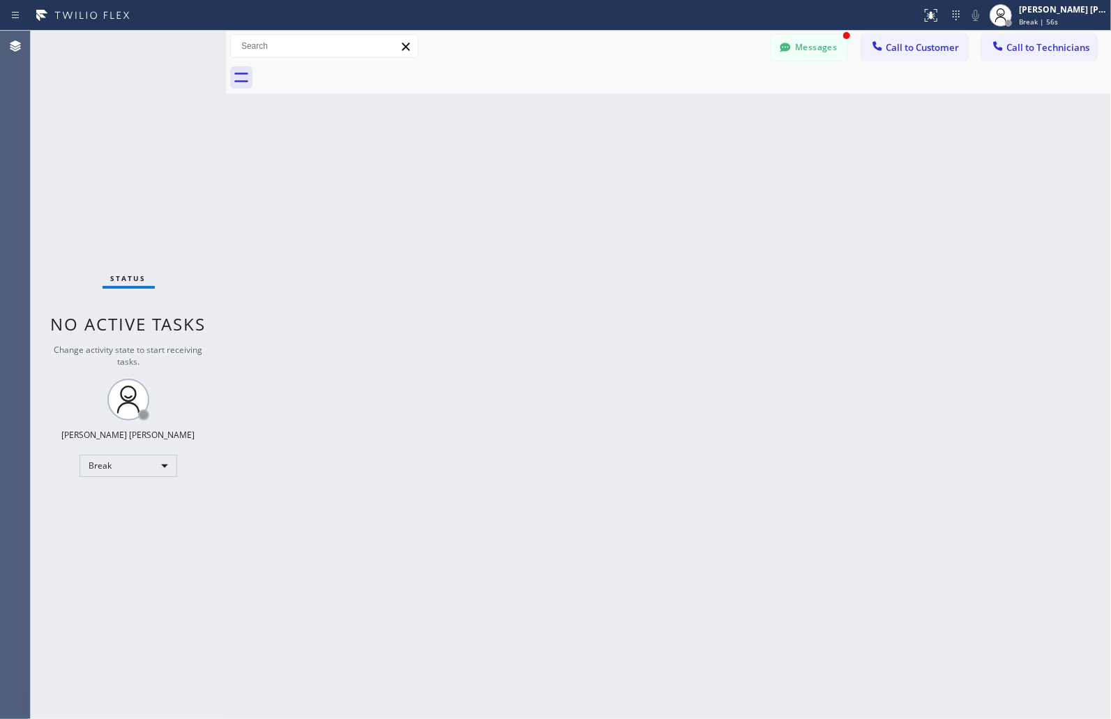
click at [546, 171] on div "Back to Dashboard Change Sender ID Customers Technicians MM [PERSON_NAME] [DATE…" at bounding box center [668, 375] width 885 height 689
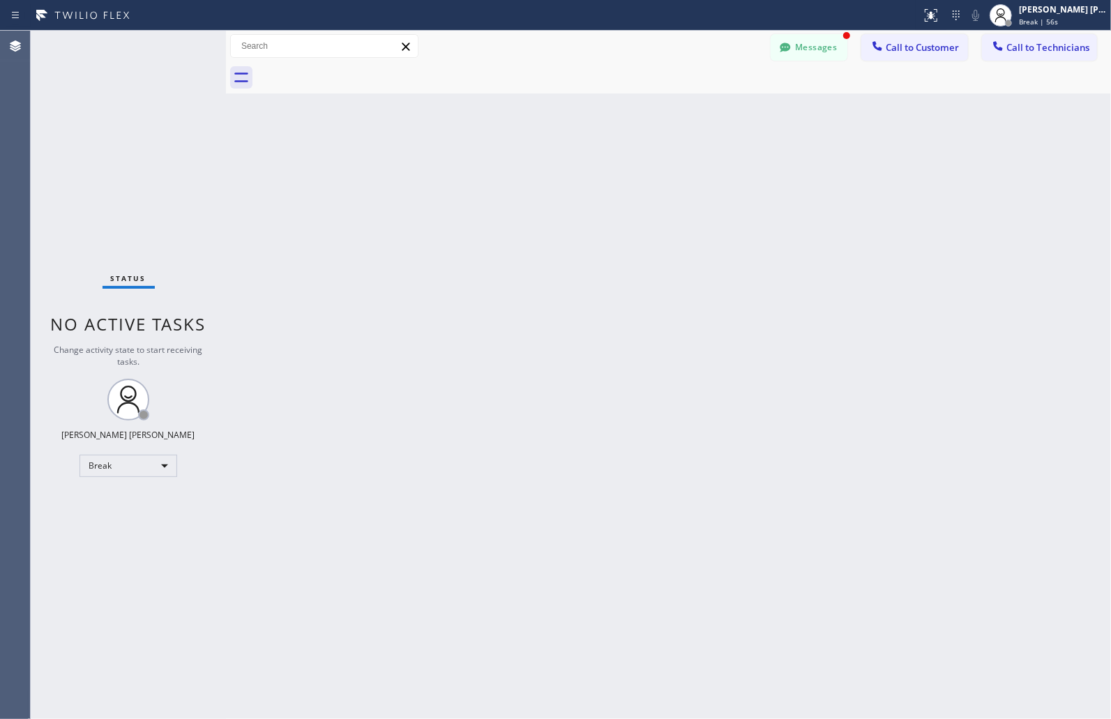
click at [546, 171] on div "Back to Dashboard Change Sender ID Customers Technicians MM [PERSON_NAME] [DATE…" at bounding box center [668, 375] width 885 height 689
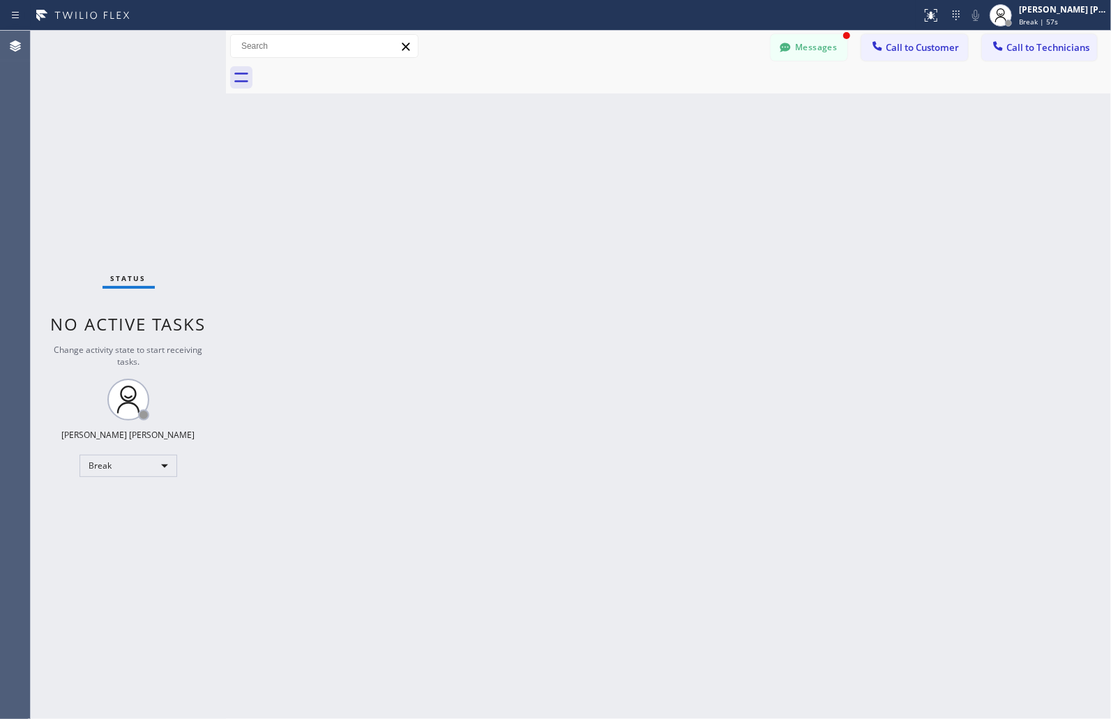
click at [546, 171] on div "Back to Dashboard Change Sender ID Customers Technicians MM [PERSON_NAME] [DATE…" at bounding box center [668, 375] width 885 height 689
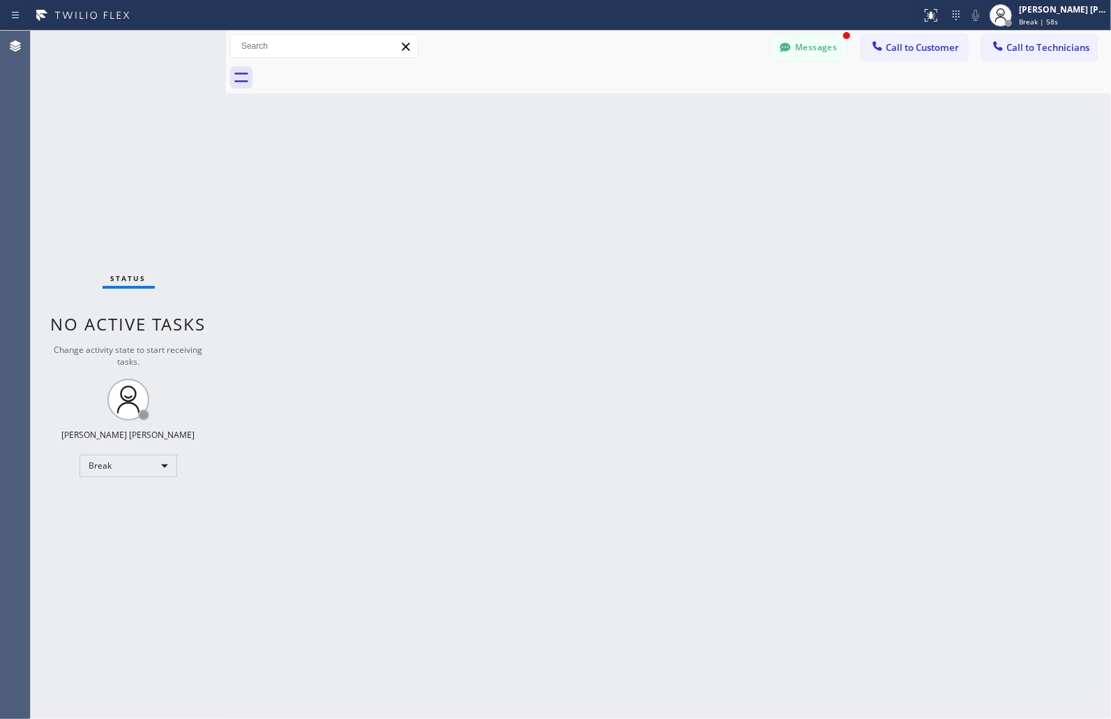
click at [546, 171] on div "Back to Dashboard Change Sender ID Customers Technicians MM [PERSON_NAME] [DATE…" at bounding box center [668, 375] width 885 height 689
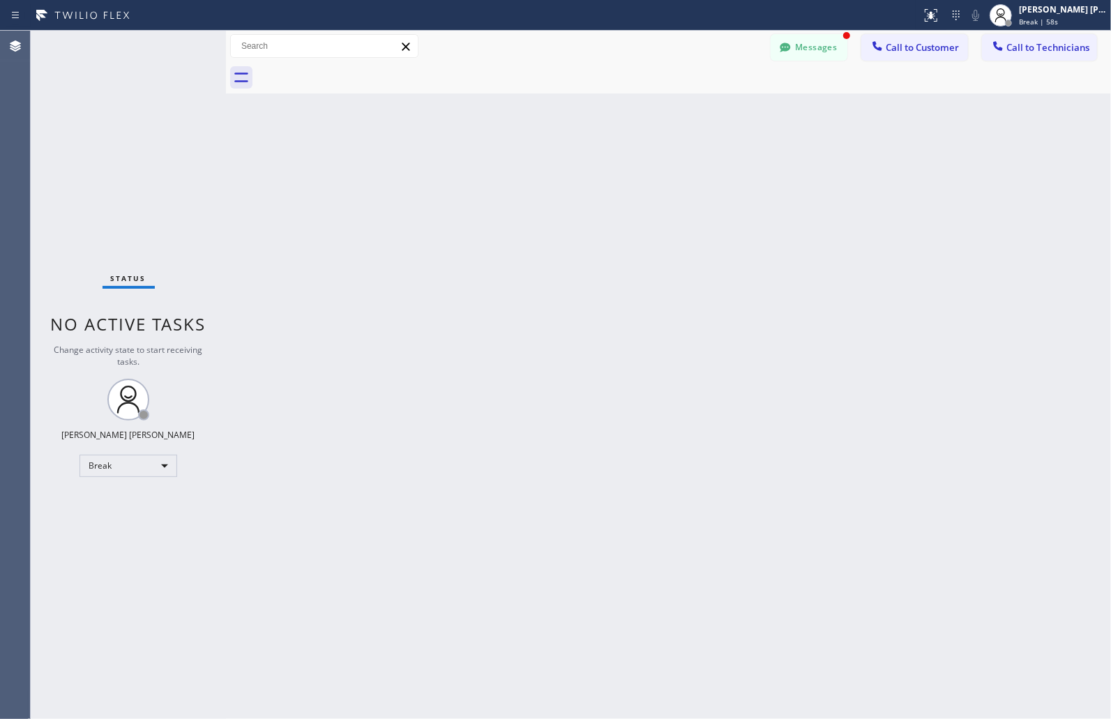
click at [546, 171] on div "Back to Dashboard Change Sender ID Customers Technicians MM [PERSON_NAME] [DATE…" at bounding box center [668, 375] width 885 height 689
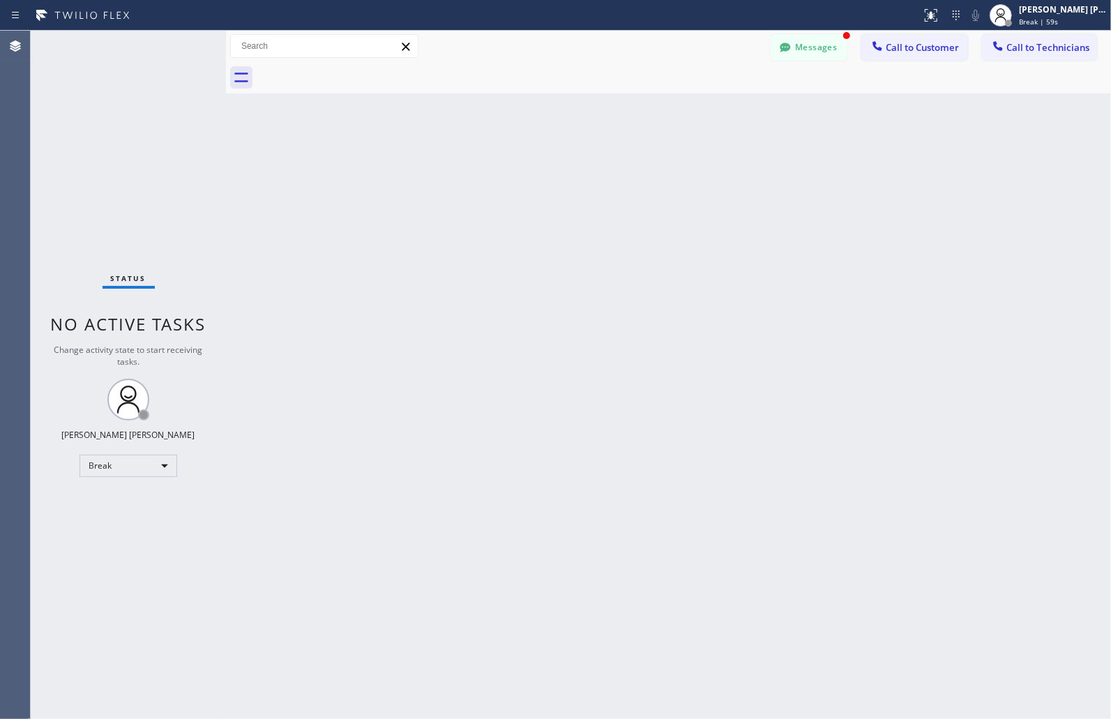
click at [546, 171] on div "Back to Dashboard Change Sender ID Customers Technicians MM [PERSON_NAME] [DATE…" at bounding box center [668, 375] width 885 height 689
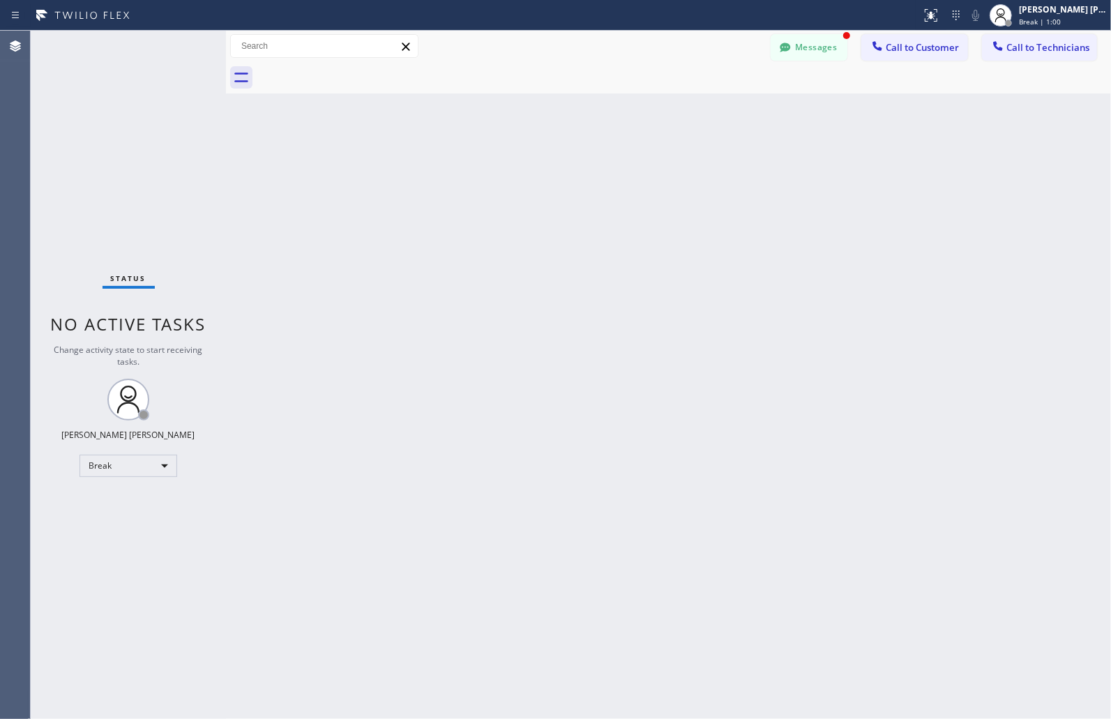
click at [546, 171] on div "Back to Dashboard Change Sender ID Customers Technicians MM [PERSON_NAME] [DATE…" at bounding box center [668, 375] width 885 height 689
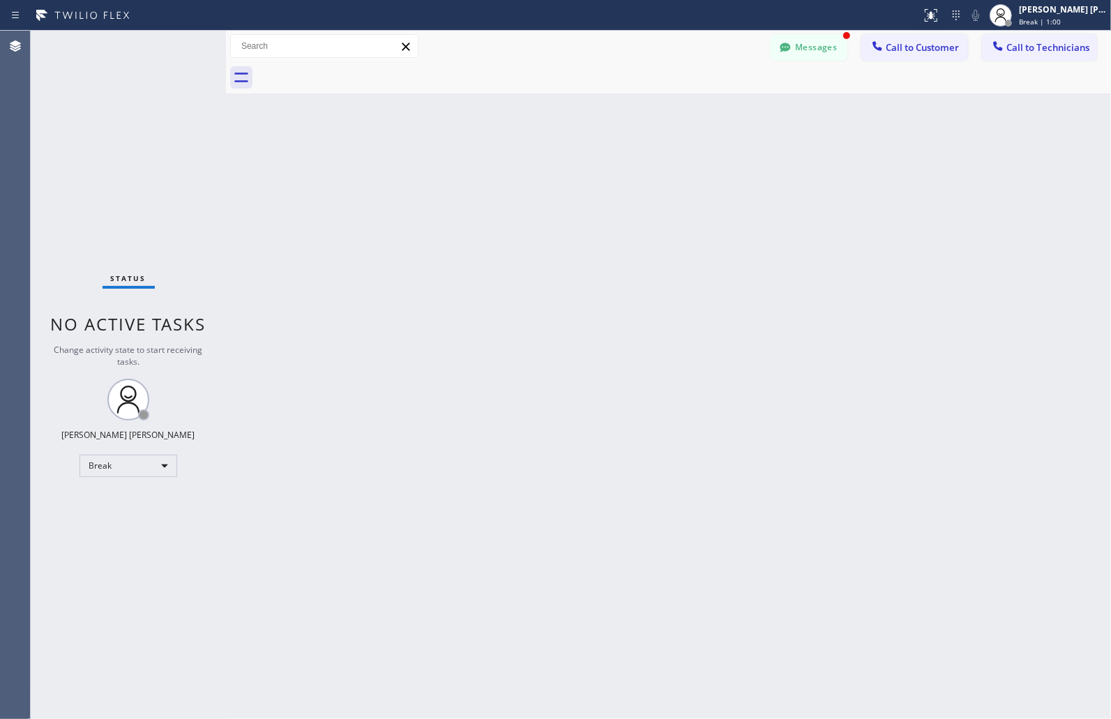
click at [546, 171] on div "Back to Dashboard Change Sender ID Customers Technicians MM [PERSON_NAME] [DATE…" at bounding box center [668, 375] width 885 height 689
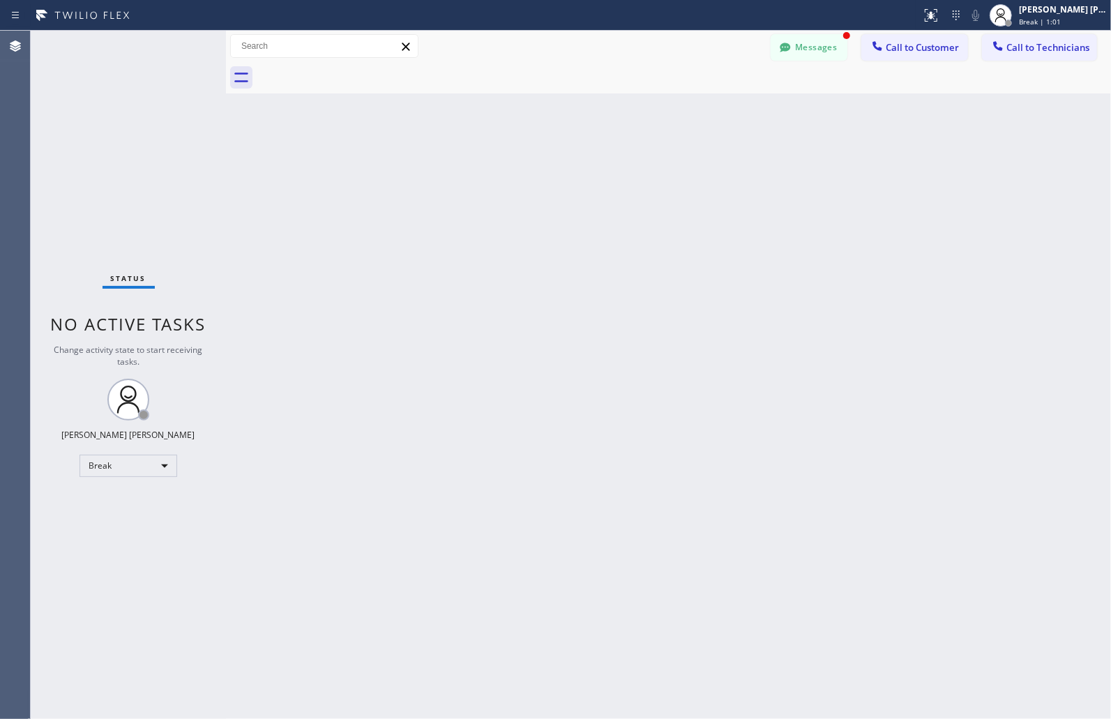
click at [546, 171] on div "Back to Dashboard Change Sender ID Customers Technicians MM [PERSON_NAME] [DATE…" at bounding box center [668, 375] width 885 height 689
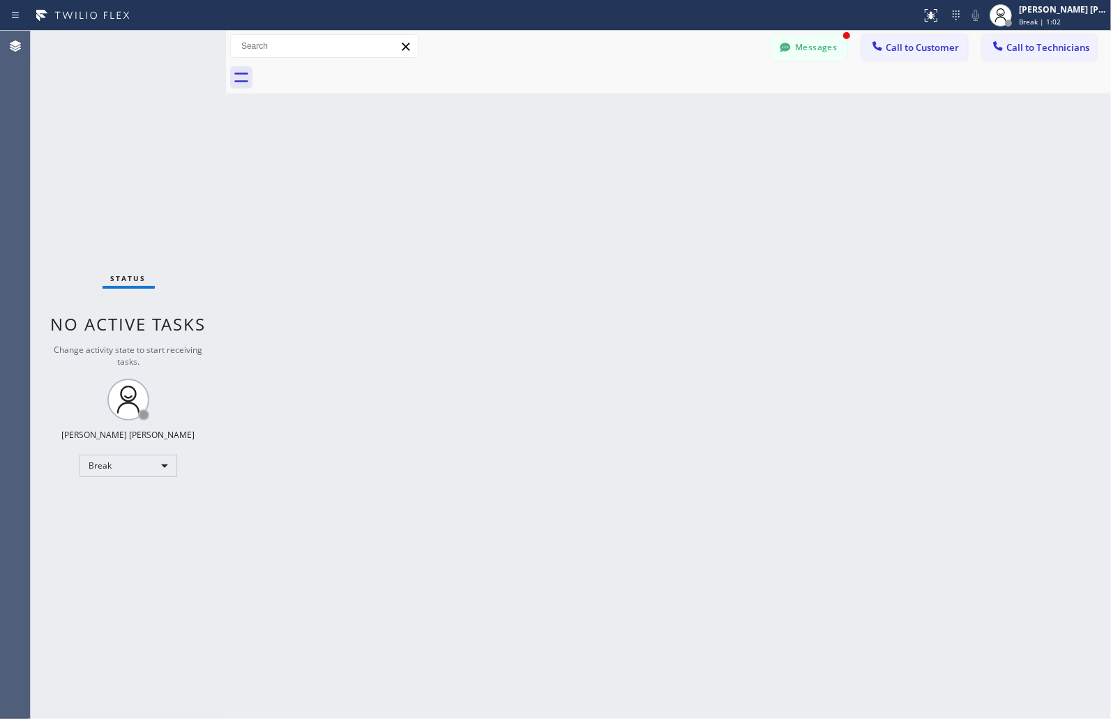
click at [546, 171] on div "Back to Dashboard Change Sender ID Customers Technicians MM [PERSON_NAME] [DATE…" at bounding box center [668, 375] width 885 height 689
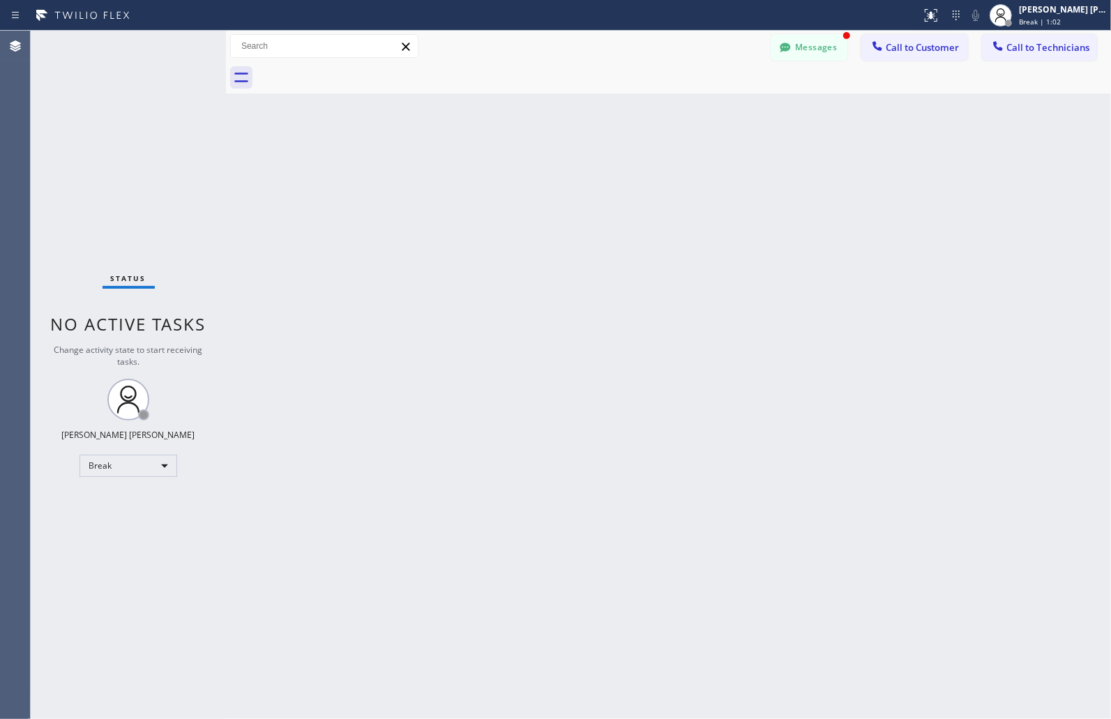
click at [546, 171] on div "Back to Dashboard Change Sender ID Customers Technicians MM [PERSON_NAME] [DATE…" at bounding box center [668, 375] width 885 height 689
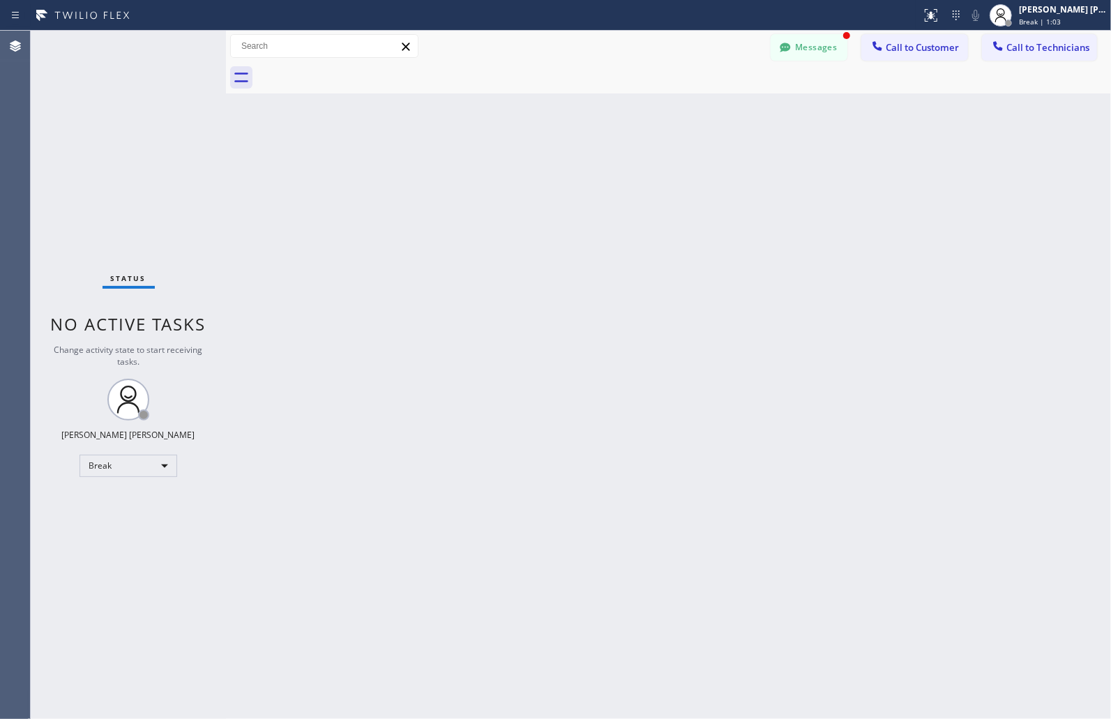
click at [546, 171] on div "Back to Dashboard Change Sender ID Customers Technicians MM [PERSON_NAME] [DATE…" at bounding box center [668, 375] width 885 height 689
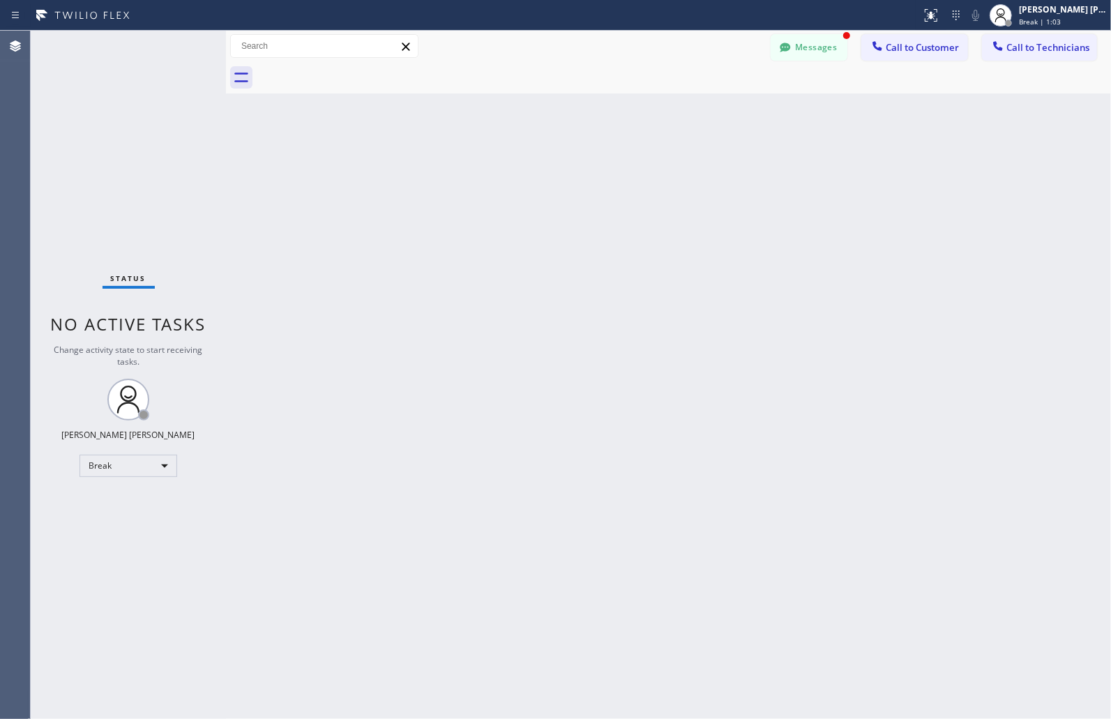
click at [546, 171] on div "Back to Dashboard Change Sender ID Customers Technicians MM [PERSON_NAME] [DATE…" at bounding box center [668, 375] width 885 height 689
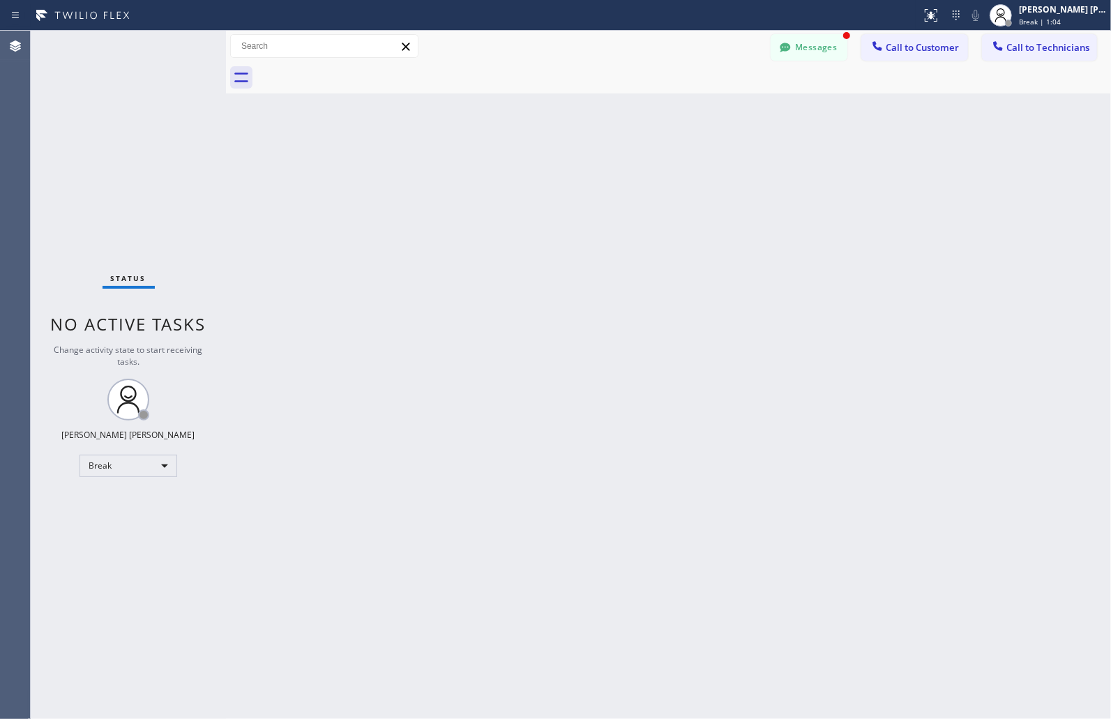
click at [546, 171] on div "Back to Dashboard Change Sender ID Customers Technicians MM [PERSON_NAME] [DATE…" at bounding box center [668, 375] width 885 height 689
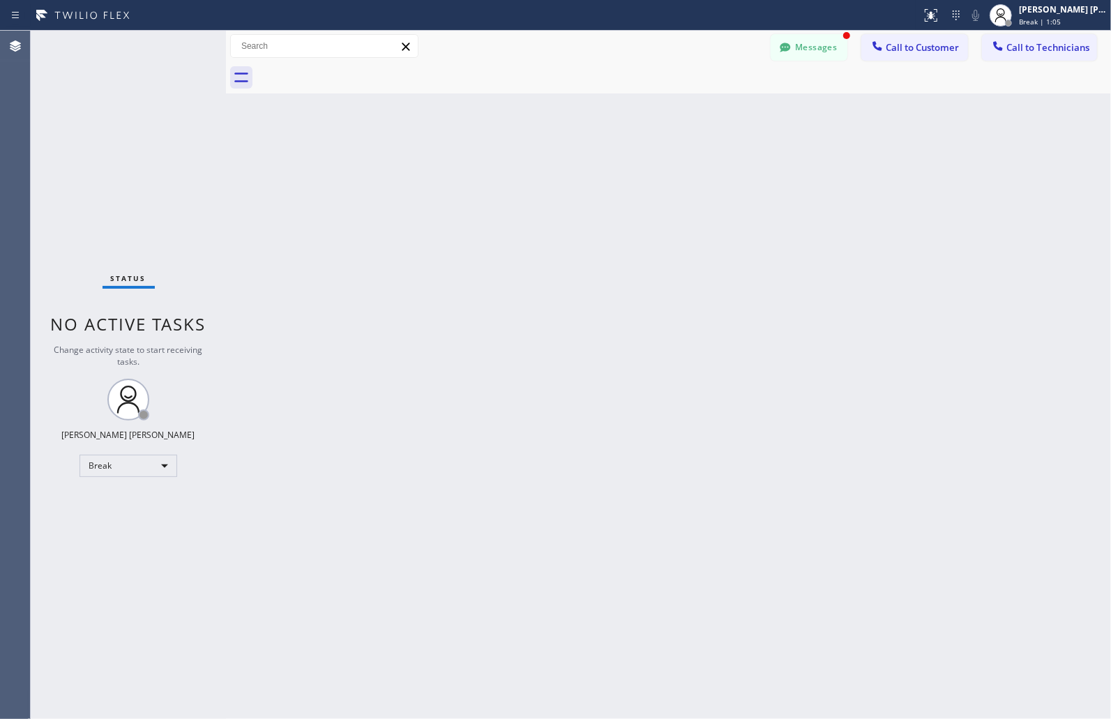
click at [546, 171] on div "Back to Dashboard Change Sender ID Customers Technicians MM [PERSON_NAME] [DATE…" at bounding box center [668, 375] width 885 height 689
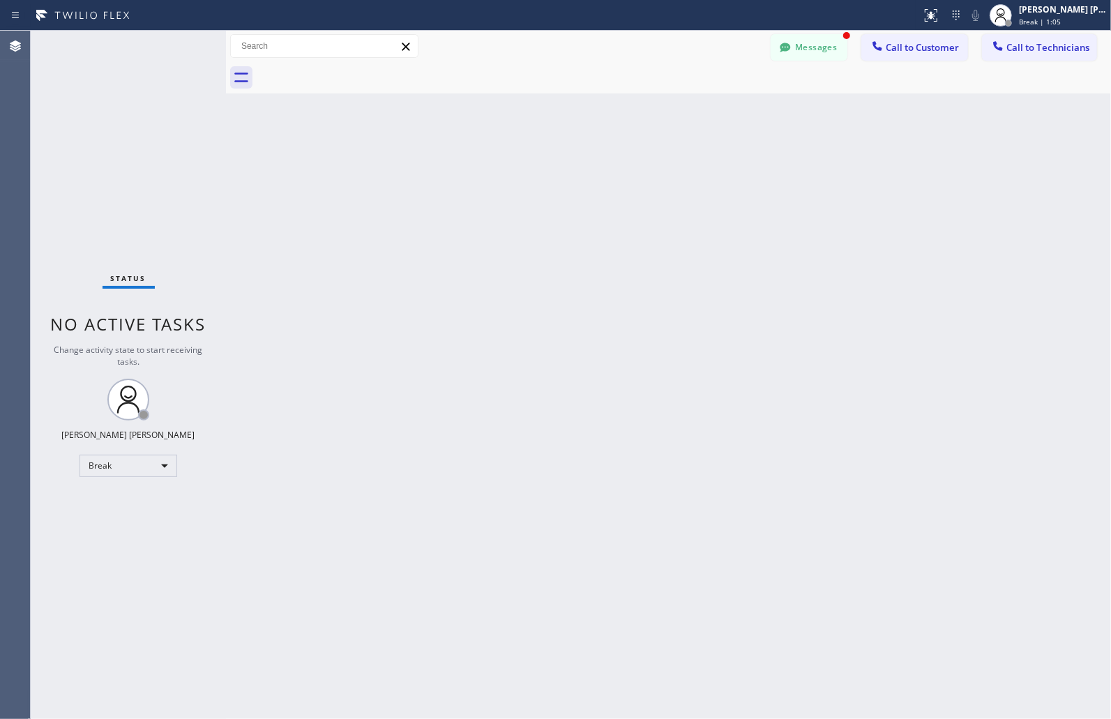
click at [546, 171] on div "Back to Dashboard Change Sender ID Customers Technicians MM [PERSON_NAME] [DATE…" at bounding box center [668, 375] width 885 height 689
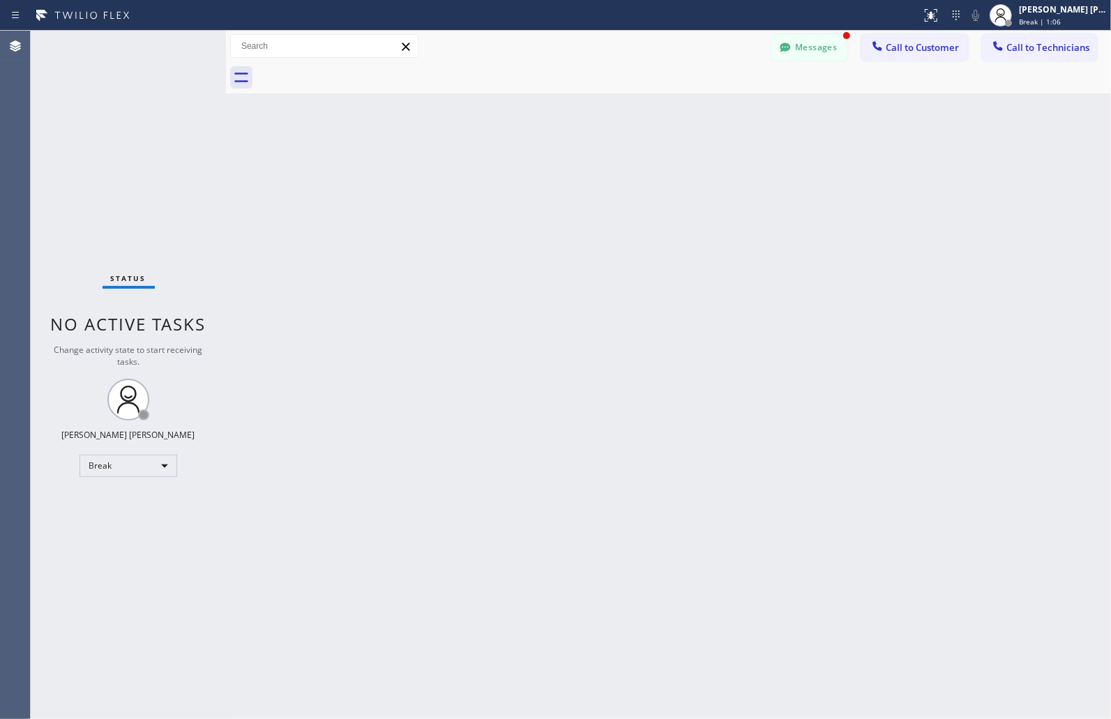
click at [546, 171] on div "Back to Dashboard Change Sender ID Customers Technicians MM [PERSON_NAME] [DATE…" at bounding box center [668, 375] width 885 height 689
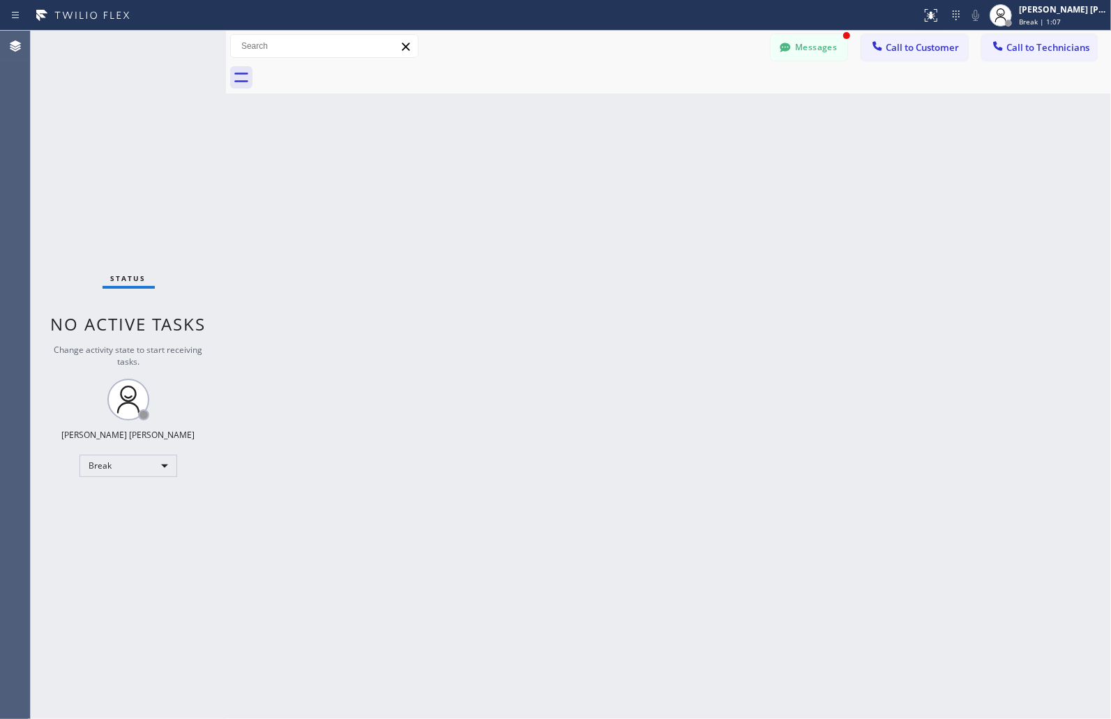
click at [546, 171] on div "Back to Dashboard Change Sender ID Customers Technicians MM [PERSON_NAME] [DATE…" at bounding box center [668, 375] width 885 height 689
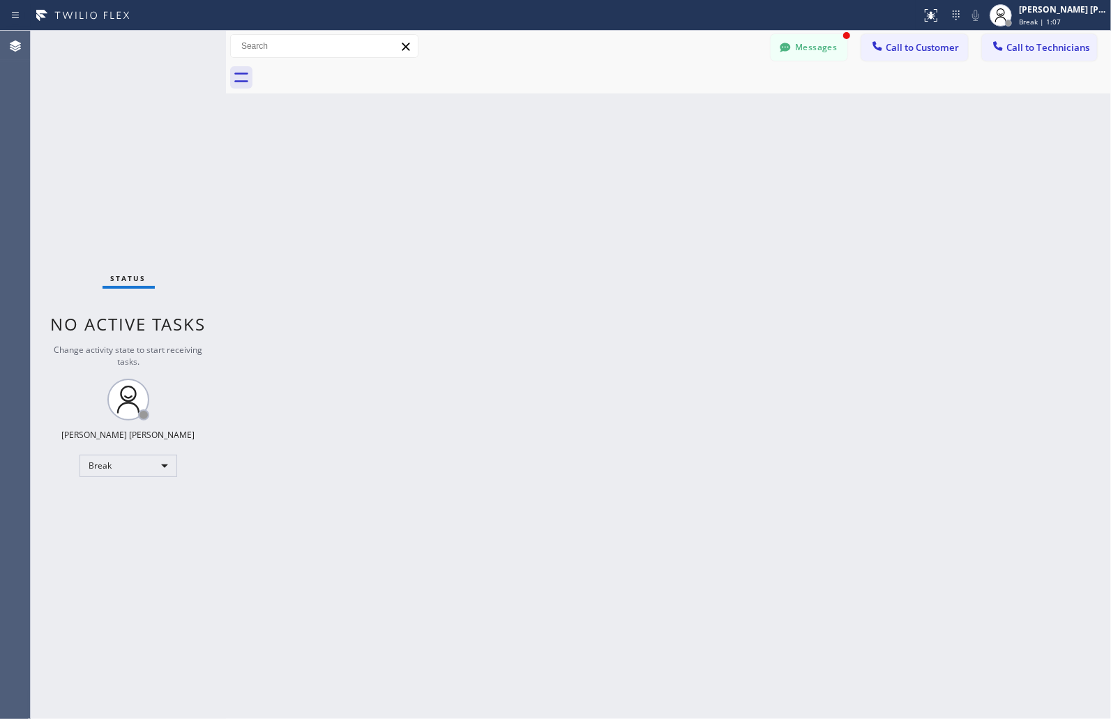
click at [546, 171] on div "Back to Dashboard Change Sender ID Customers Technicians MM [PERSON_NAME] [DATE…" at bounding box center [668, 375] width 885 height 689
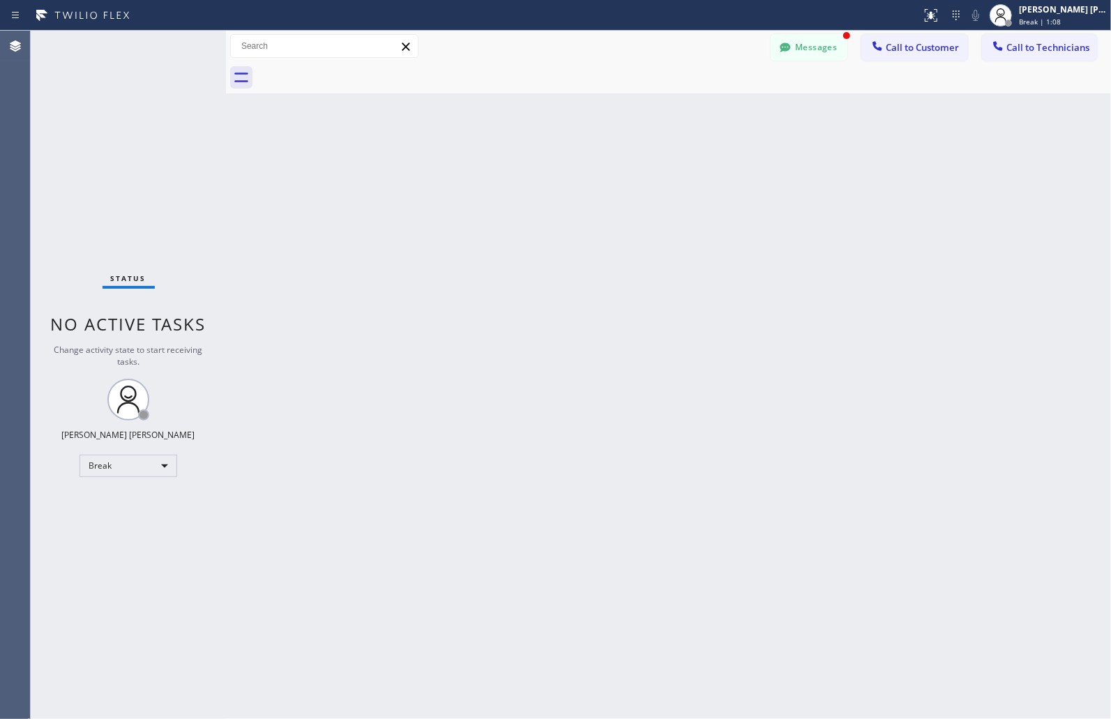
click at [546, 171] on div "Back to Dashboard Change Sender ID Customers Technicians MM [PERSON_NAME] [DATE…" at bounding box center [668, 375] width 885 height 689
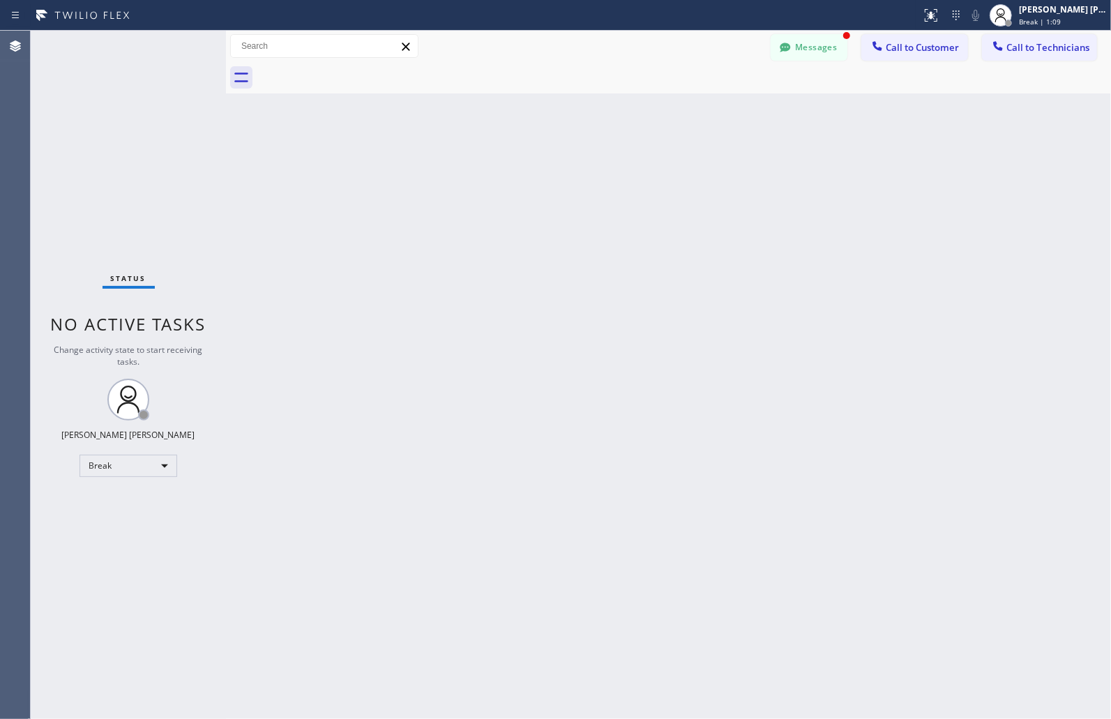
click at [546, 171] on div "Back to Dashboard Change Sender ID Customers Technicians MM [PERSON_NAME] [DATE…" at bounding box center [668, 375] width 885 height 689
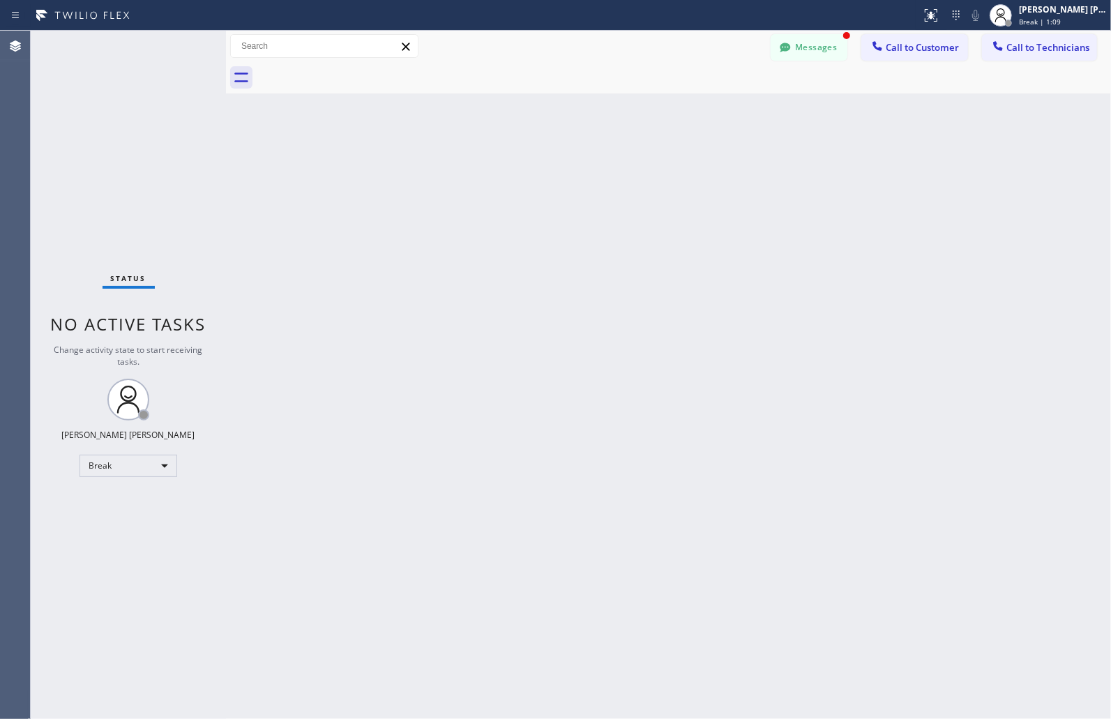
click at [546, 171] on div "Back to Dashboard Change Sender ID Customers Technicians MM [PERSON_NAME] [DATE…" at bounding box center [668, 375] width 885 height 689
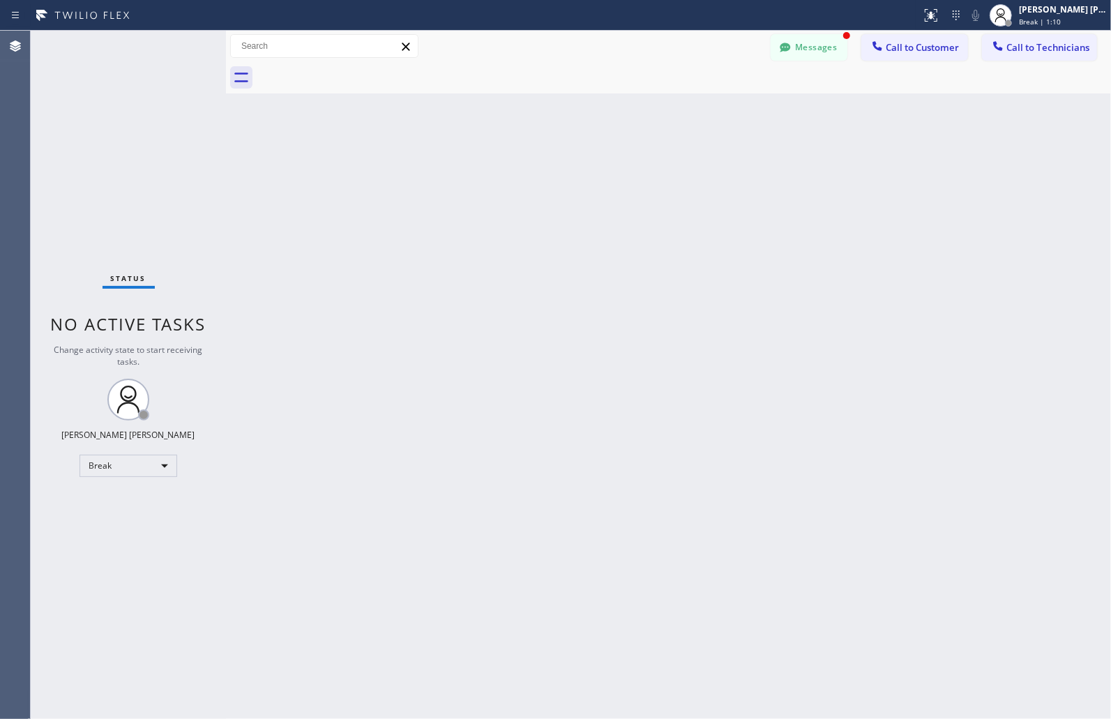
click at [546, 171] on div "Back to Dashboard Change Sender ID Customers Technicians MM [PERSON_NAME] [DATE…" at bounding box center [668, 375] width 885 height 689
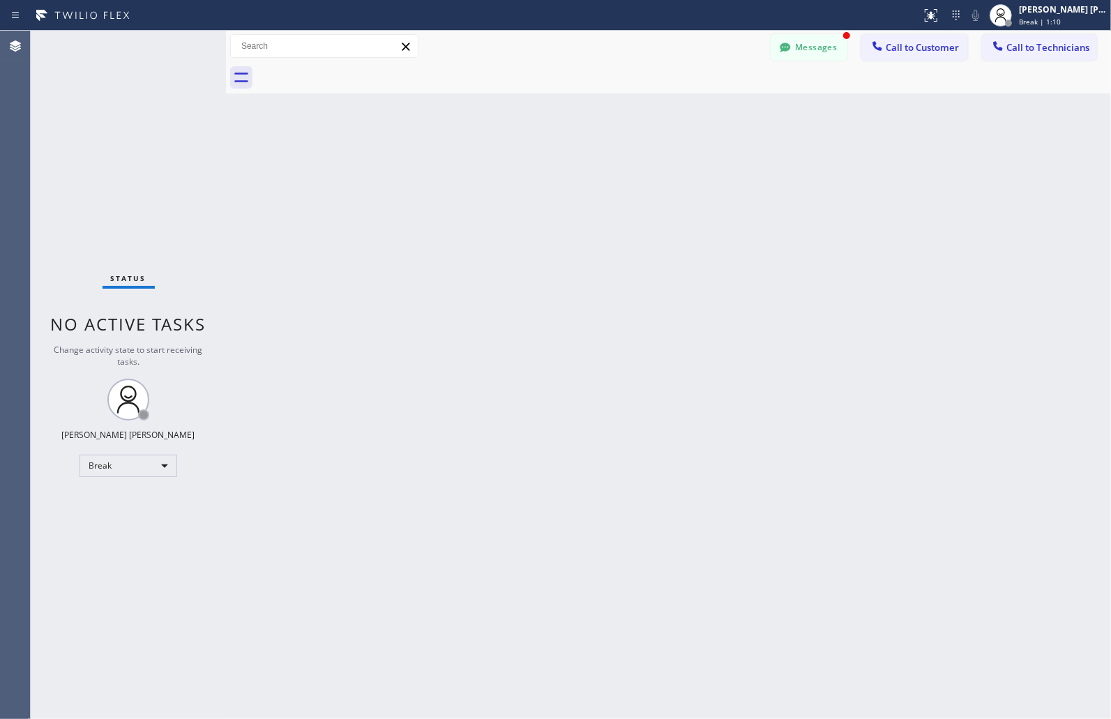
click at [546, 171] on div "Back to Dashboard Change Sender ID Customers Technicians MM [PERSON_NAME] [DATE…" at bounding box center [668, 375] width 885 height 689
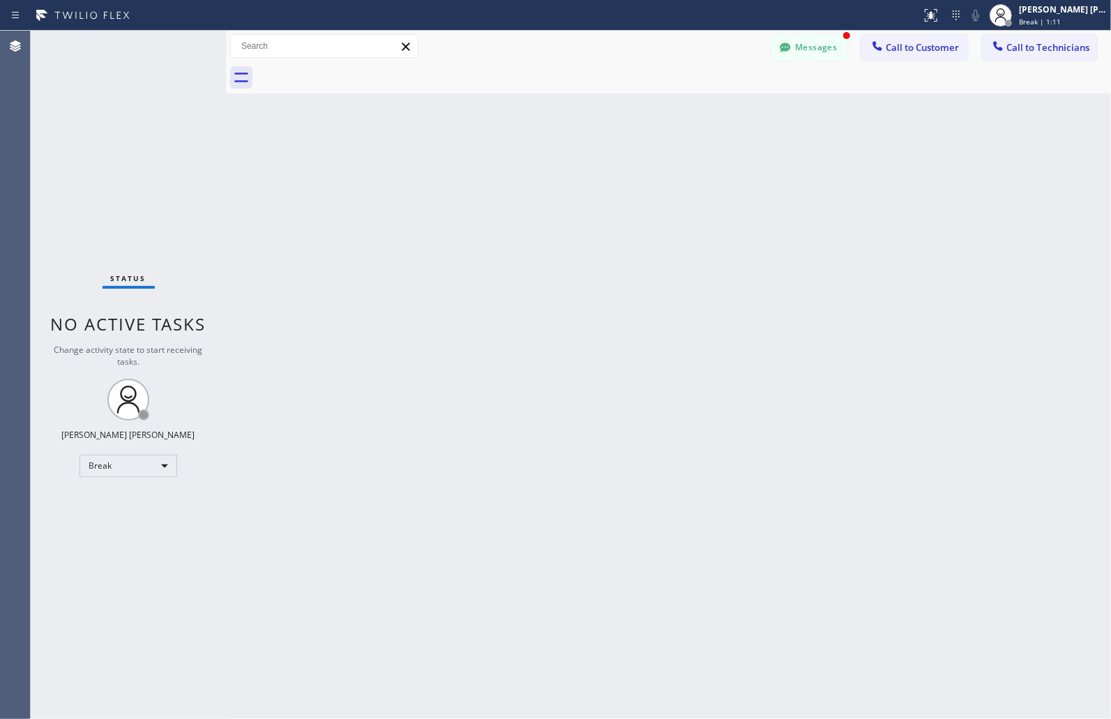
click at [546, 171] on div "Back to Dashboard Change Sender ID Customers Technicians MM [PERSON_NAME] [DATE…" at bounding box center [668, 375] width 885 height 689
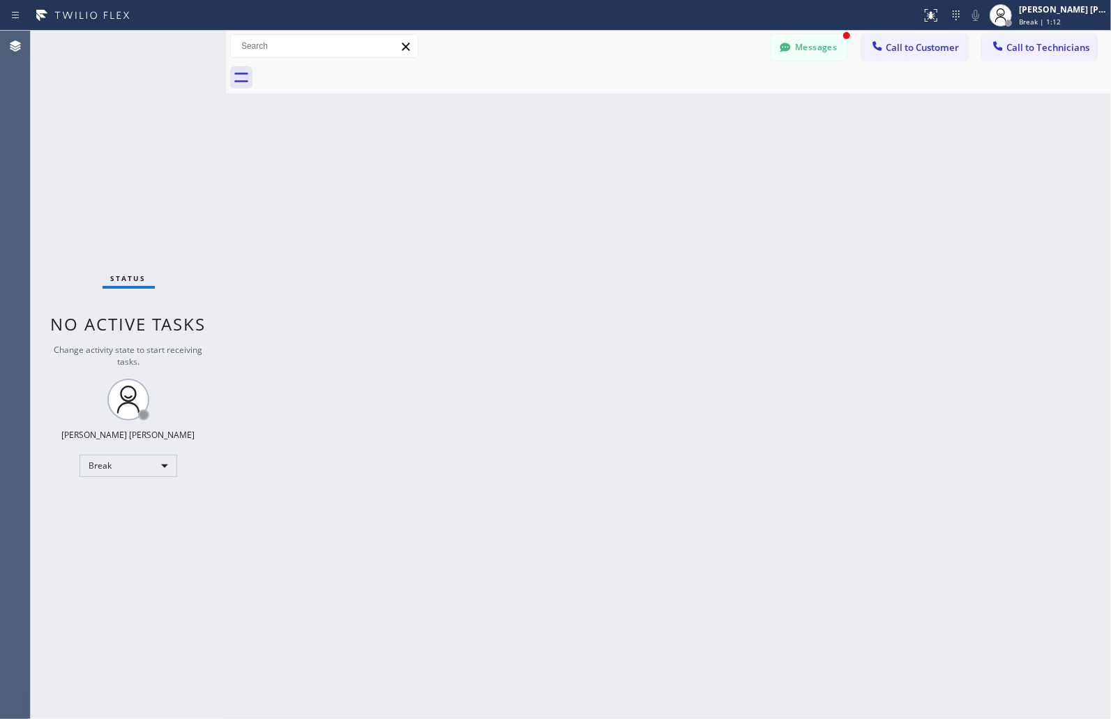
click at [546, 171] on div "Back to Dashboard Change Sender ID Customers Technicians MM [PERSON_NAME] [DATE…" at bounding box center [668, 375] width 885 height 689
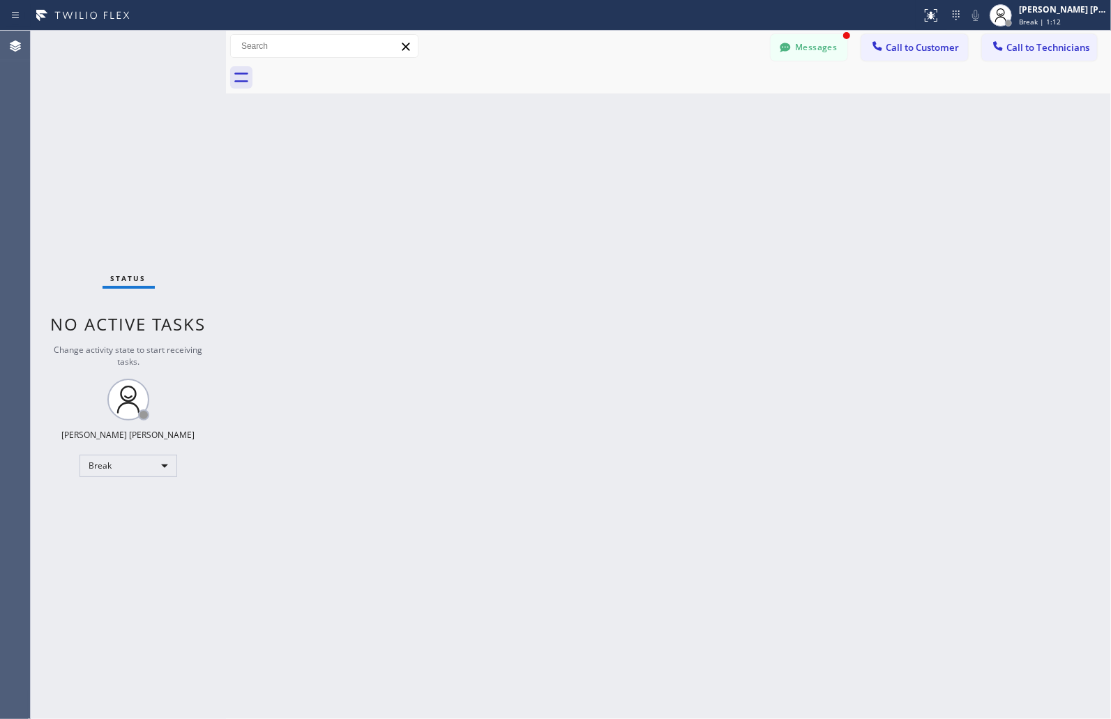
click at [546, 171] on div "Back to Dashboard Change Sender ID Customers Technicians MM [PERSON_NAME] [DATE…" at bounding box center [668, 375] width 885 height 689
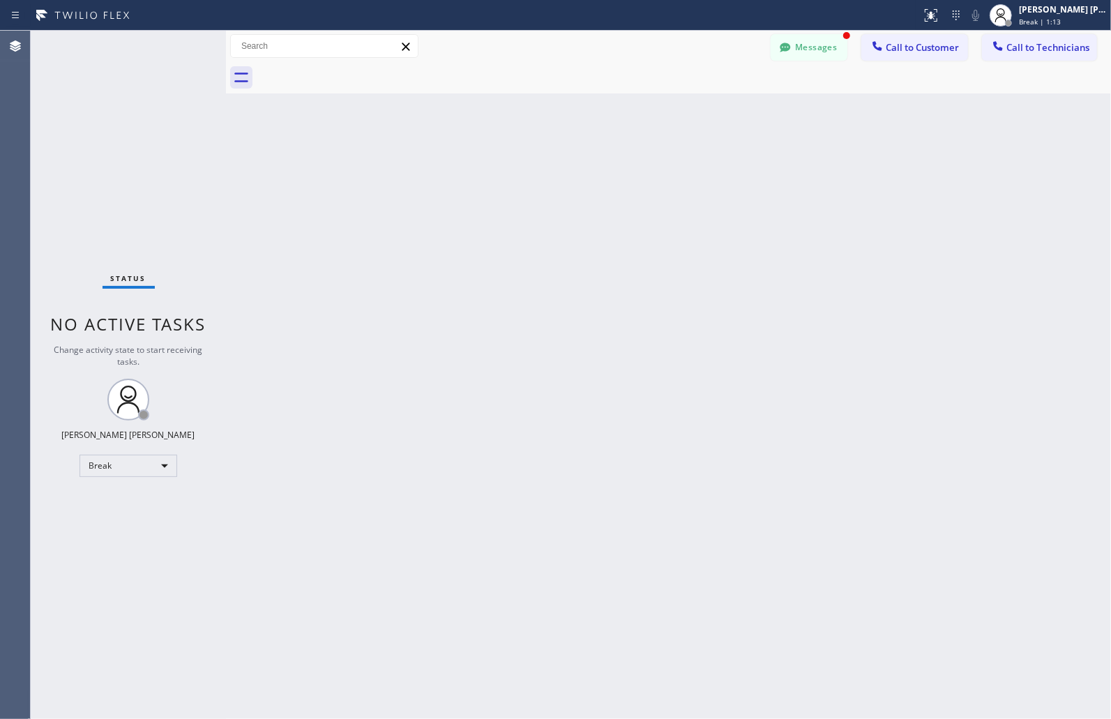
click at [546, 171] on div "Back to Dashboard Change Sender ID Customers Technicians MM [PERSON_NAME] [DATE…" at bounding box center [668, 375] width 885 height 689
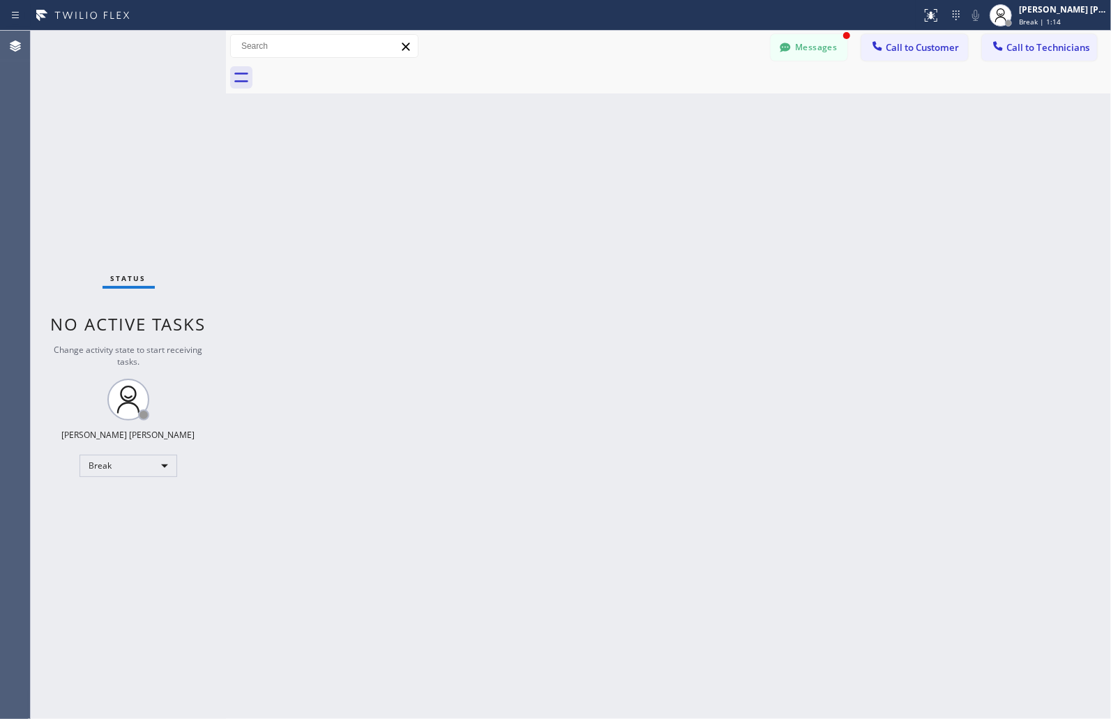
click at [546, 171] on div "Back to Dashboard Change Sender ID Customers Technicians MM [PERSON_NAME] [DATE…" at bounding box center [668, 375] width 885 height 689
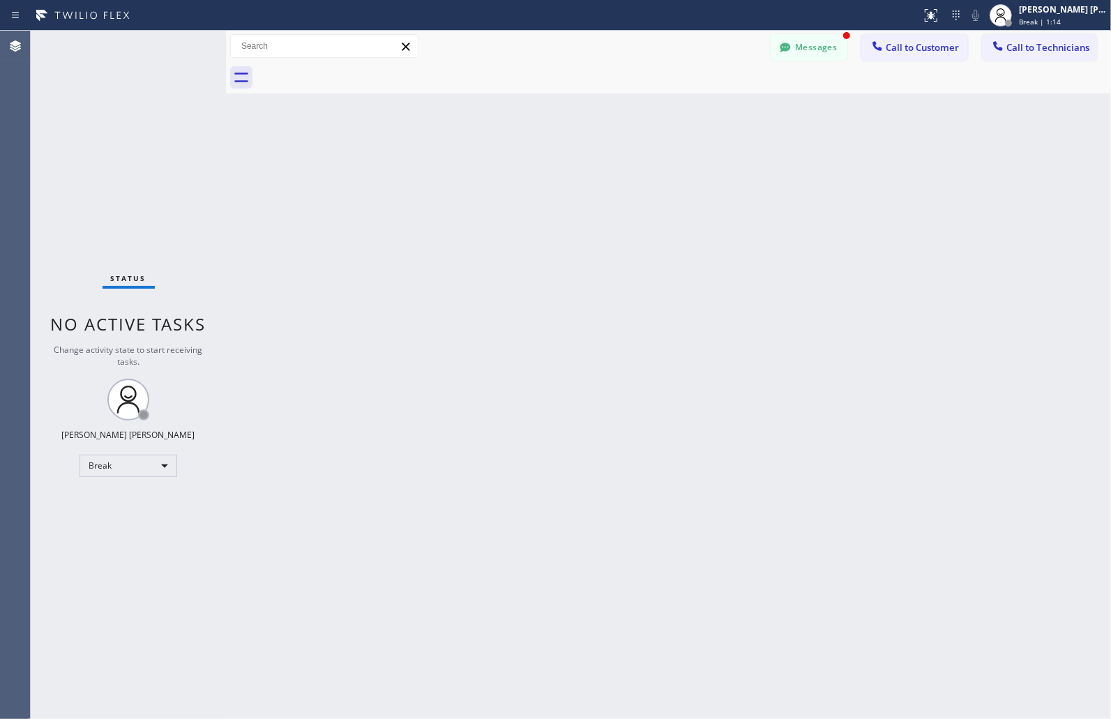
click at [546, 171] on div "Back to Dashboard Change Sender ID Customers Technicians MM [PERSON_NAME] [DATE…" at bounding box center [668, 375] width 885 height 689
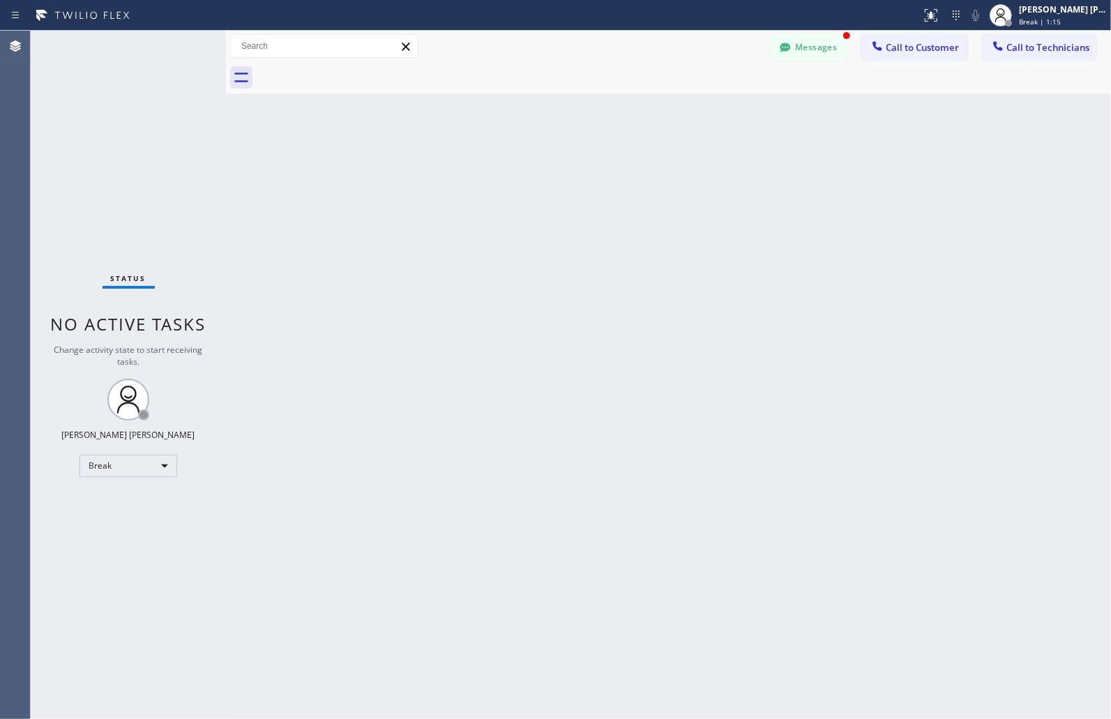
click at [546, 171] on div "Back to Dashboard Change Sender ID Customers Technicians MM [PERSON_NAME] [DATE…" at bounding box center [668, 375] width 885 height 689
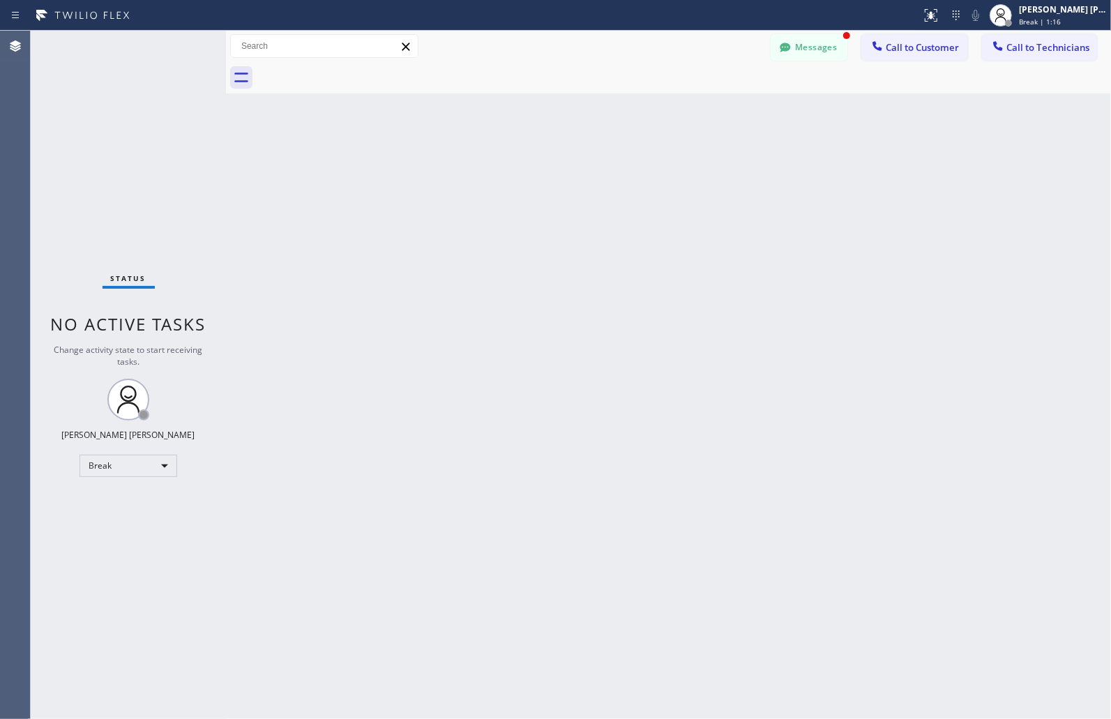
click at [546, 171] on div "Back to Dashboard Change Sender ID Customers Technicians MM [PERSON_NAME] [DATE…" at bounding box center [668, 375] width 885 height 689
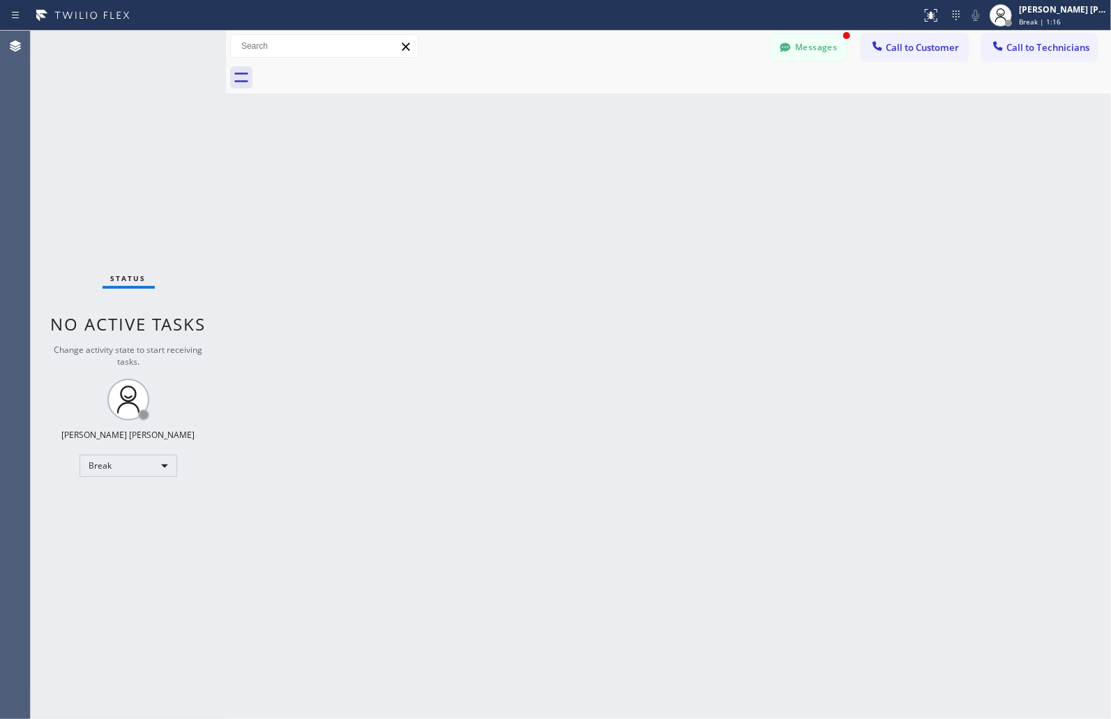
click at [546, 171] on div "Back to Dashboard Change Sender ID Customers Technicians MM [PERSON_NAME] [DATE…" at bounding box center [668, 375] width 885 height 689
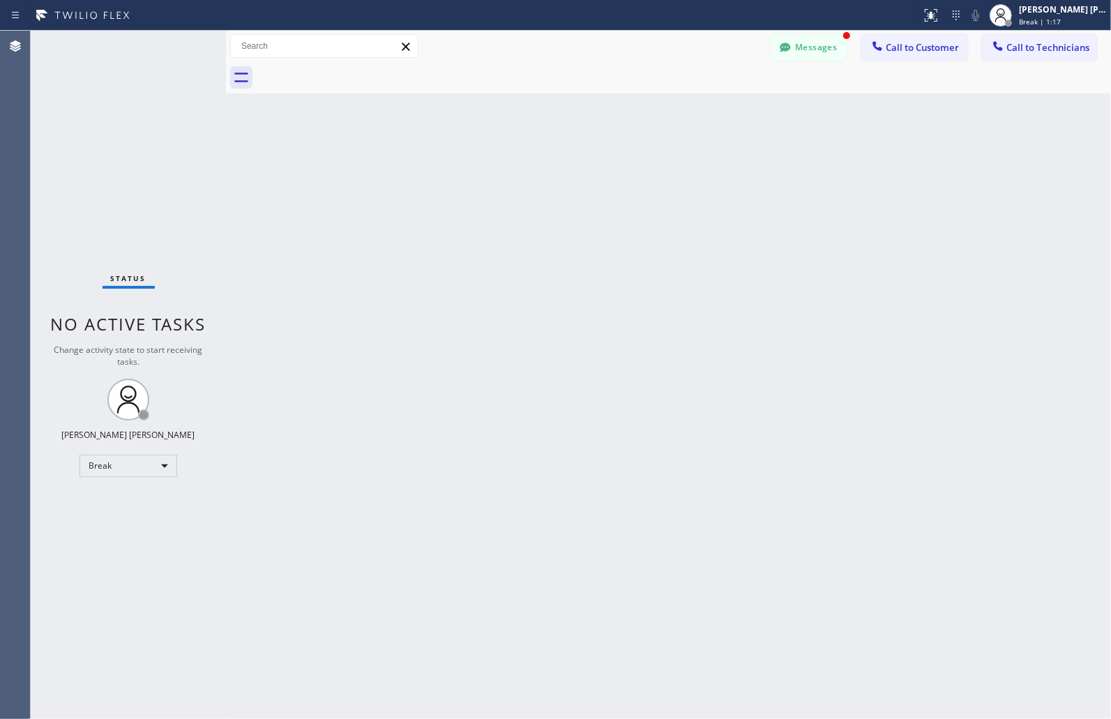
click at [546, 171] on div "Back to Dashboard Change Sender ID Customers Technicians MM [PERSON_NAME] [DATE…" at bounding box center [668, 375] width 885 height 689
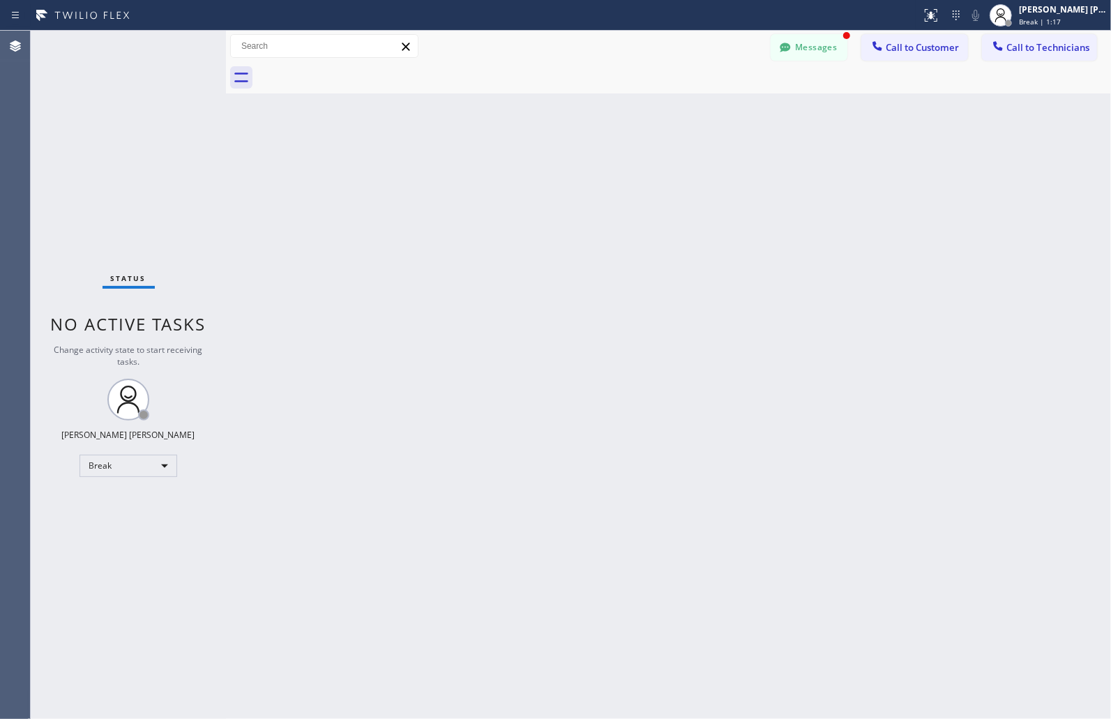
click at [546, 171] on div "Back to Dashboard Change Sender ID Customers Technicians MM [PERSON_NAME] [DATE…" at bounding box center [668, 375] width 885 height 689
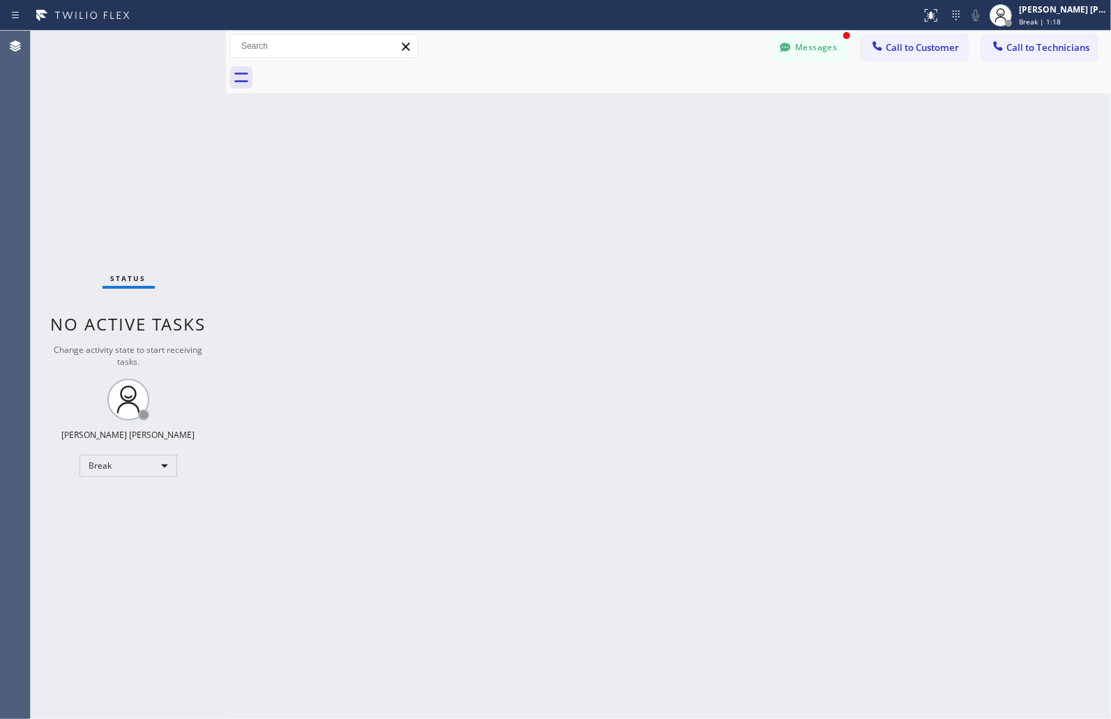
click at [546, 171] on div "Back to Dashboard Change Sender ID Customers Technicians MM [PERSON_NAME] [DATE…" at bounding box center [668, 375] width 885 height 689
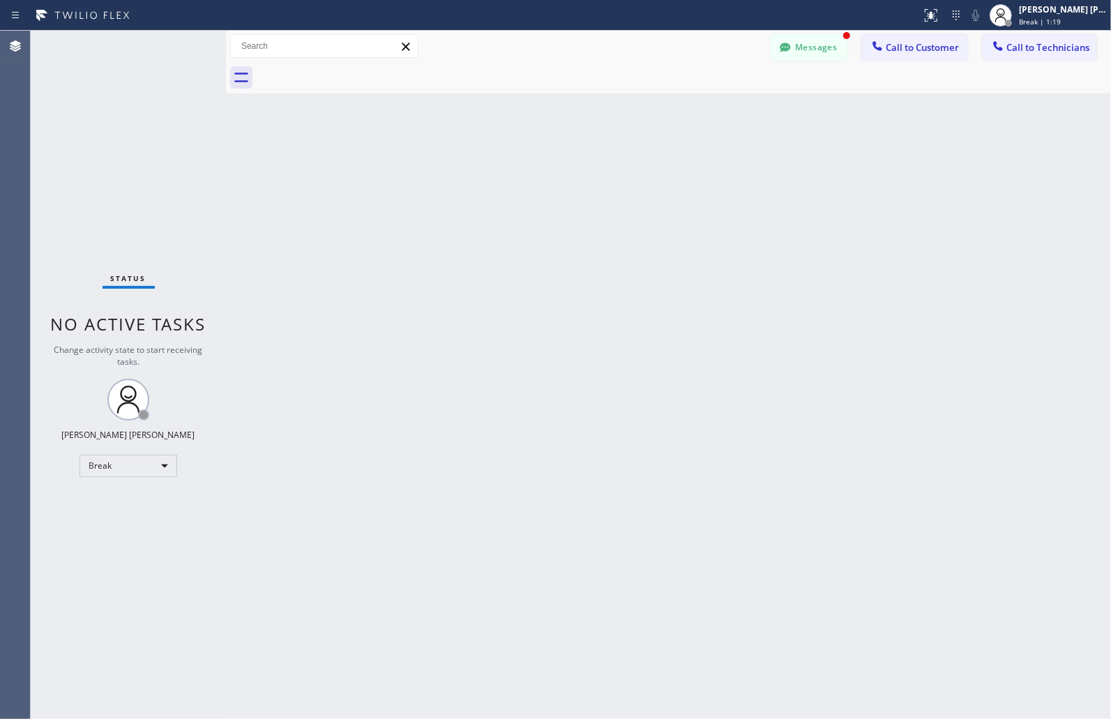
click at [546, 171] on div "Back to Dashboard Change Sender ID Customers Technicians MM [PERSON_NAME] [DATE…" at bounding box center [668, 375] width 885 height 689
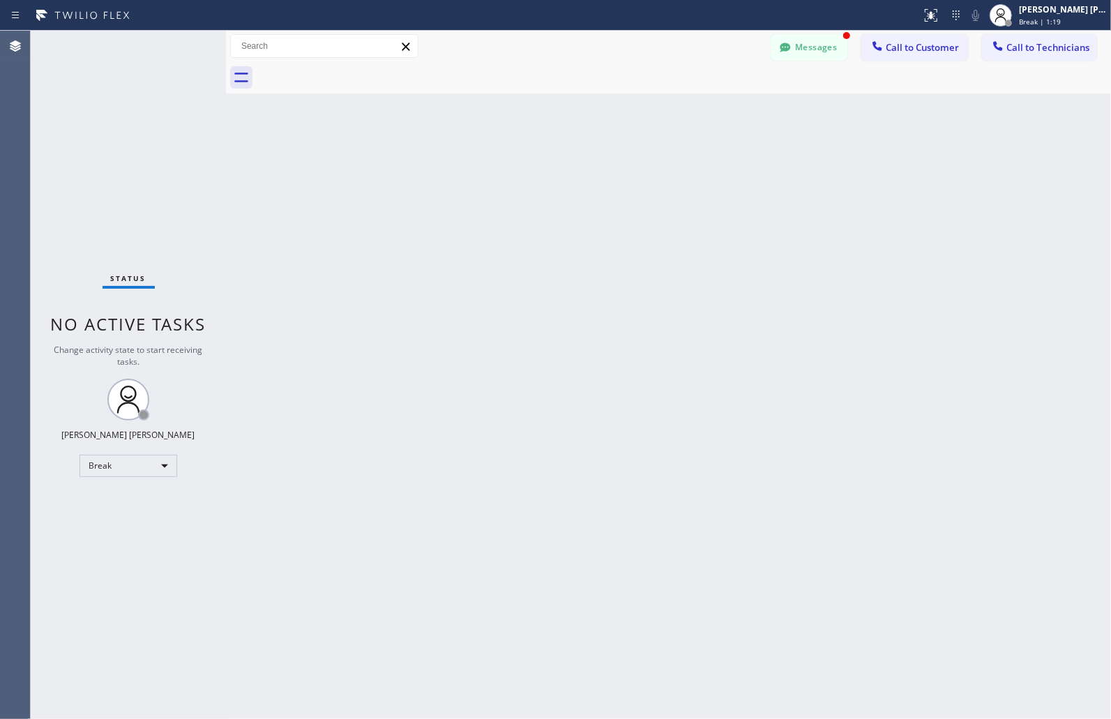
click at [546, 171] on div "Back to Dashboard Change Sender ID Customers Technicians MM [PERSON_NAME] [DATE…" at bounding box center [668, 375] width 885 height 689
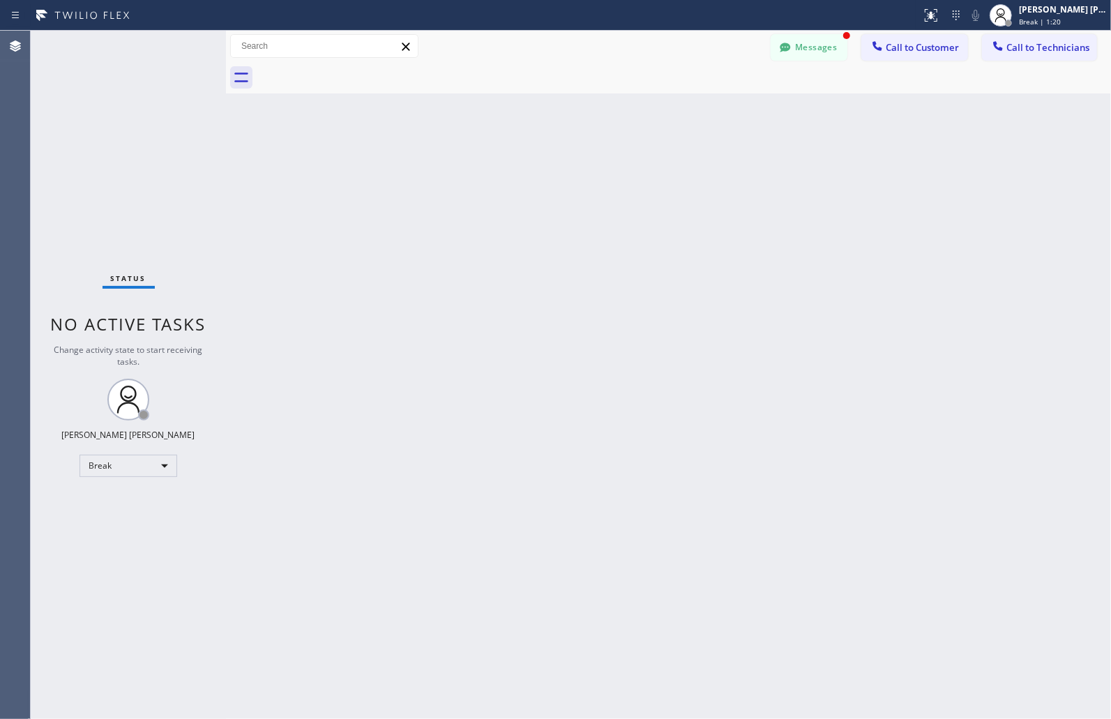
click at [546, 171] on div "Back to Dashboard Change Sender ID Customers Technicians MM [PERSON_NAME] [DATE…" at bounding box center [668, 375] width 885 height 689
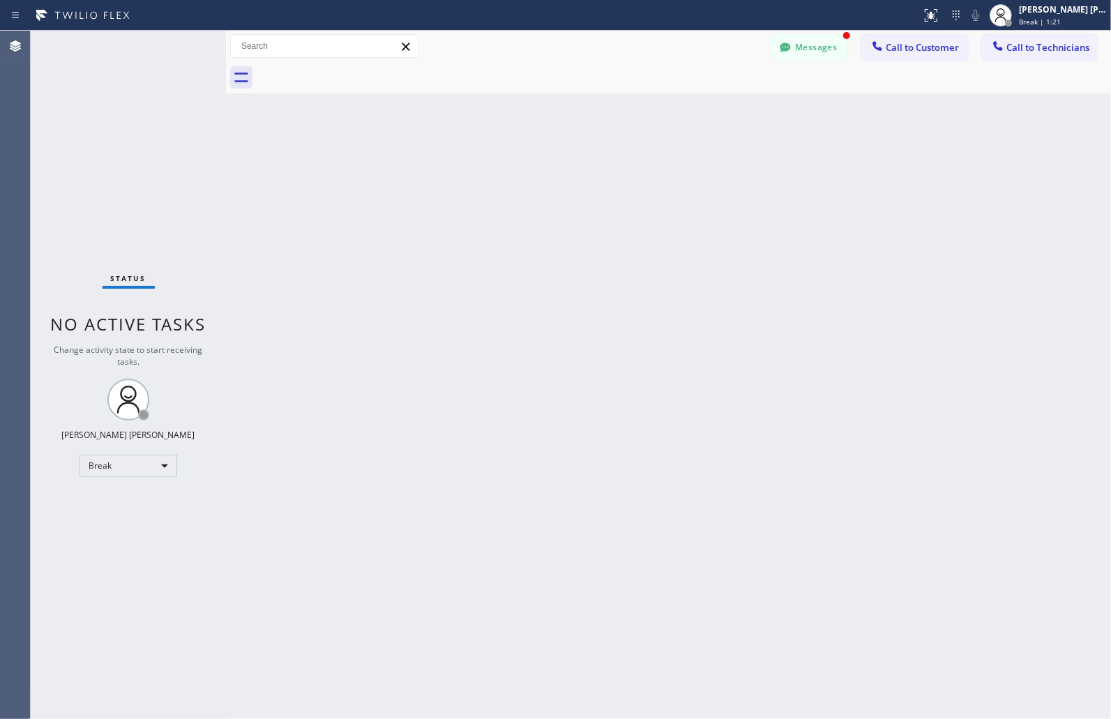
click at [546, 171] on div "Back to Dashboard Change Sender ID Customers Technicians MM [PERSON_NAME] [DATE…" at bounding box center [668, 375] width 885 height 689
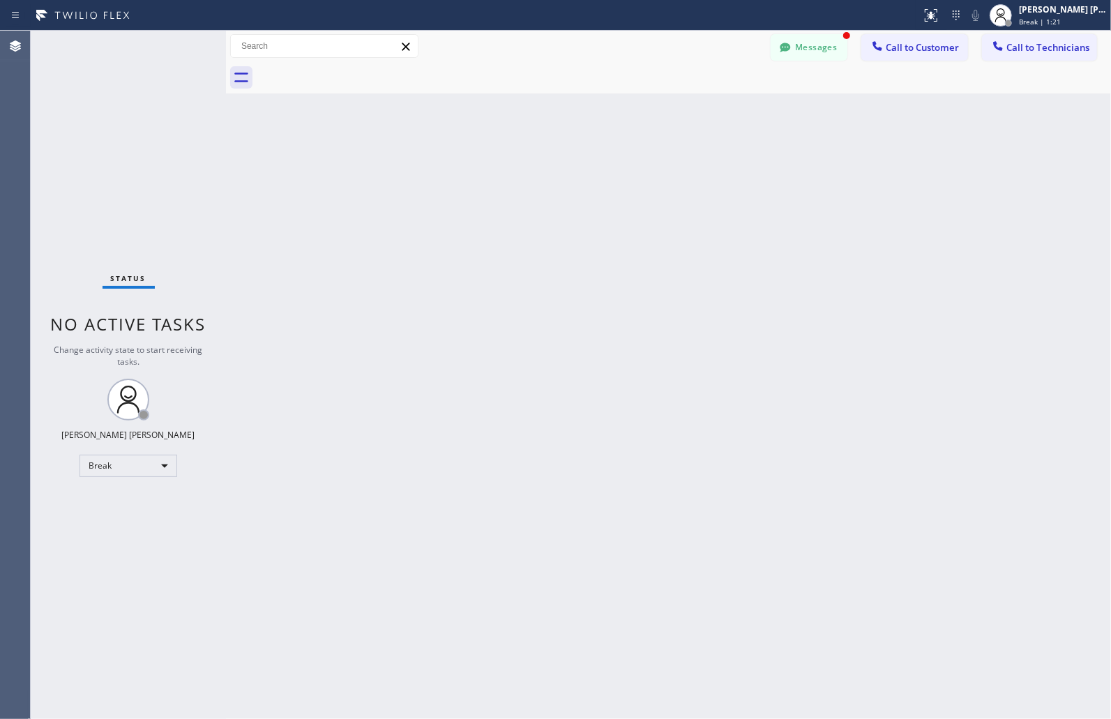
click at [546, 171] on div "Back to Dashboard Change Sender ID Customers Technicians MM [PERSON_NAME] [DATE…" at bounding box center [668, 375] width 885 height 689
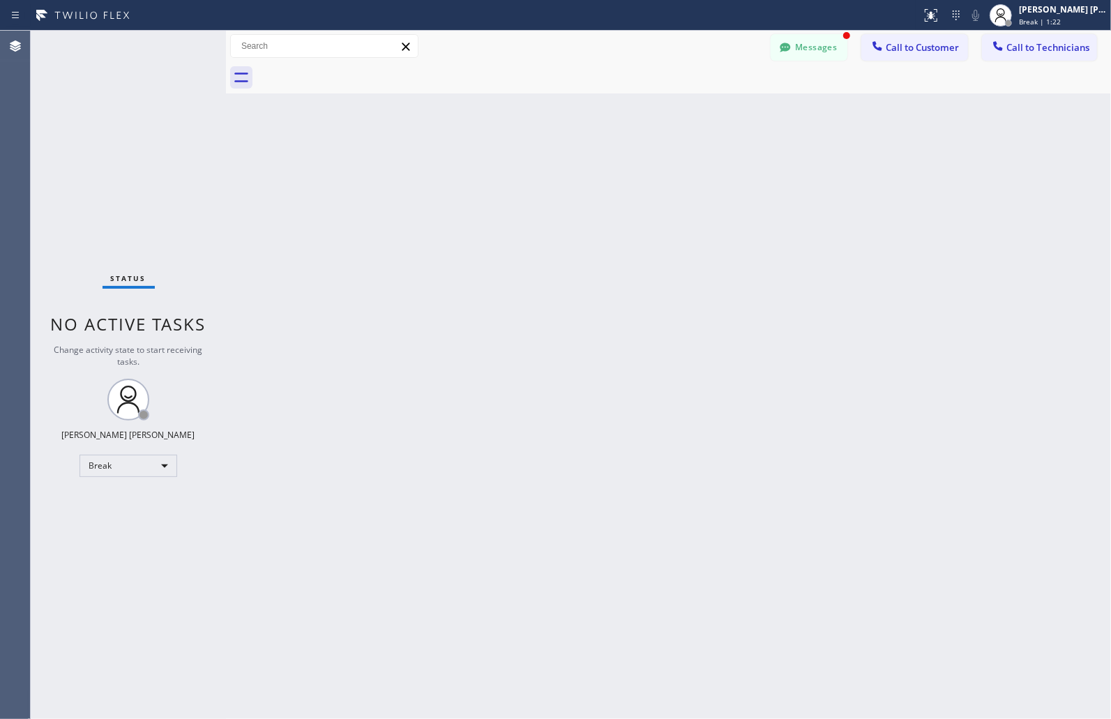
click at [546, 171] on div "Back to Dashboard Change Sender ID Customers Technicians MM [PERSON_NAME] [DATE…" at bounding box center [668, 375] width 885 height 689
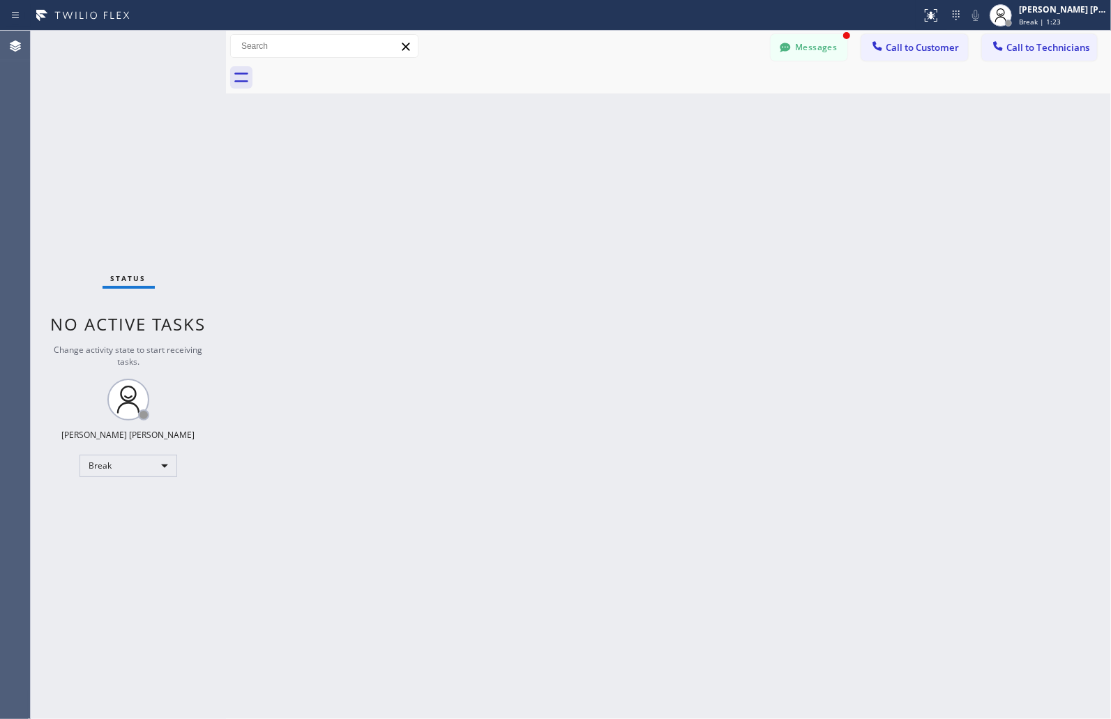
click at [546, 171] on div "Back to Dashboard Change Sender ID Customers Technicians MM [PERSON_NAME] [DATE…" at bounding box center [668, 375] width 885 height 689
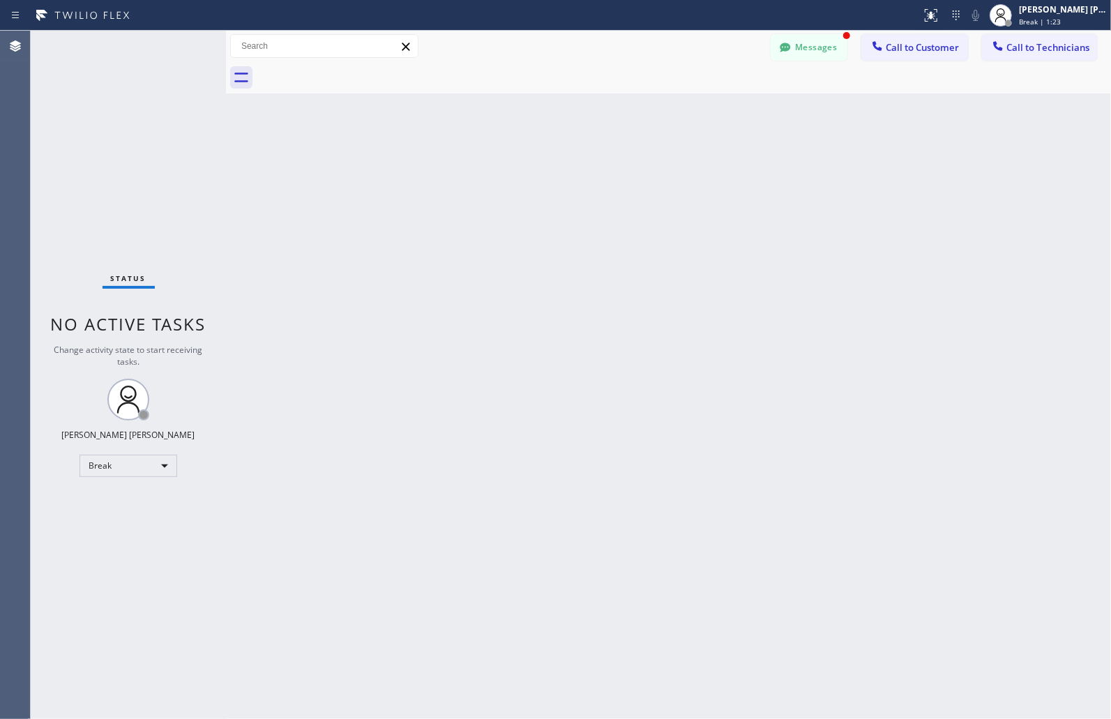
click at [546, 171] on div "Back to Dashboard Change Sender ID Customers Technicians MM [PERSON_NAME] [DATE…" at bounding box center [668, 375] width 885 height 689
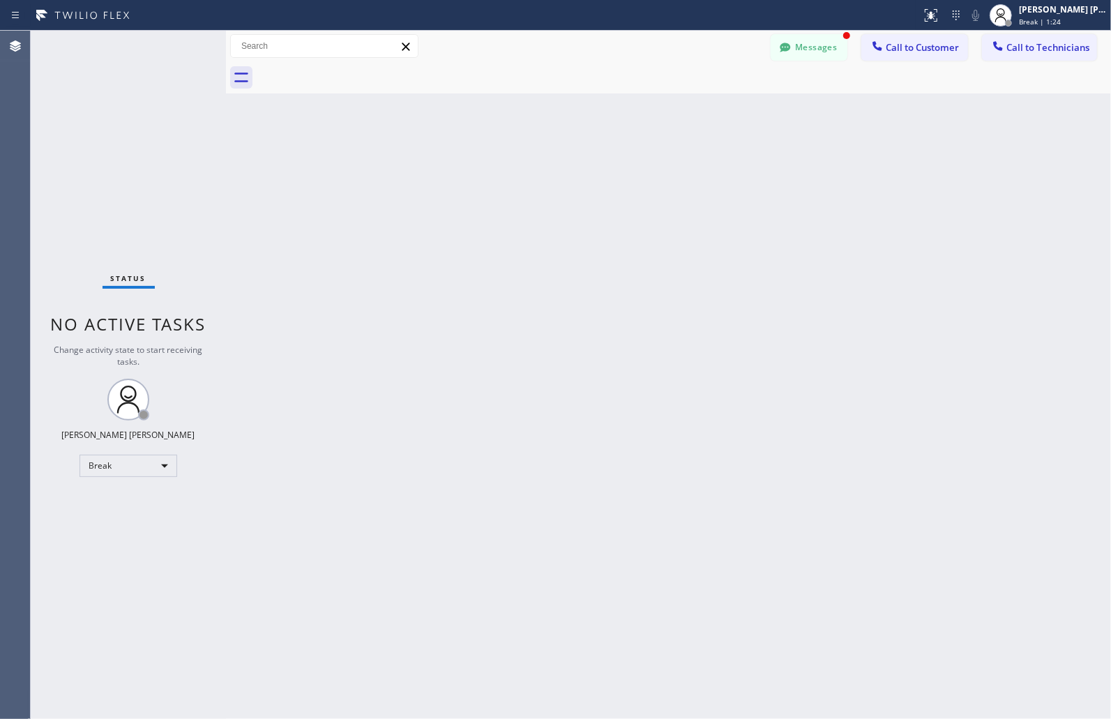
click at [546, 171] on div "Back to Dashboard Change Sender ID Customers Technicians MM [PERSON_NAME] [DATE…" at bounding box center [668, 375] width 885 height 689
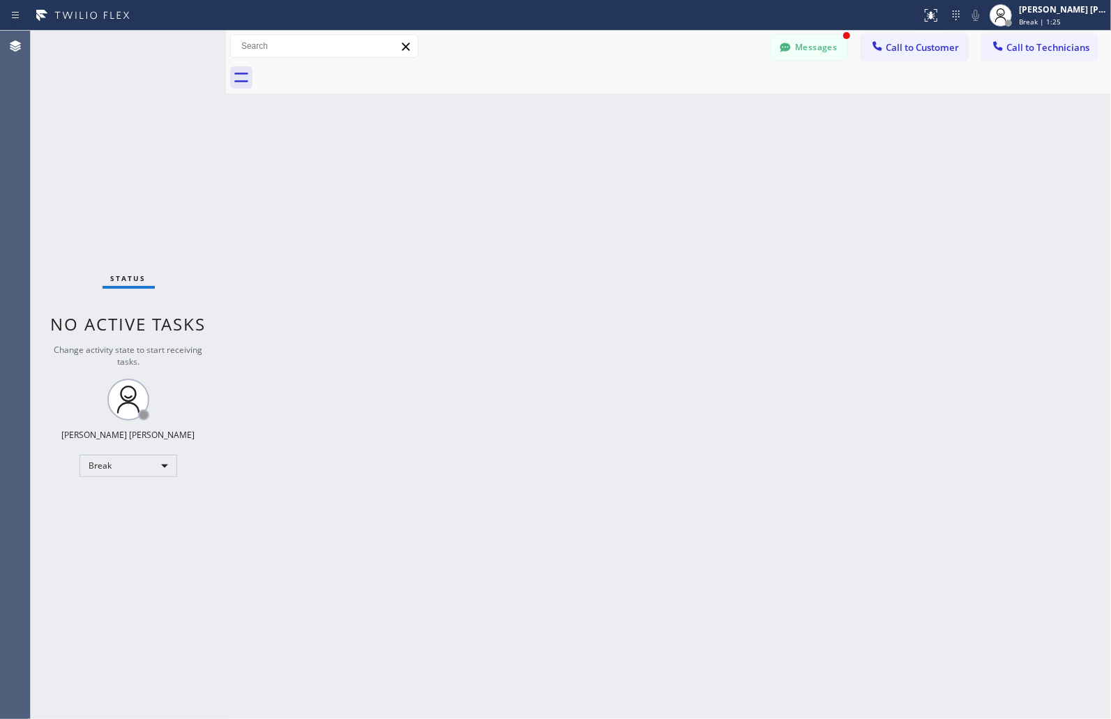
click at [546, 171] on div "Back to Dashboard Change Sender ID Customers Technicians MM [PERSON_NAME] [DATE…" at bounding box center [668, 375] width 885 height 689
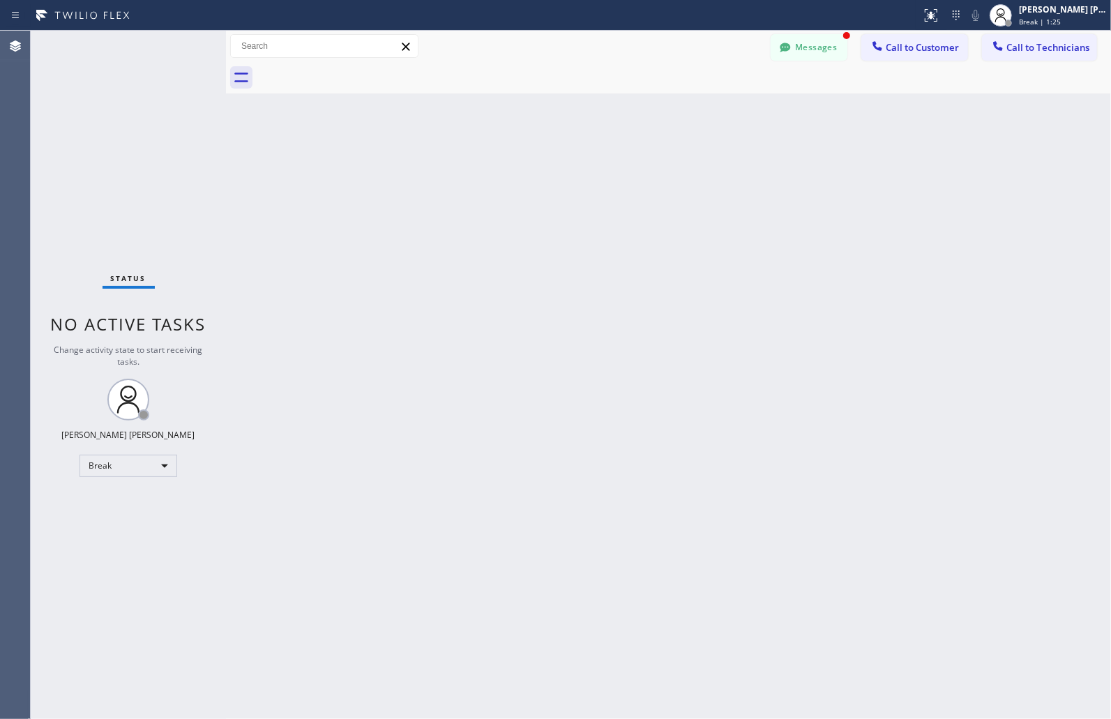
click at [546, 171] on div "Back to Dashboard Change Sender ID Customers Technicians MM [PERSON_NAME] [DATE…" at bounding box center [668, 375] width 885 height 689
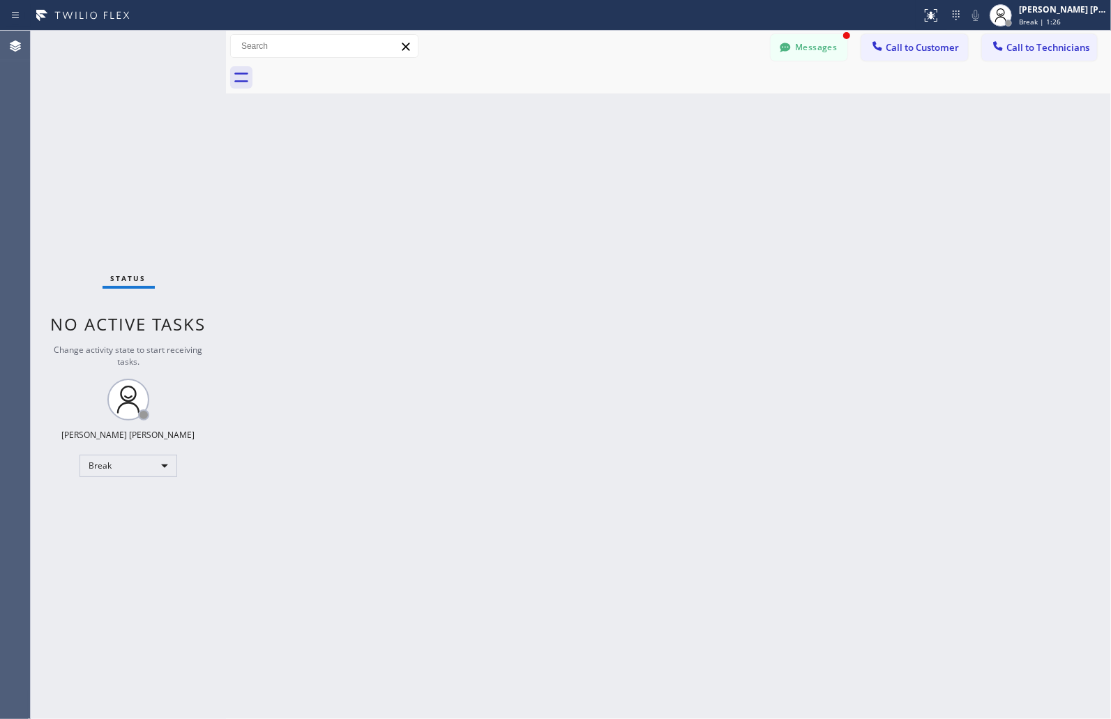
click at [546, 171] on div "Back to Dashboard Change Sender ID Customers Technicians MM [PERSON_NAME] [DATE…" at bounding box center [668, 375] width 885 height 689
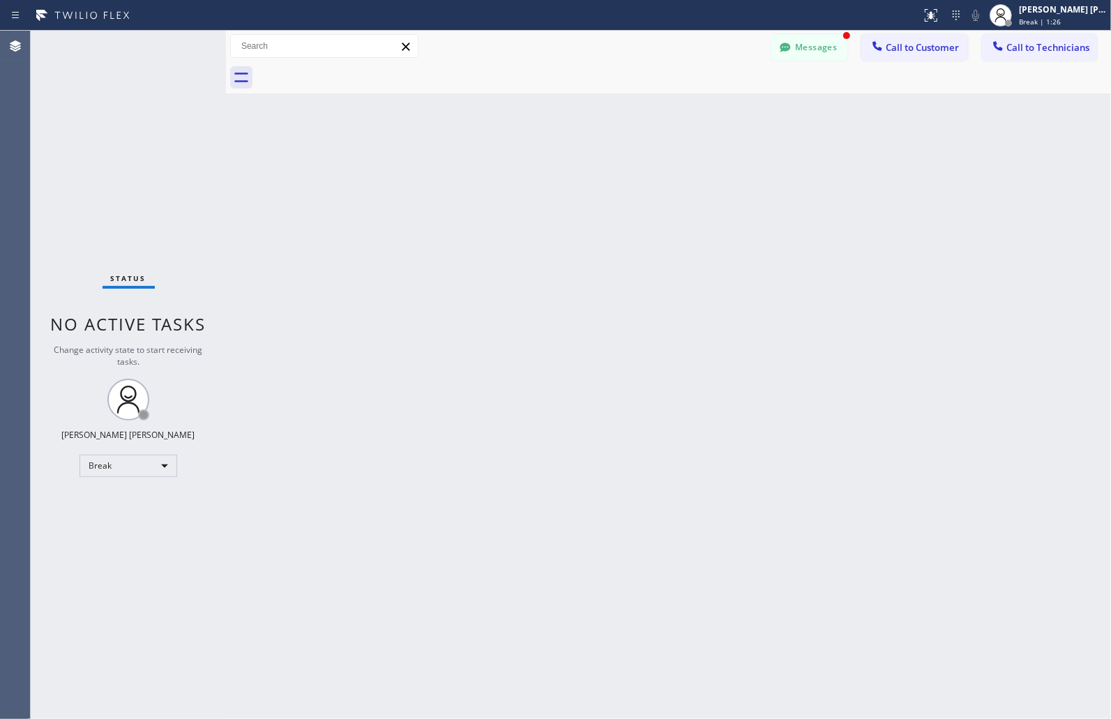
click at [546, 171] on div "Back to Dashboard Change Sender ID Customers Technicians MM [PERSON_NAME] [DATE…" at bounding box center [668, 375] width 885 height 689
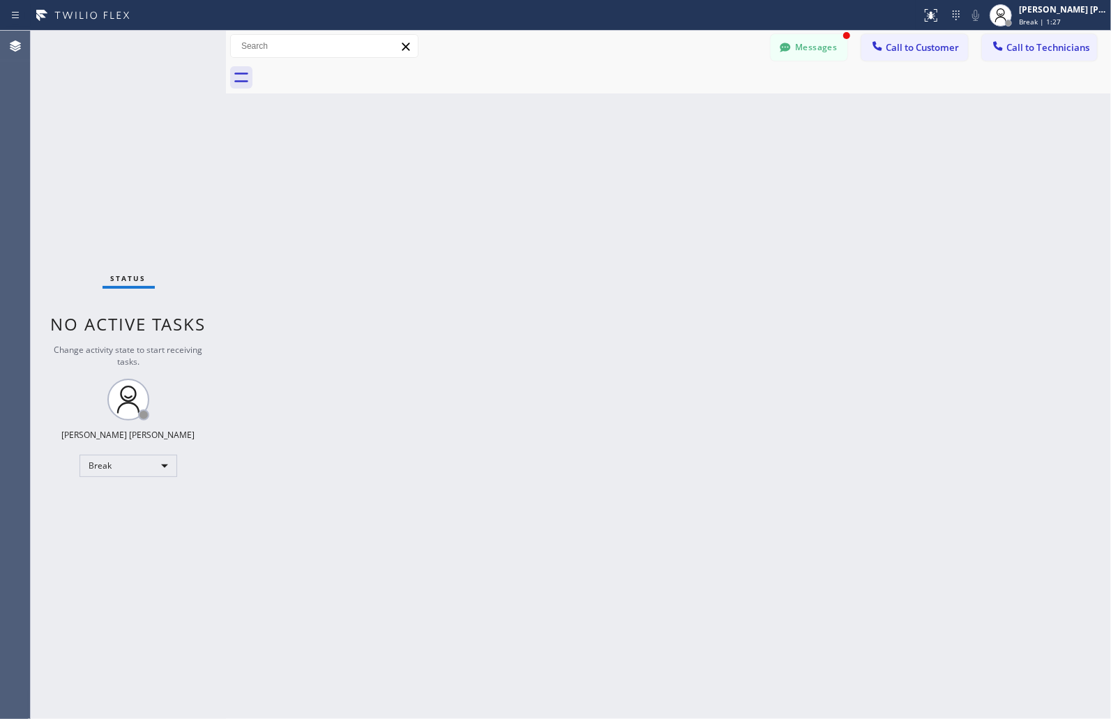
click at [546, 171] on div "Back to Dashboard Change Sender ID Customers Technicians MM [PERSON_NAME] [DATE…" at bounding box center [668, 375] width 885 height 689
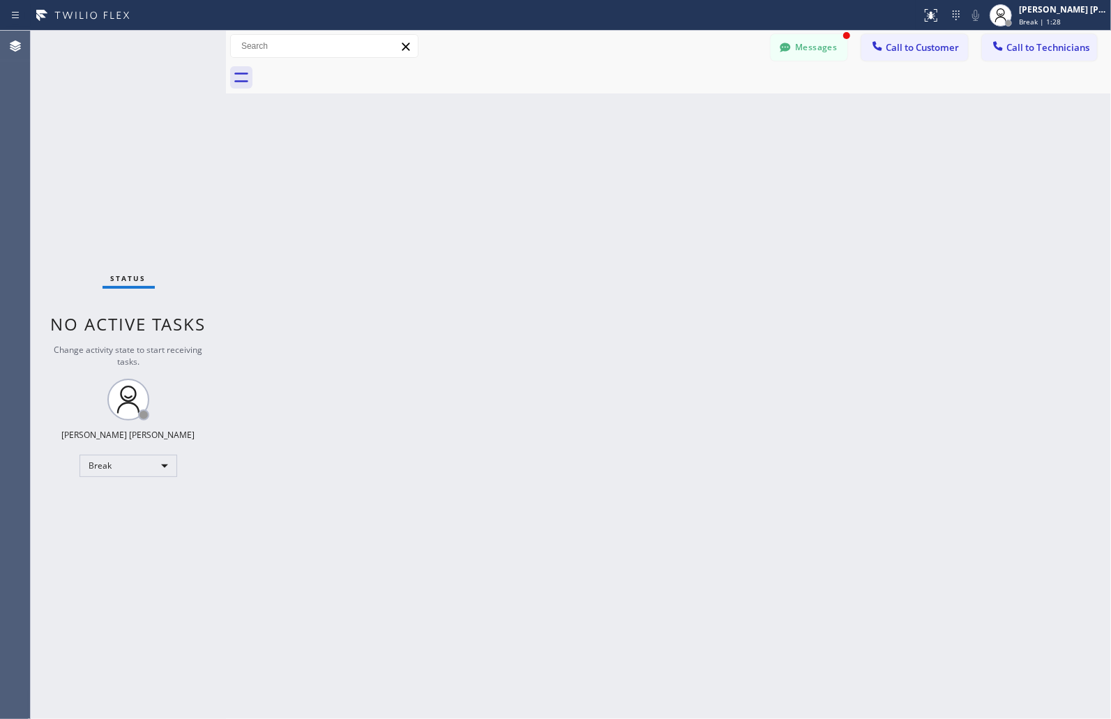
click at [546, 171] on div "Back to Dashboard Change Sender ID Customers Technicians MM [PERSON_NAME] [DATE…" at bounding box center [668, 375] width 885 height 689
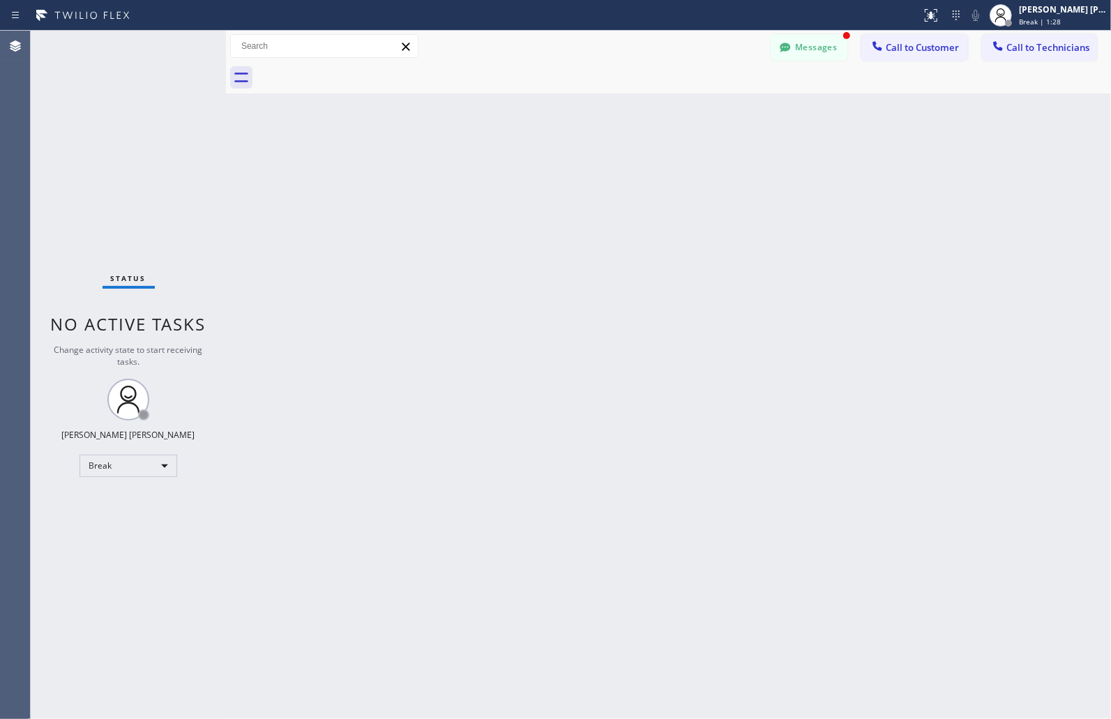
click at [546, 171] on div "Back to Dashboard Change Sender ID Customers Technicians MM [PERSON_NAME] [DATE…" at bounding box center [668, 375] width 885 height 689
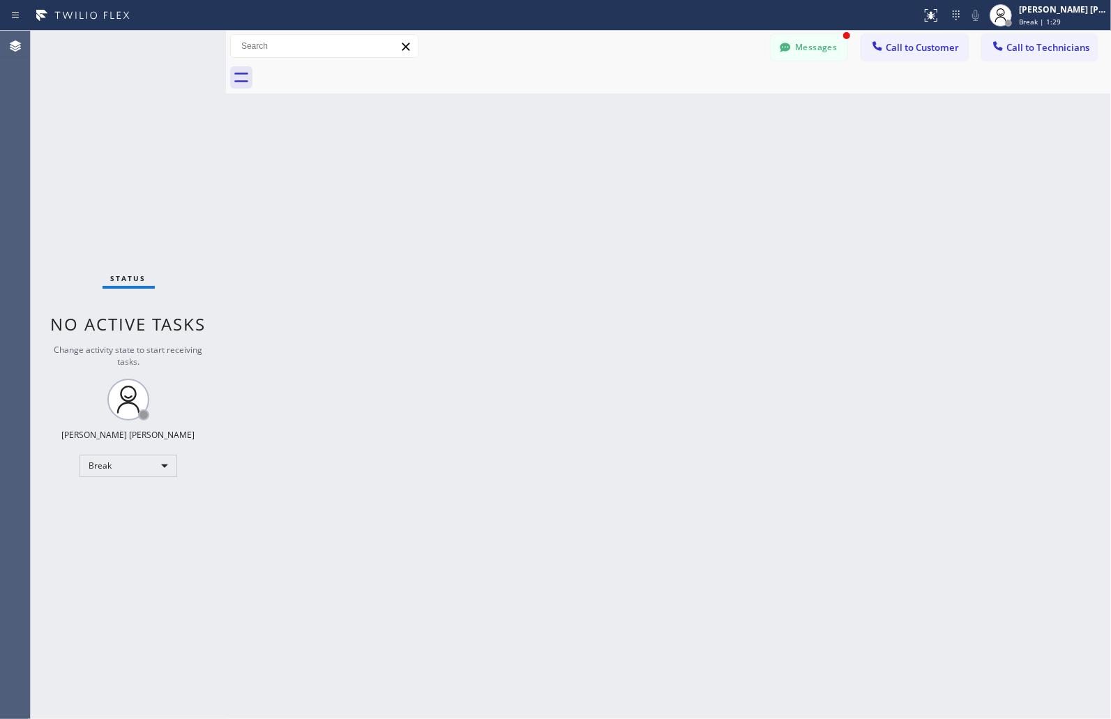
click at [546, 171] on div "Back to Dashboard Change Sender ID Customers Technicians MM [PERSON_NAME] [DATE…" at bounding box center [668, 375] width 885 height 689
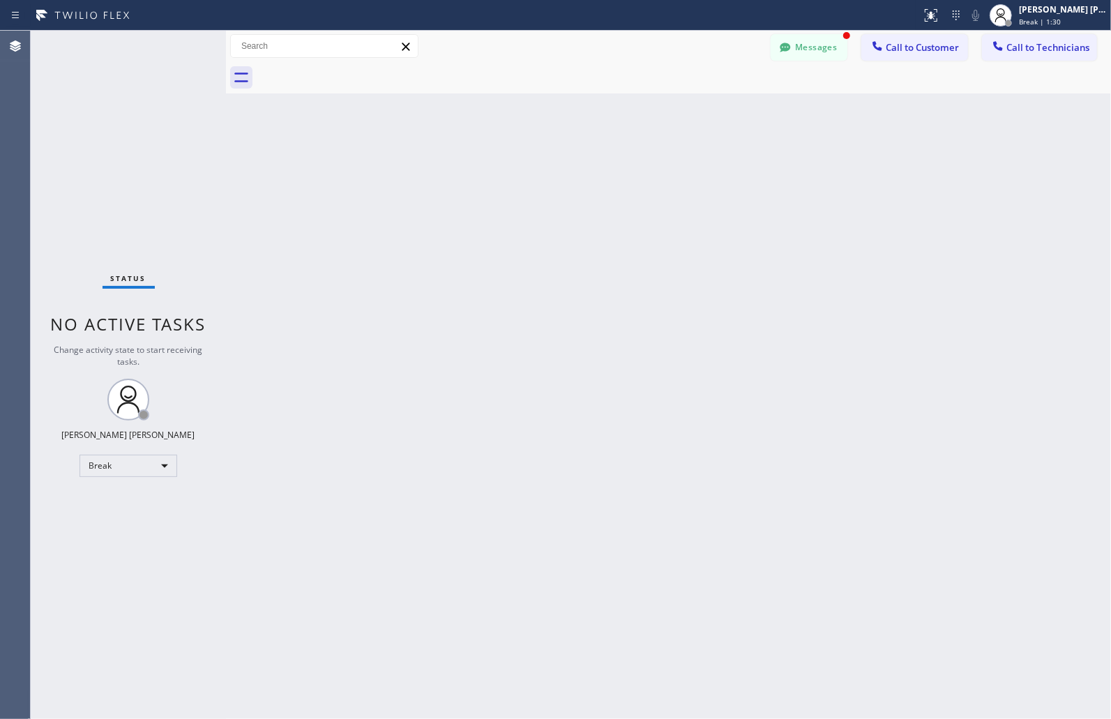
click at [546, 171] on div "Back to Dashboard Change Sender ID Customers Technicians MM [PERSON_NAME] [DATE…" at bounding box center [668, 375] width 885 height 689
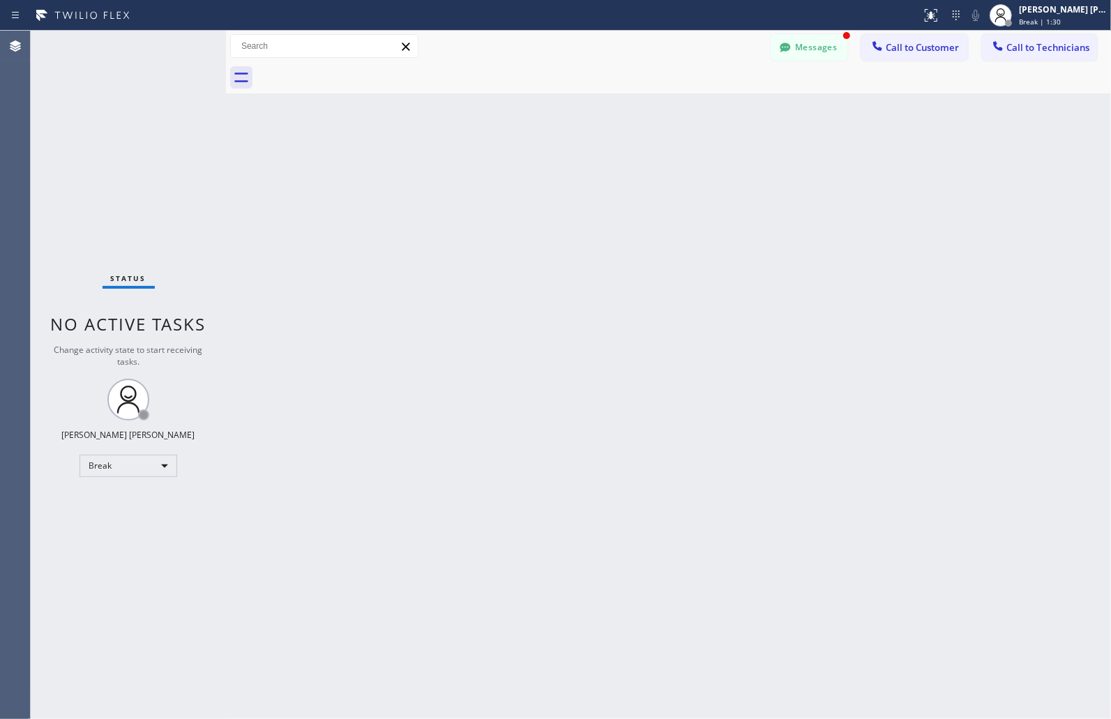
click at [546, 171] on div "Back to Dashboard Change Sender ID Customers Technicians MM [PERSON_NAME] [DATE…" at bounding box center [668, 375] width 885 height 689
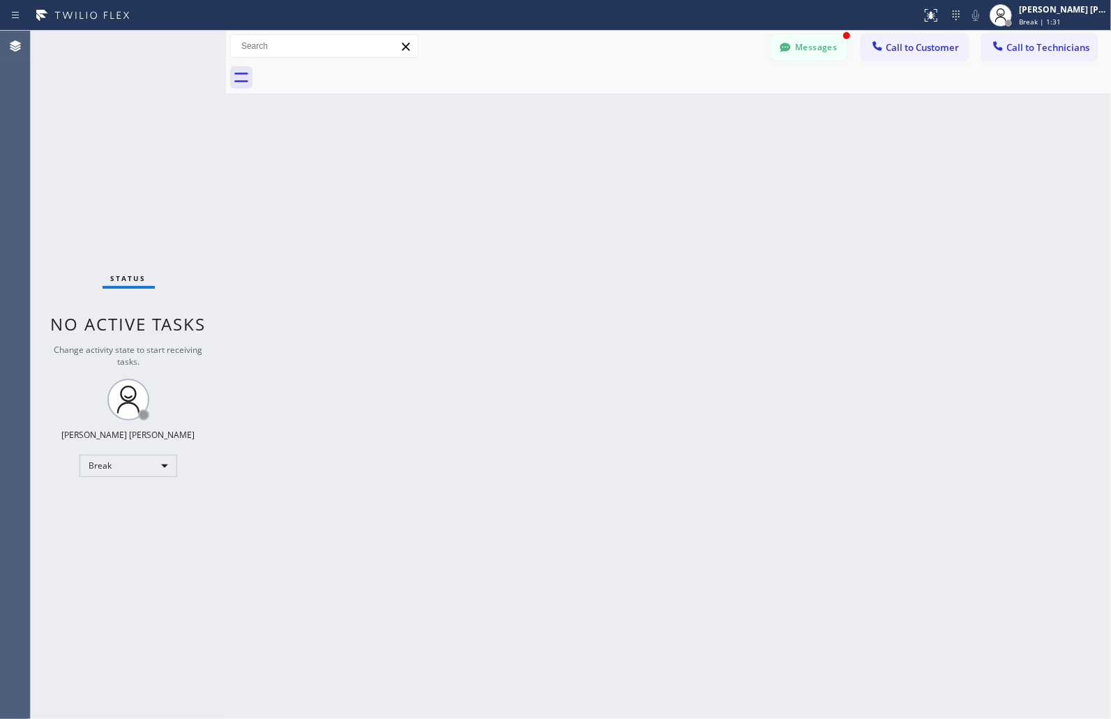
click at [546, 171] on div "Back to Dashboard Change Sender ID Customers Technicians MM [PERSON_NAME] [DATE…" at bounding box center [668, 375] width 885 height 689
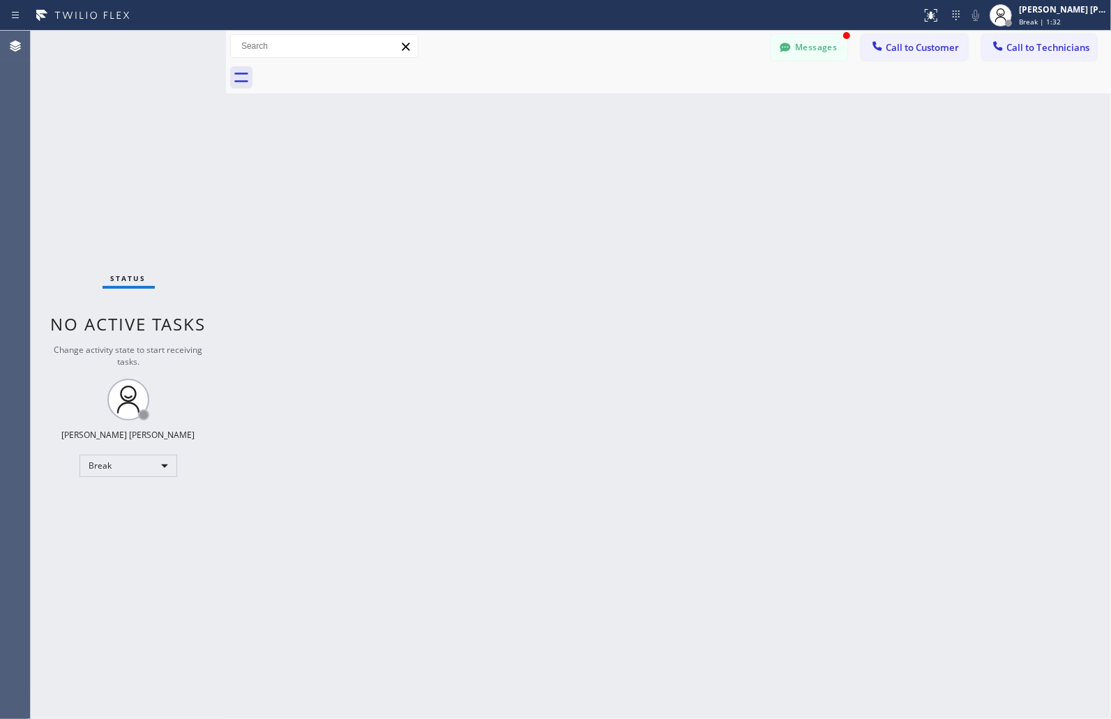
click at [546, 171] on div "Back to Dashboard Change Sender ID Customers Technicians MM [PERSON_NAME] [DATE…" at bounding box center [668, 375] width 885 height 689
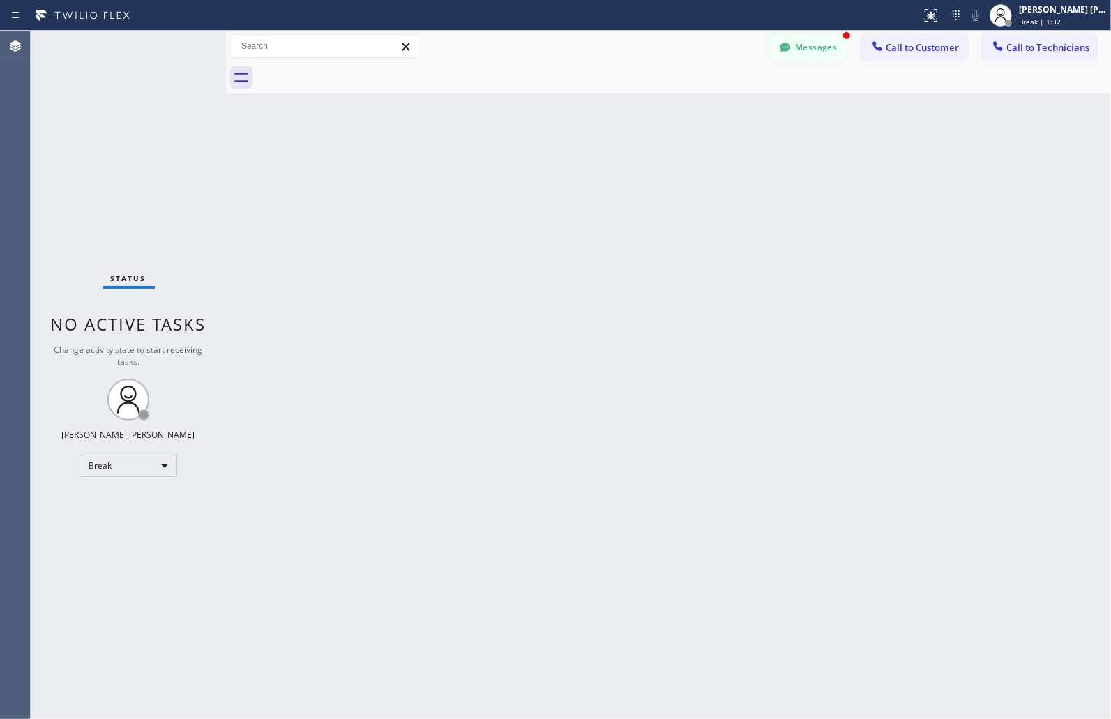
click at [546, 171] on div "Back to Dashboard Change Sender ID Customers Technicians MM [PERSON_NAME] [DATE…" at bounding box center [668, 375] width 885 height 689
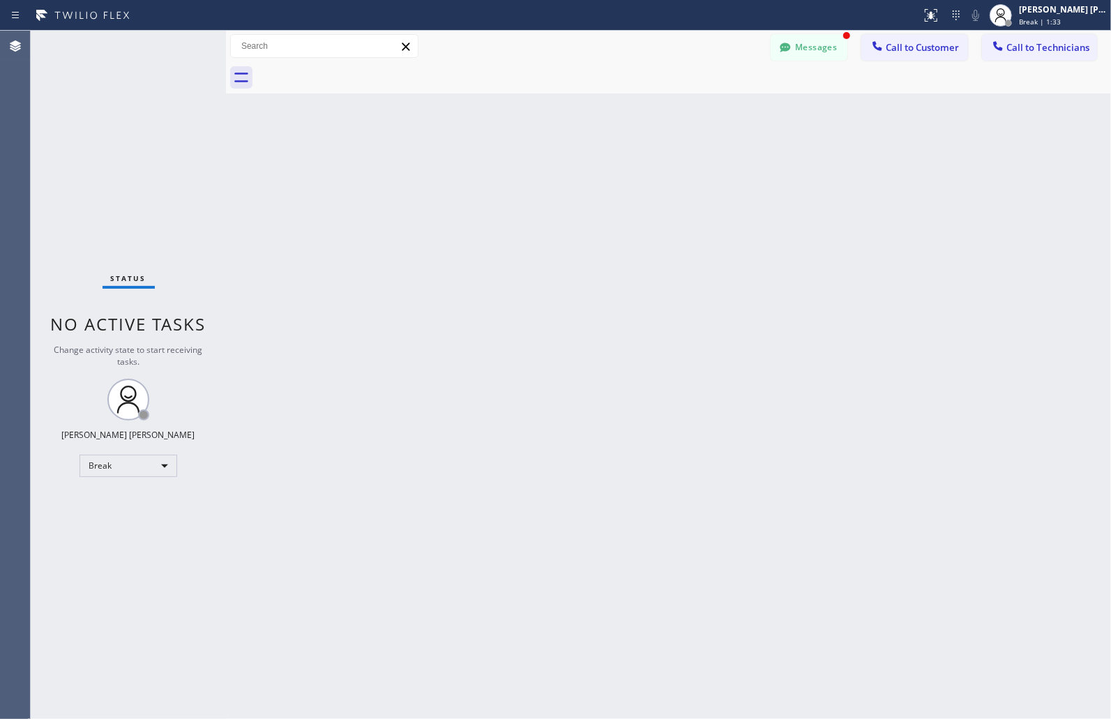
click at [546, 171] on div "Back to Dashboard Change Sender ID Customers Technicians MM [PERSON_NAME] [DATE…" at bounding box center [668, 375] width 885 height 689
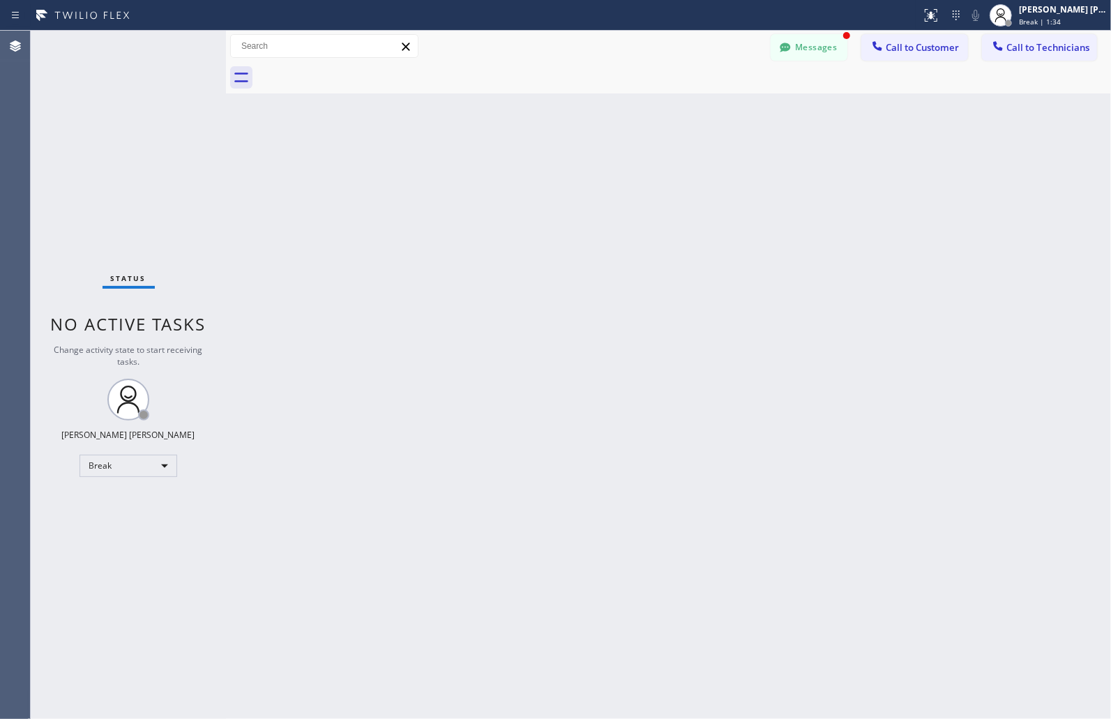
click at [546, 171] on div "Back to Dashboard Change Sender ID Customers Technicians MM [PERSON_NAME] [DATE…" at bounding box center [668, 375] width 885 height 689
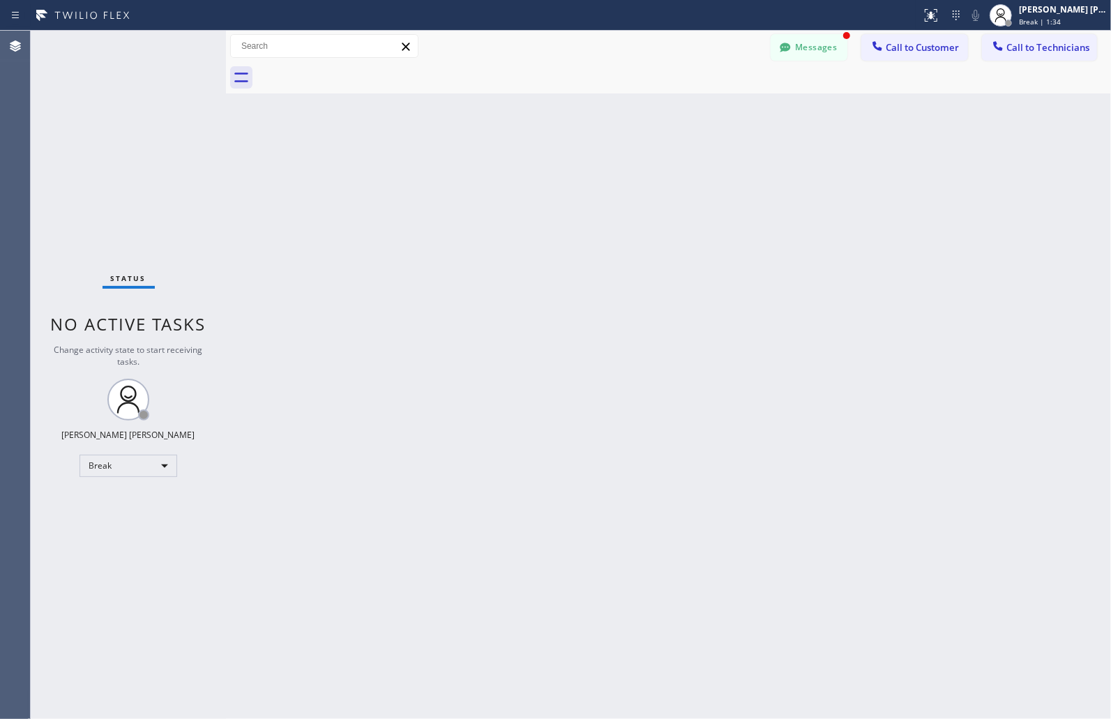
click at [546, 171] on div "Back to Dashboard Change Sender ID Customers Technicians MM [PERSON_NAME] [DATE…" at bounding box center [668, 375] width 885 height 689
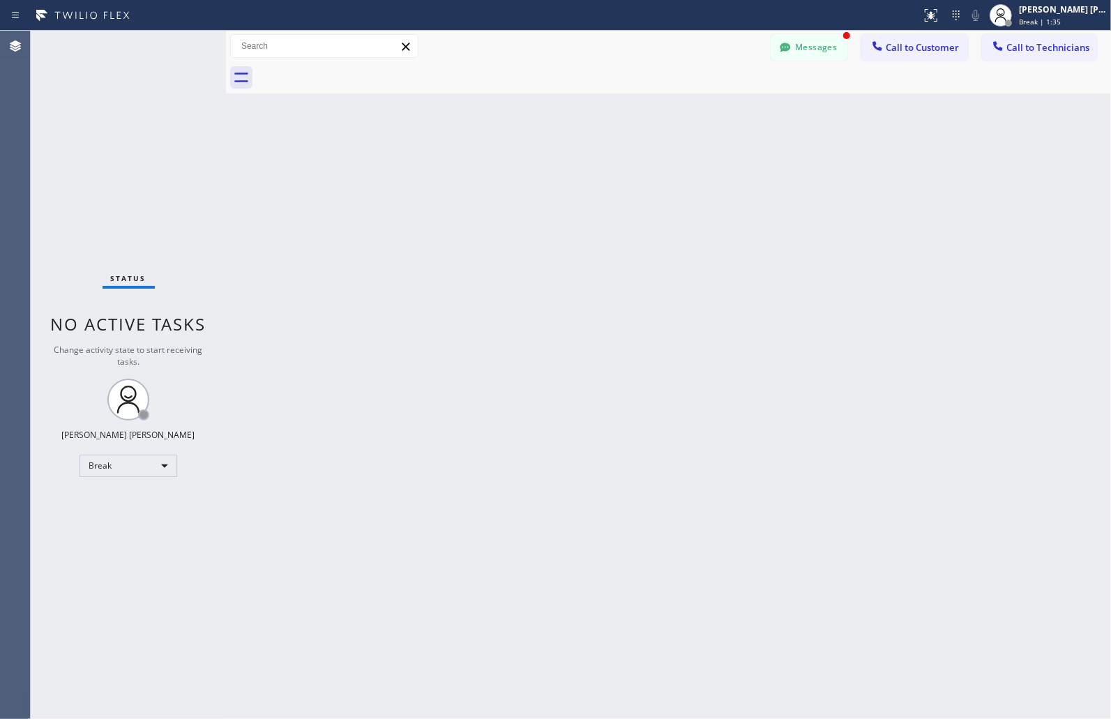
click at [546, 171] on div "Back to Dashboard Change Sender ID Customers Technicians MM [PERSON_NAME] [DATE…" at bounding box center [668, 375] width 885 height 689
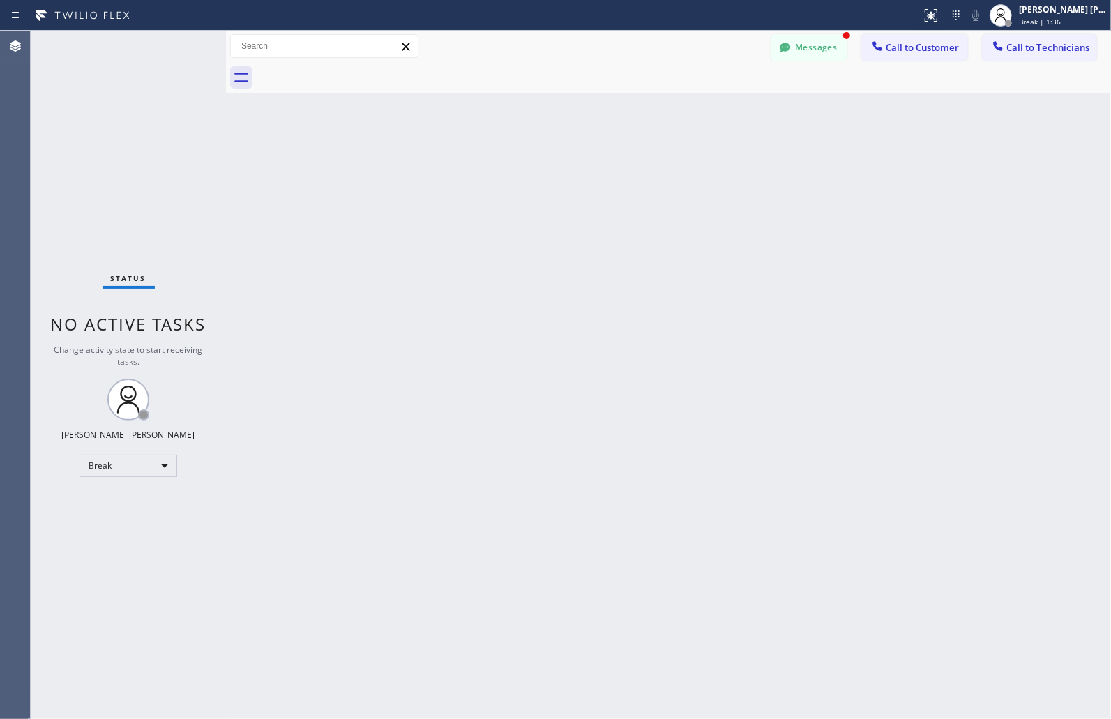
click at [546, 171] on div "Back to Dashboard Change Sender ID Customers Technicians MM [PERSON_NAME] [DATE…" at bounding box center [668, 375] width 885 height 689
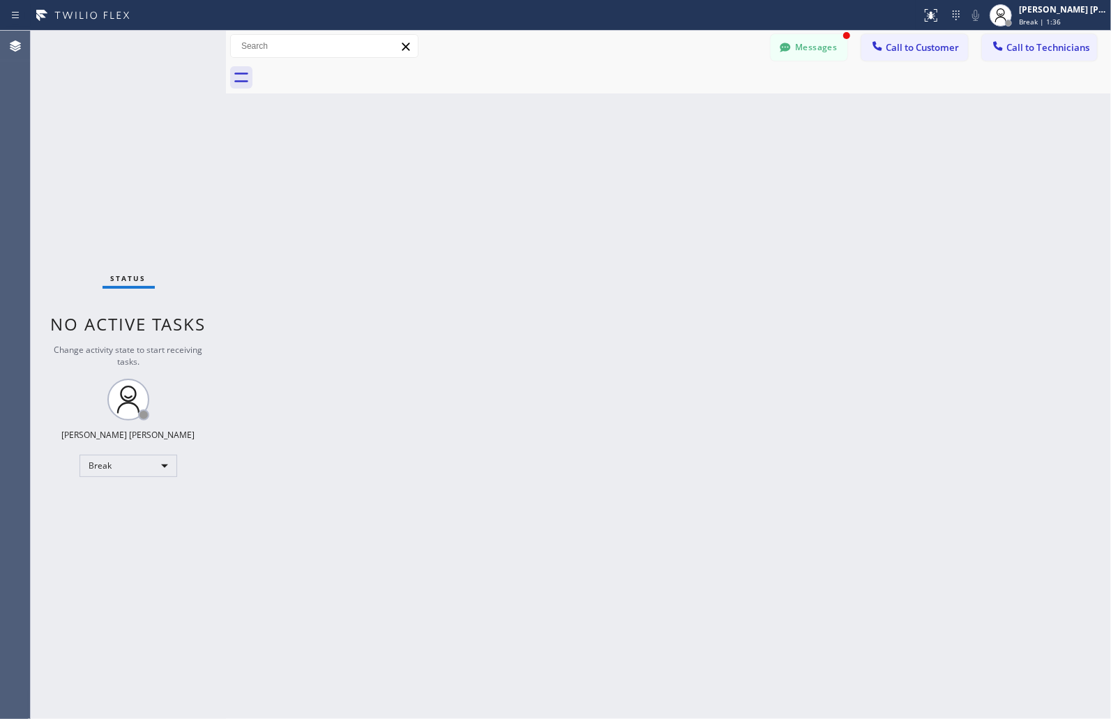
click at [546, 171] on div "Back to Dashboard Change Sender ID Customers Technicians MM [PERSON_NAME] [DATE…" at bounding box center [668, 375] width 885 height 689
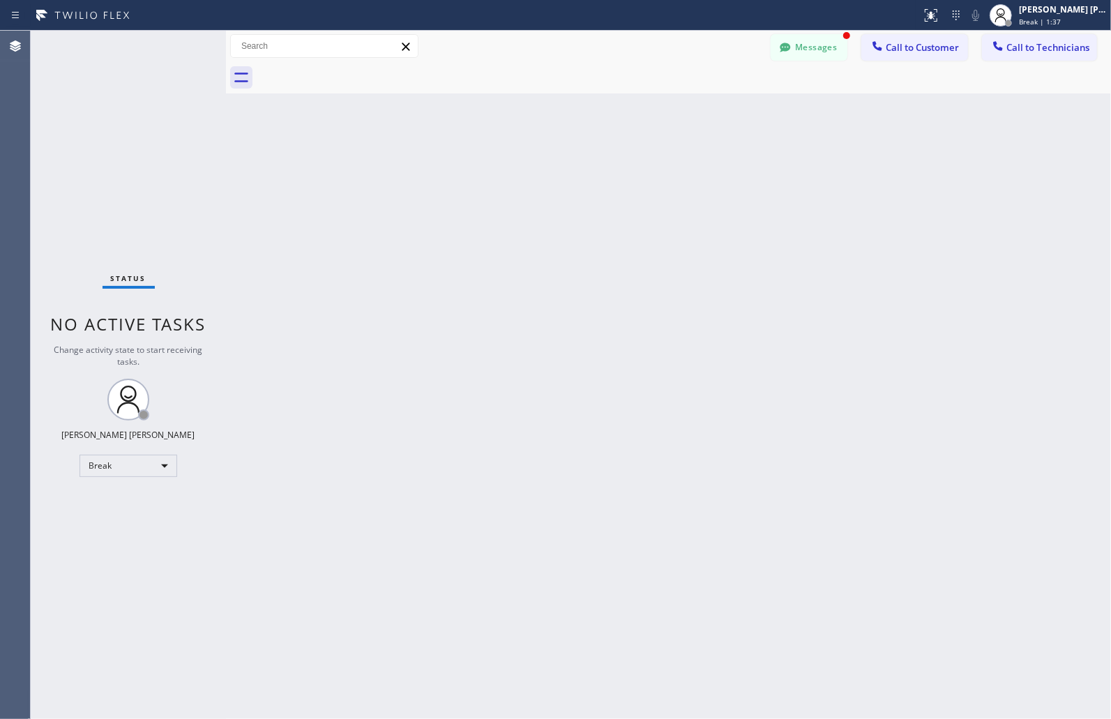
click at [546, 171] on div "Back to Dashboard Change Sender ID Customers Technicians MM [PERSON_NAME] [DATE…" at bounding box center [668, 375] width 885 height 689
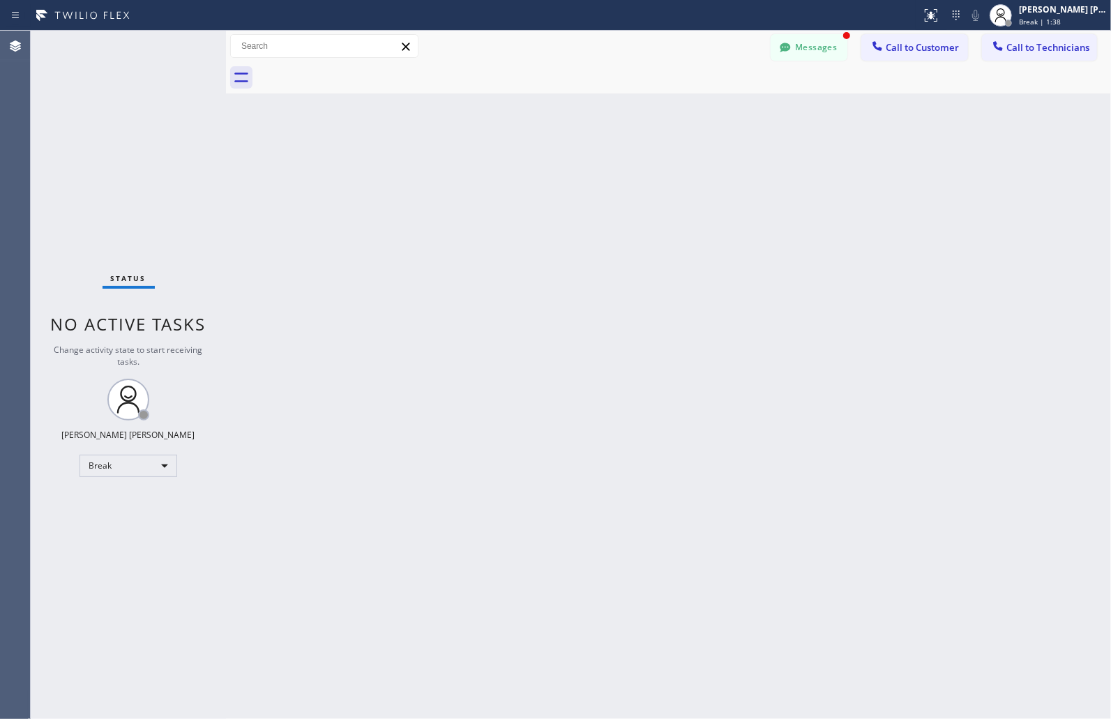
click at [546, 171] on div "Back to Dashboard Change Sender ID Customers Technicians MM [PERSON_NAME] [DATE…" at bounding box center [668, 375] width 885 height 689
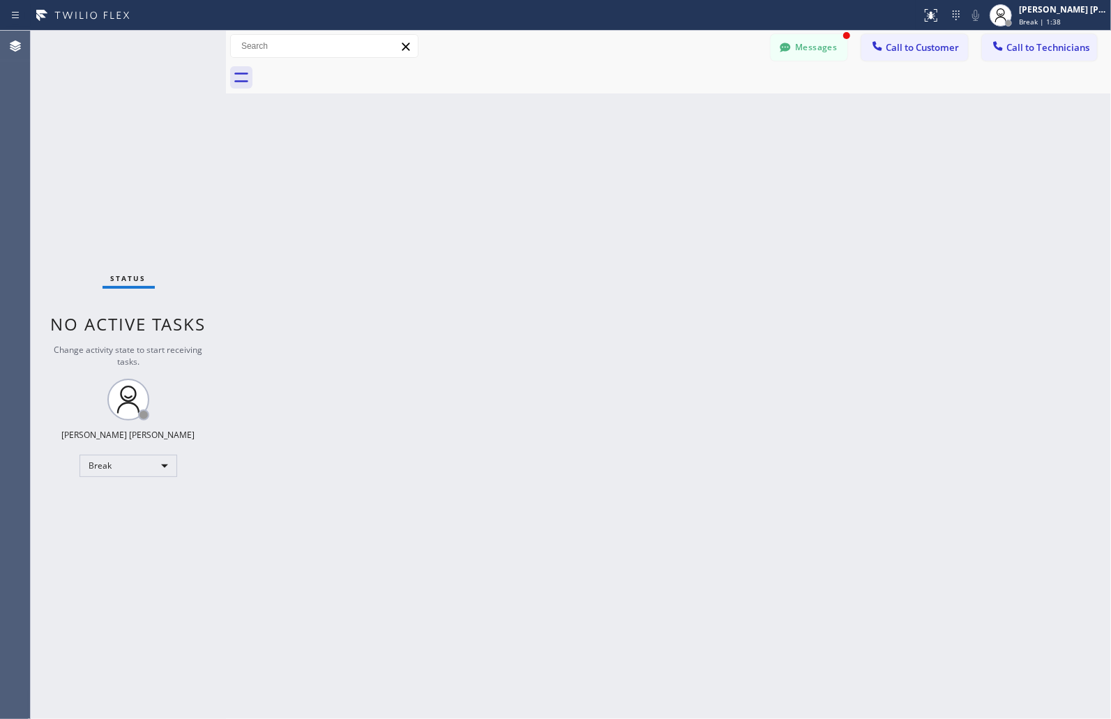
click at [546, 171] on div "Back to Dashboard Change Sender ID Customers Technicians MM [PERSON_NAME] [DATE…" at bounding box center [668, 375] width 885 height 689
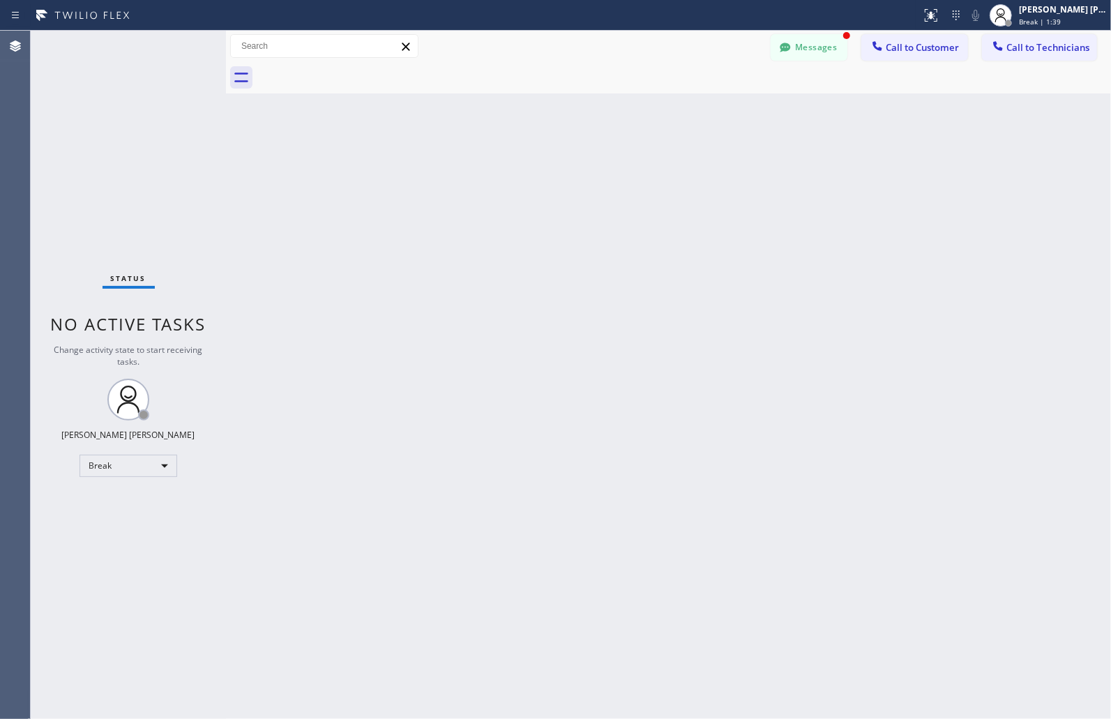
click at [546, 171] on div "Back to Dashboard Change Sender ID Customers Technicians MM [PERSON_NAME] [DATE…" at bounding box center [668, 375] width 885 height 689
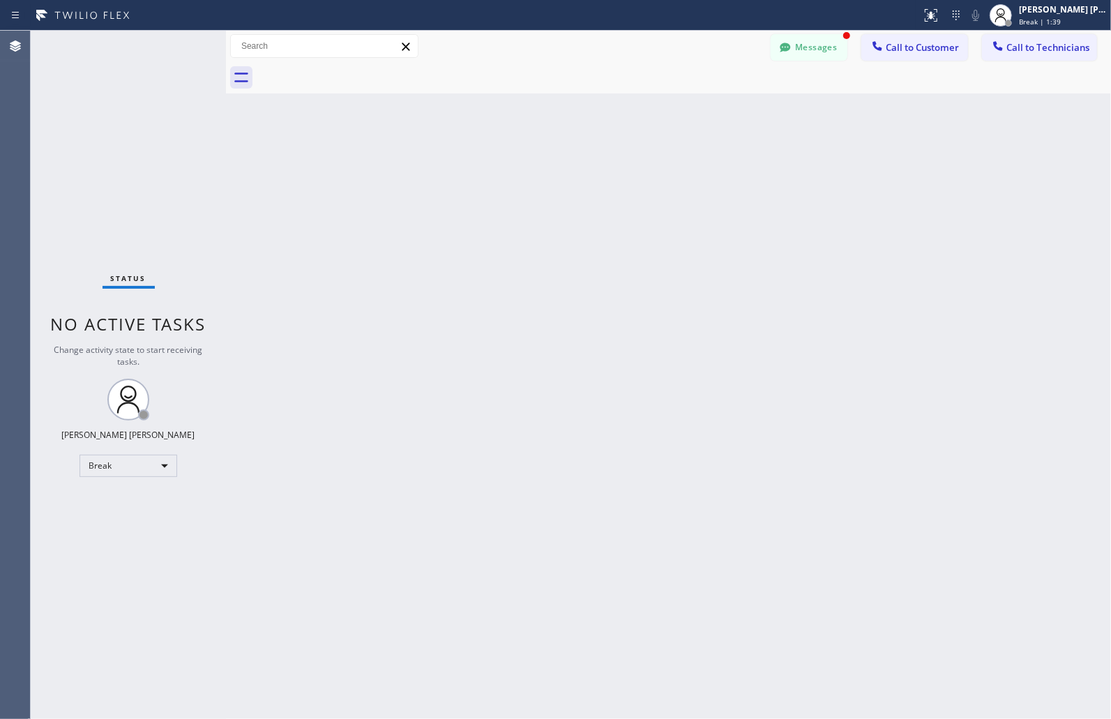
click at [546, 171] on div "Back to Dashboard Change Sender ID Customers Technicians MM [PERSON_NAME] [DATE…" at bounding box center [668, 375] width 885 height 689
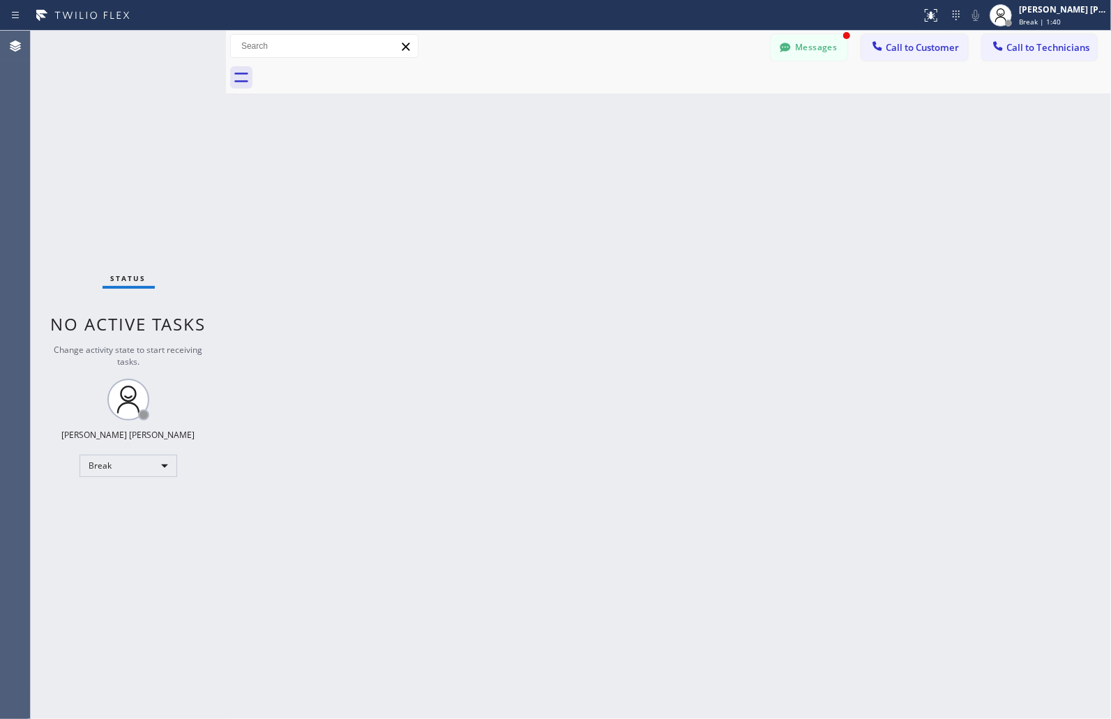
click
